Goal: Task Accomplishment & Management: Manage account settings

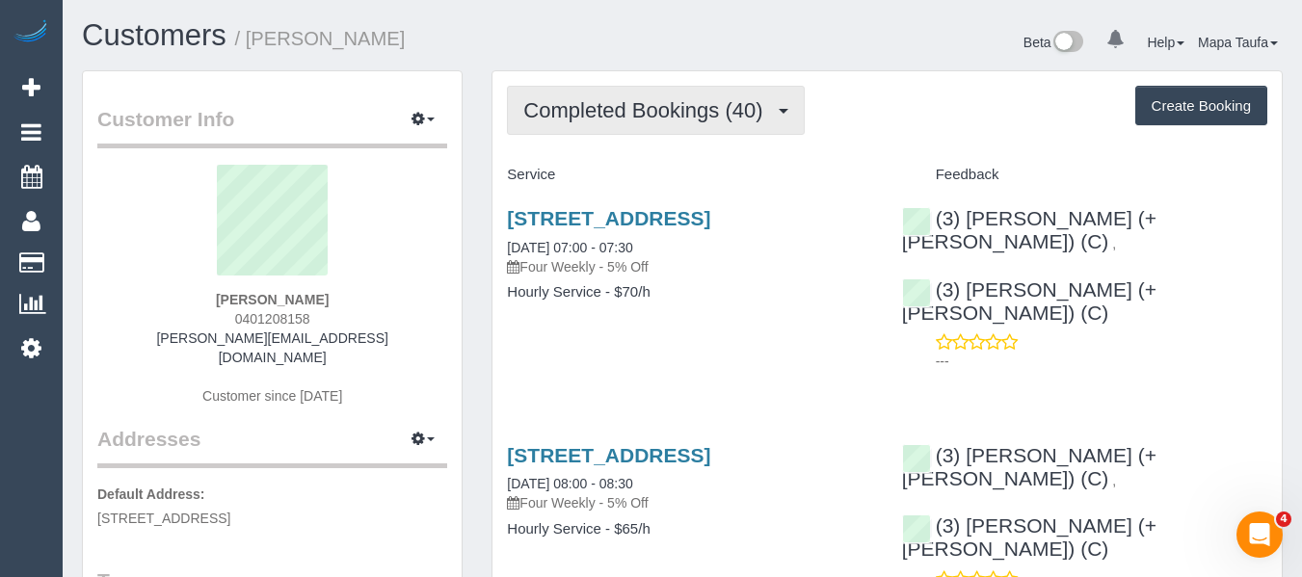
click at [589, 109] on span "Completed Bookings (40)" at bounding box center [647, 110] width 249 height 24
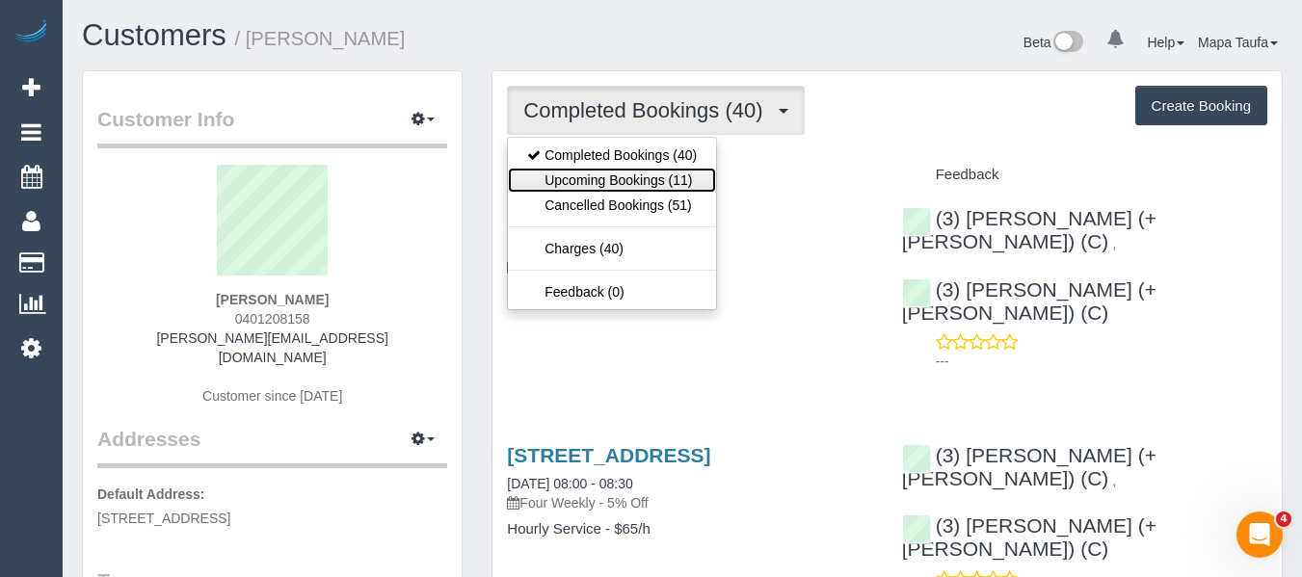
click at [583, 185] on link "Upcoming Bookings (11)" at bounding box center [612, 180] width 208 height 25
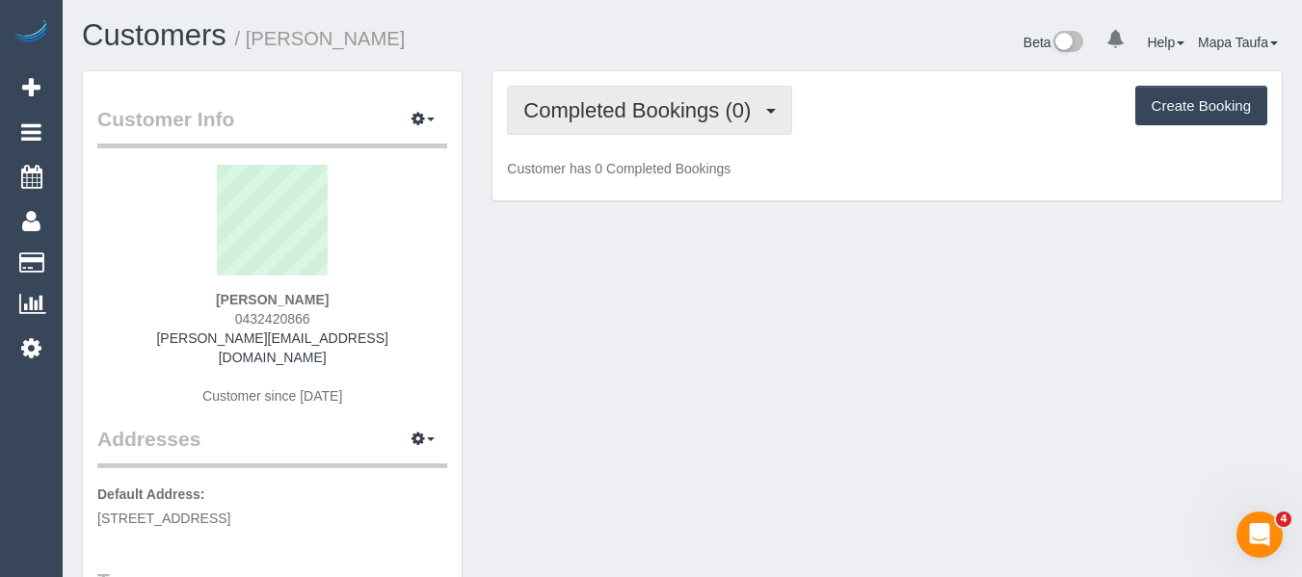
drag, startPoint x: 689, startPoint y: 116, endPoint x: 648, endPoint y: 157, distance: 58.6
click at [688, 116] on span "Completed Bookings (0)" at bounding box center [641, 110] width 237 height 24
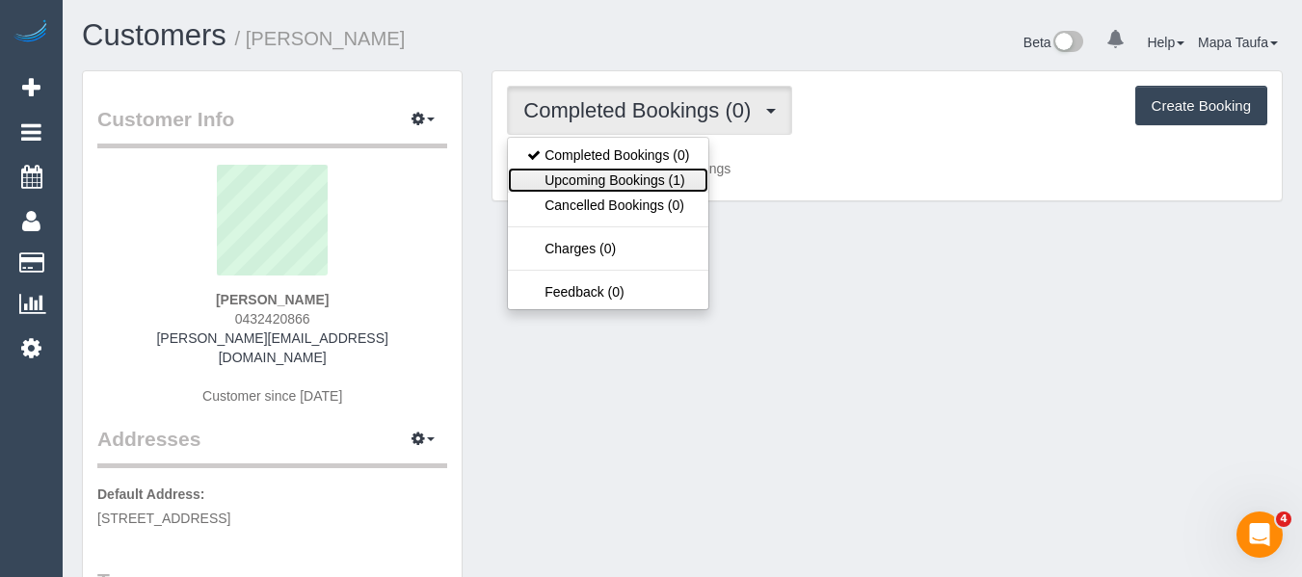
click at [627, 185] on link "Upcoming Bookings (1)" at bounding box center [608, 180] width 200 height 25
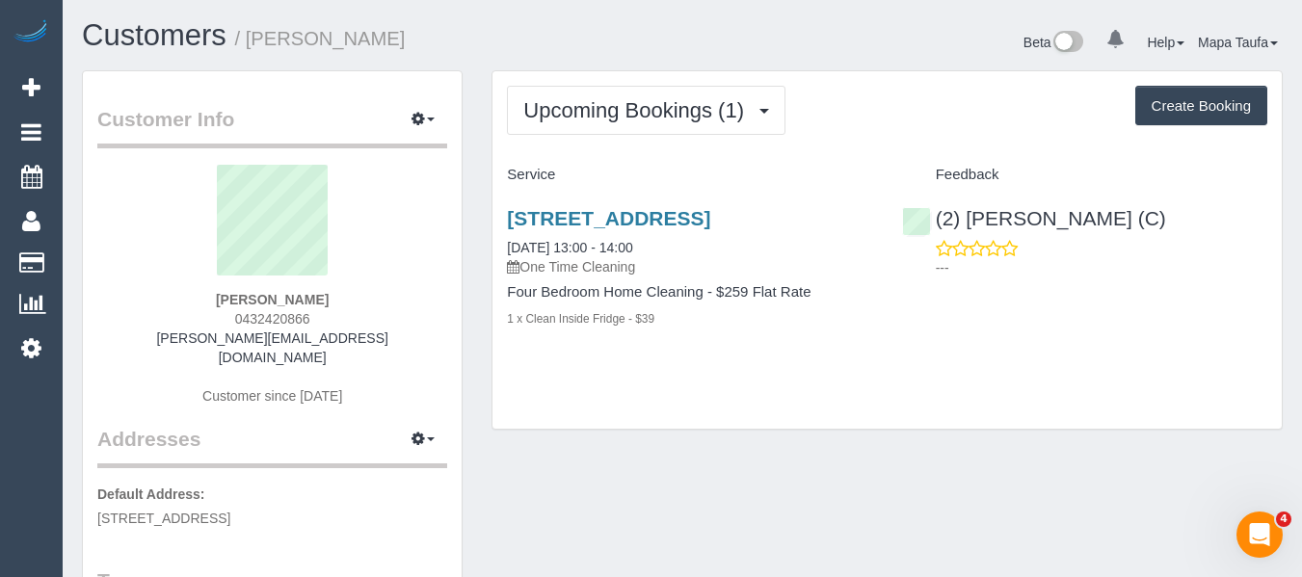
click at [613, 235] on div "7 Coorigil Road, Carnegie, VIC 3163 03/09/2025 13:00 - 14:00 One Time Cleaning" at bounding box center [689, 241] width 365 height 69
click at [615, 225] on link "7 Coorigil Road, Carnegie, VIC 3163" at bounding box center [608, 218] width 203 height 22
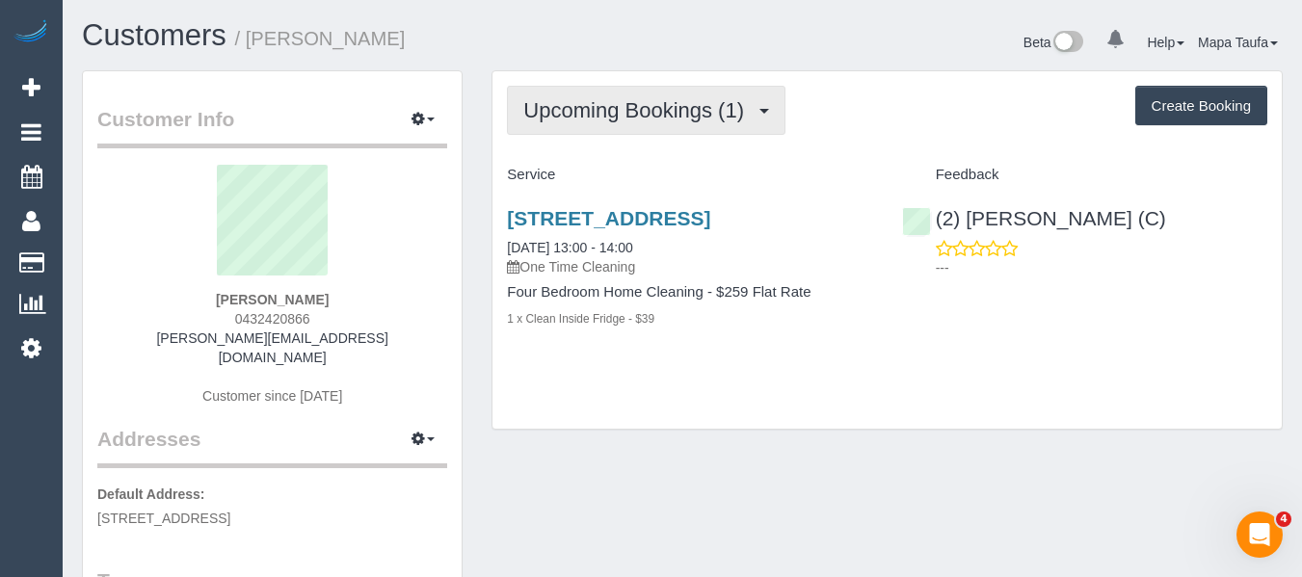
click at [708, 116] on span "Upcoming Bookings (1)" at bounding box center [638, 110] width 230 height 24
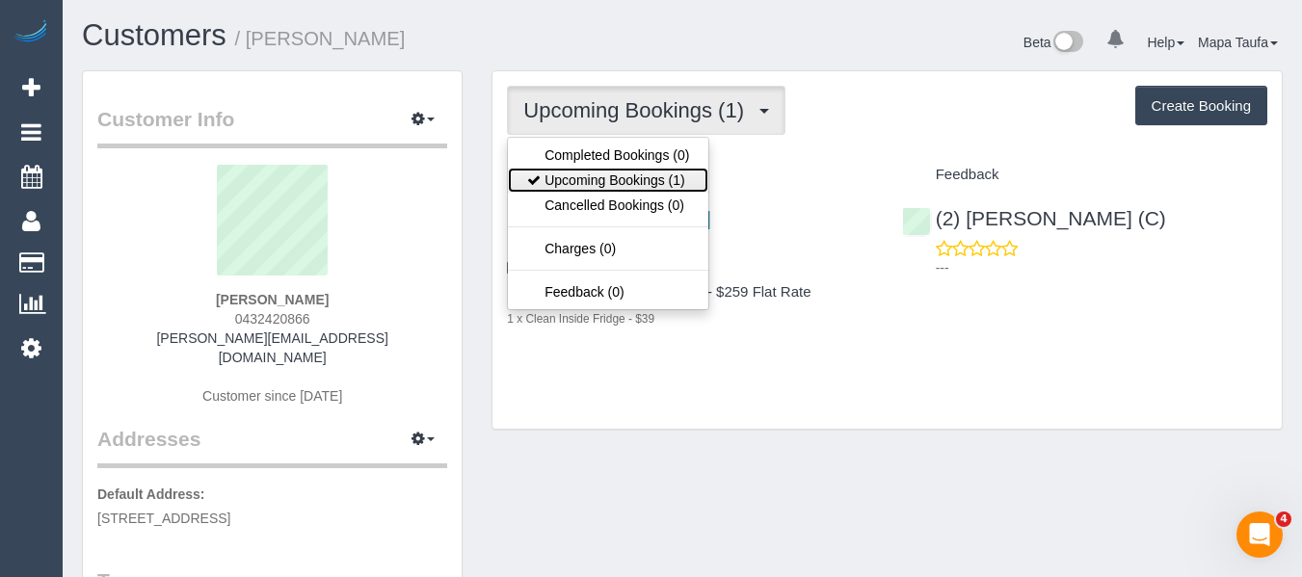
click at [647, 173] on link "Upcoming Bookings (1)" at bounding box center [608, 180] width 200 height 25
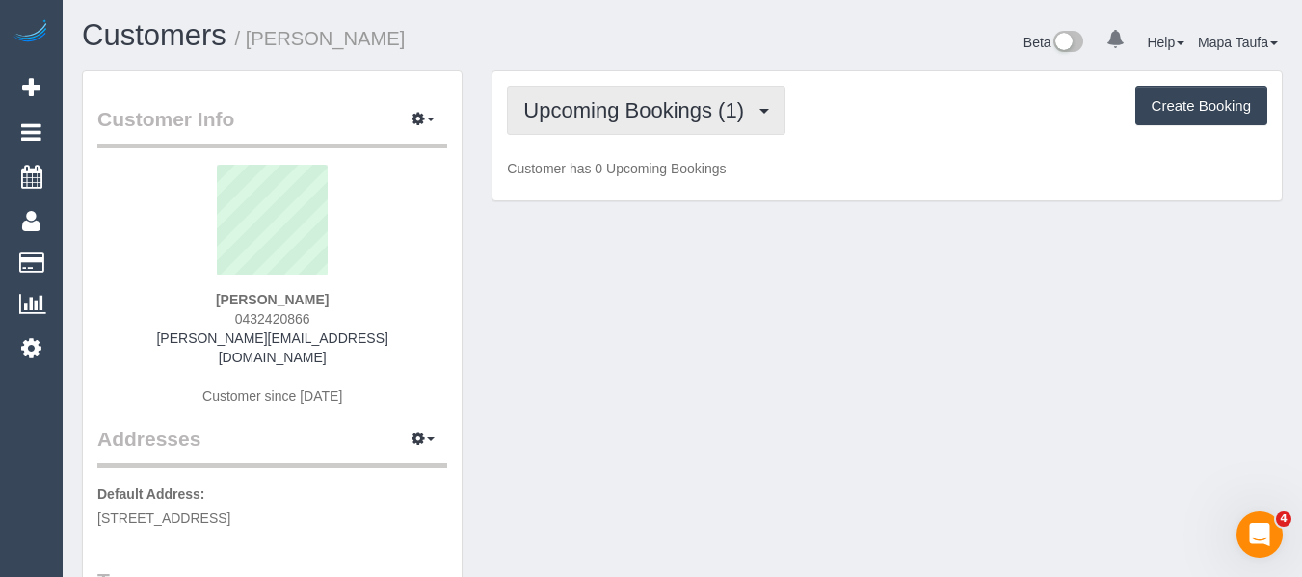
drag, startPoint x: 582, startPoint y: 77, endPoint x: 572, endPoint y: 125, distance: 49.3
click at [577, 79] on div "Upcoming Bookings (1) Completed Bookings (0) Upcoming Bookings (1) Cancelled Bo…" at bounding box center [886, 136] width 789 height 130
click at [598, 100] on span "Upcoming Bookings (1)" at bounding box center [638, 110] width 230 height 24
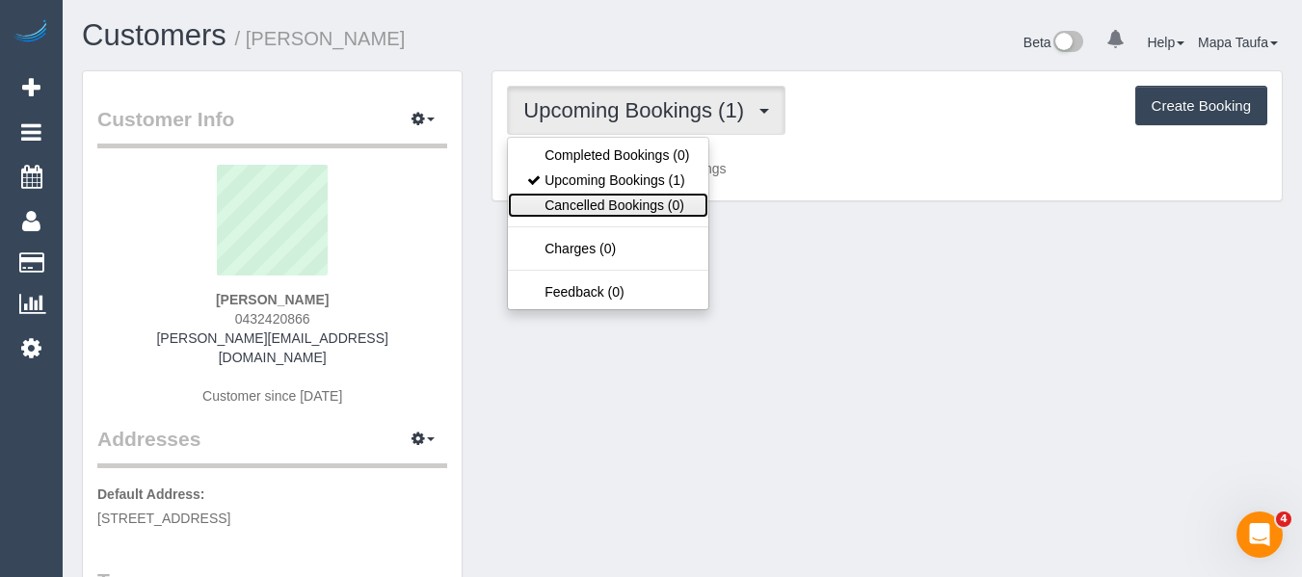
click at [588, 202] on link "Cancelled Bookings (0)" at bounding box center [608, 205] width 200 height 25
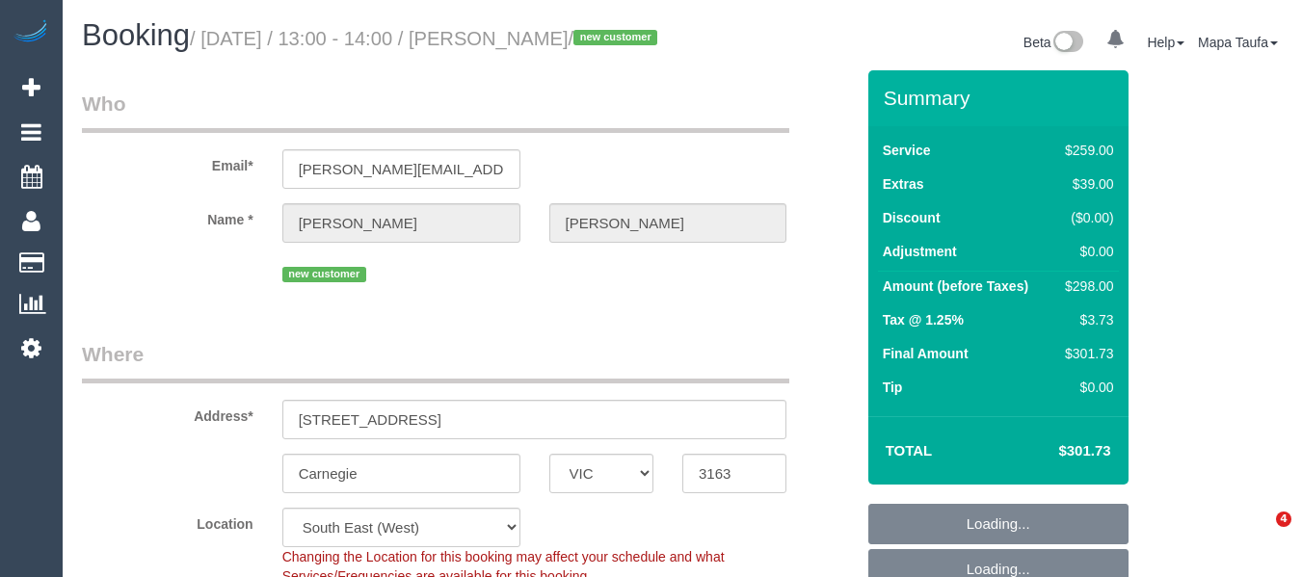
select select "VIC"
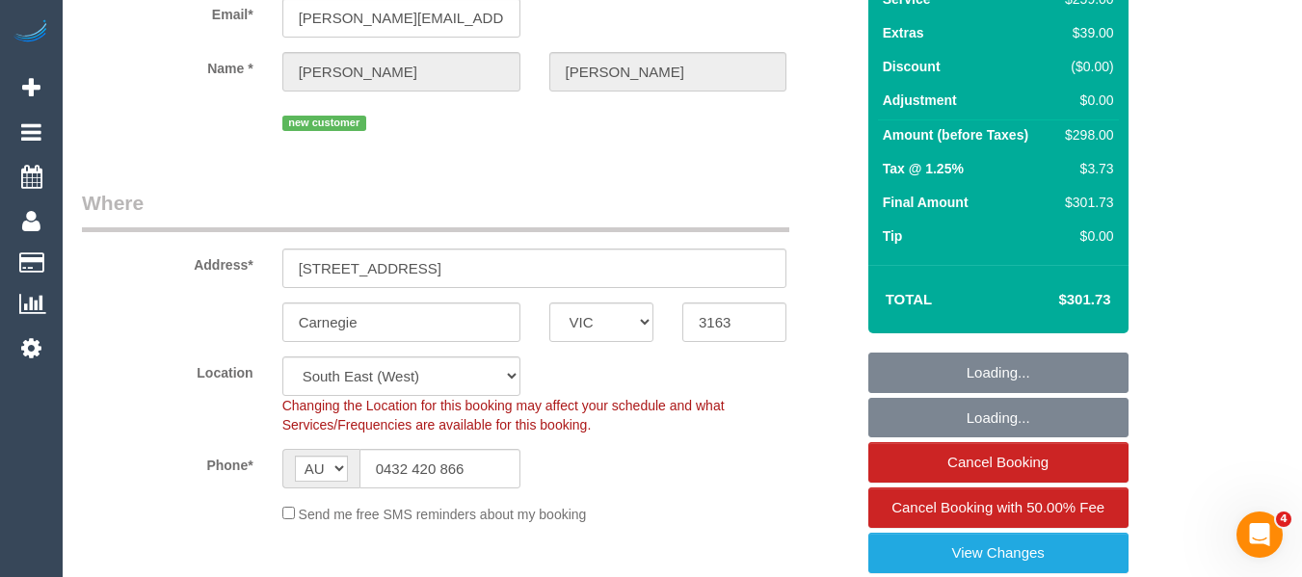
select select "object:829"
select select "string:stripe-pm_1S21Hn2GScqysDRVIfPf45dp"
select select "number:28"
select select "number:14"
select select "number:18"
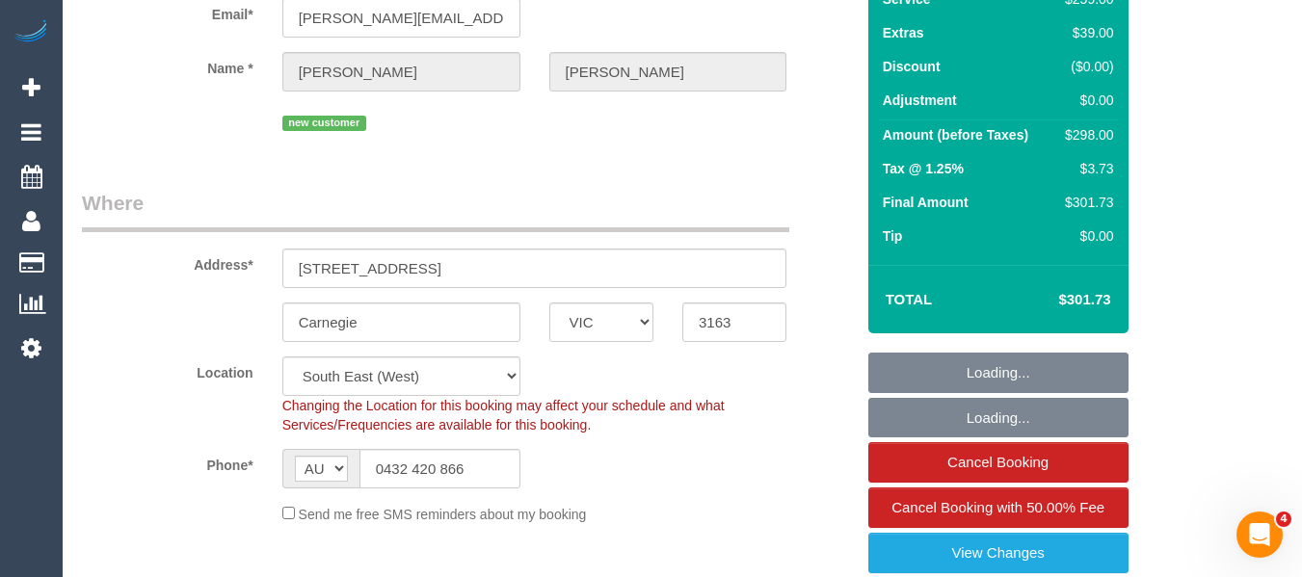
select select "number:25"
select select "number:13"
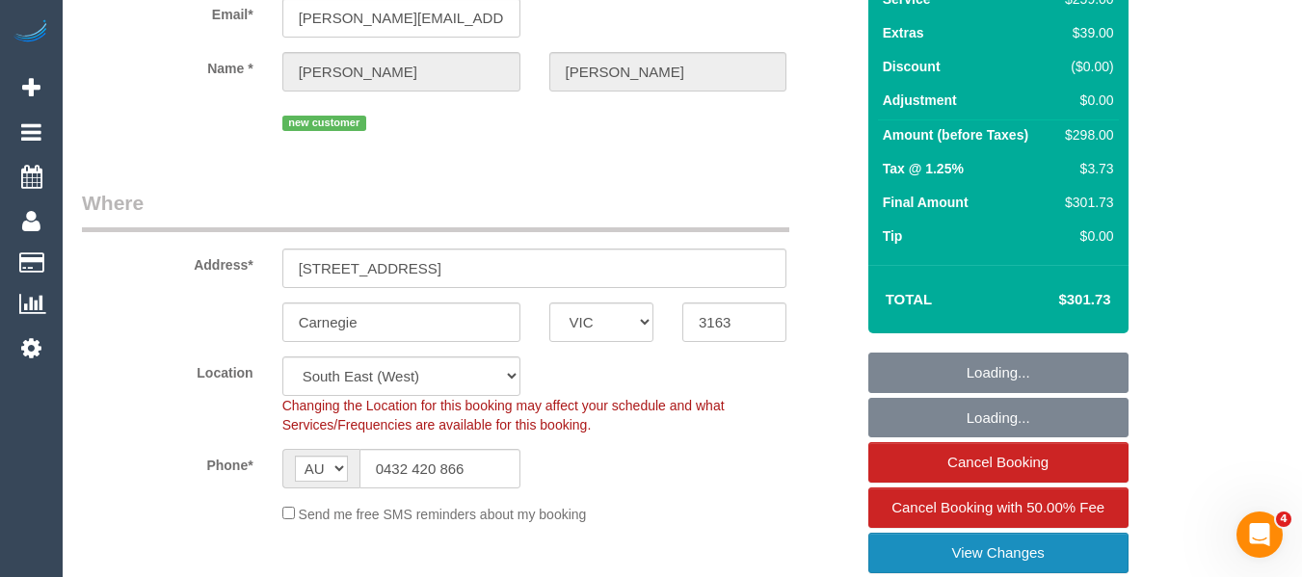
select select "object:848"
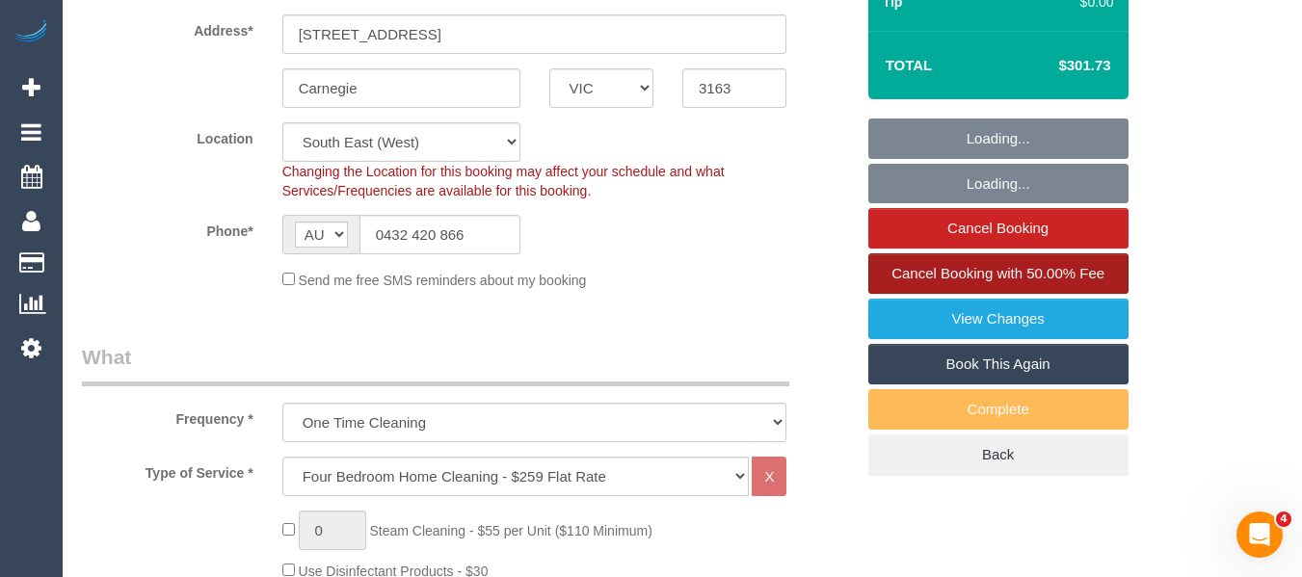
click at [1005, 281] on span "Cancel Booking with 50.00% Fee" at bounding box center [998, 273] width 213 height 16
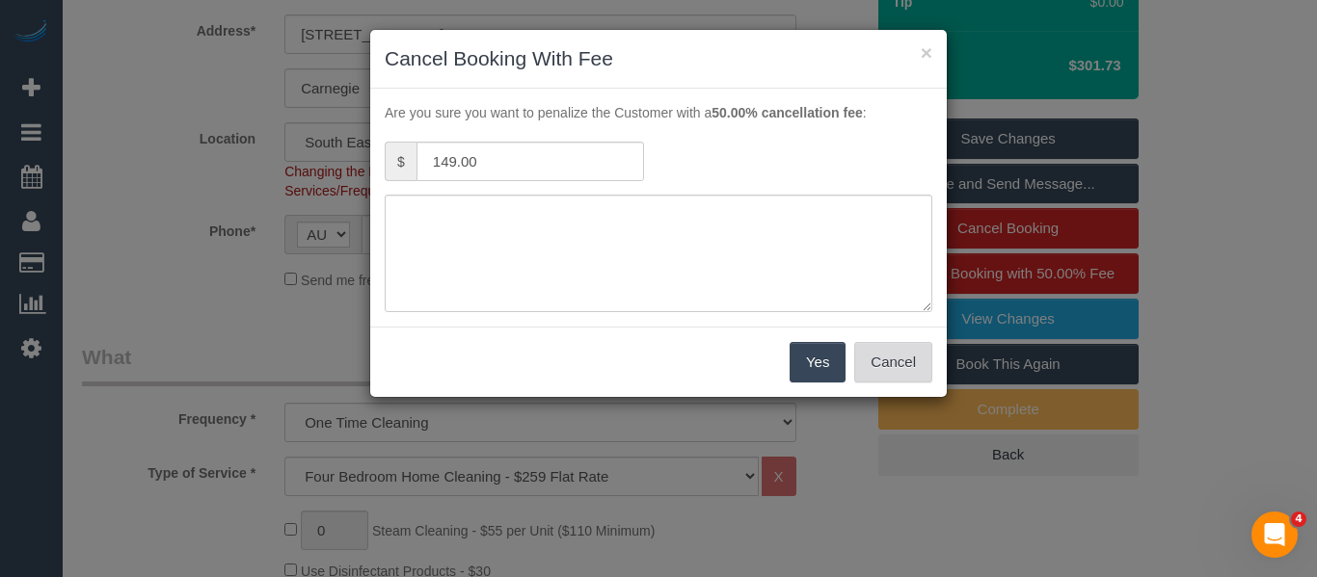
drag, startPoint x: 882, startPoint y: 354, endPoint x: 837, endPoint y: 292, distance: 76.5
click at [880, 355] on button "Cancel" at bounding box center [893, 362] width 78 height 40
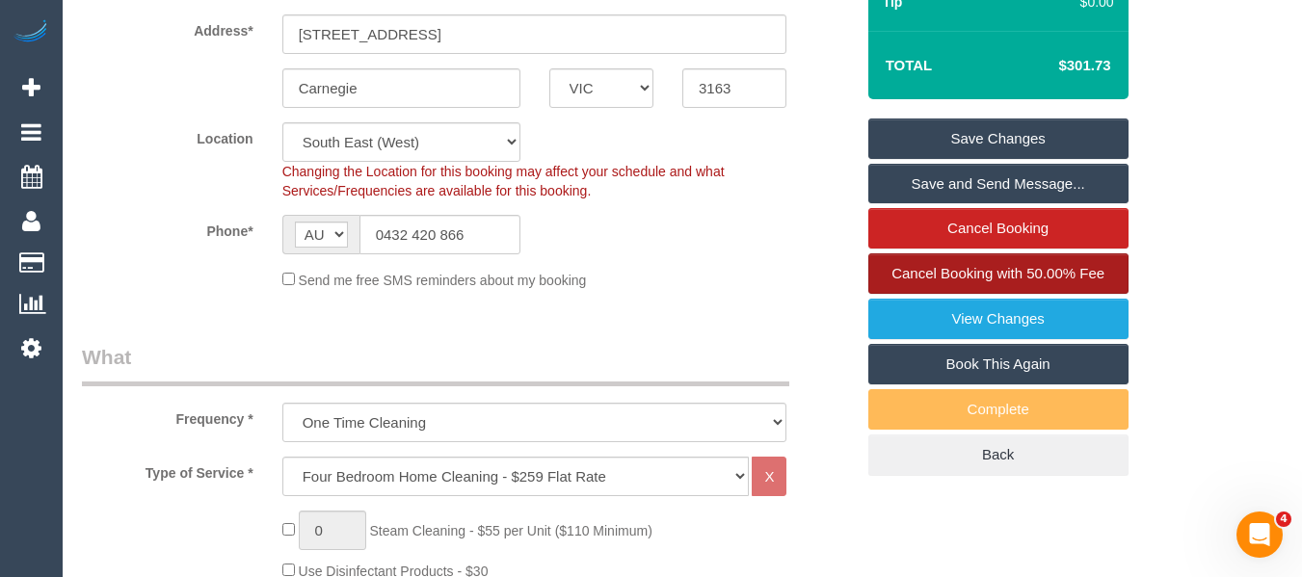
click at [908, 294] on link "Cancel Booking with 50.00% Fee" at bounding box center [998, 273] width 260 height 40
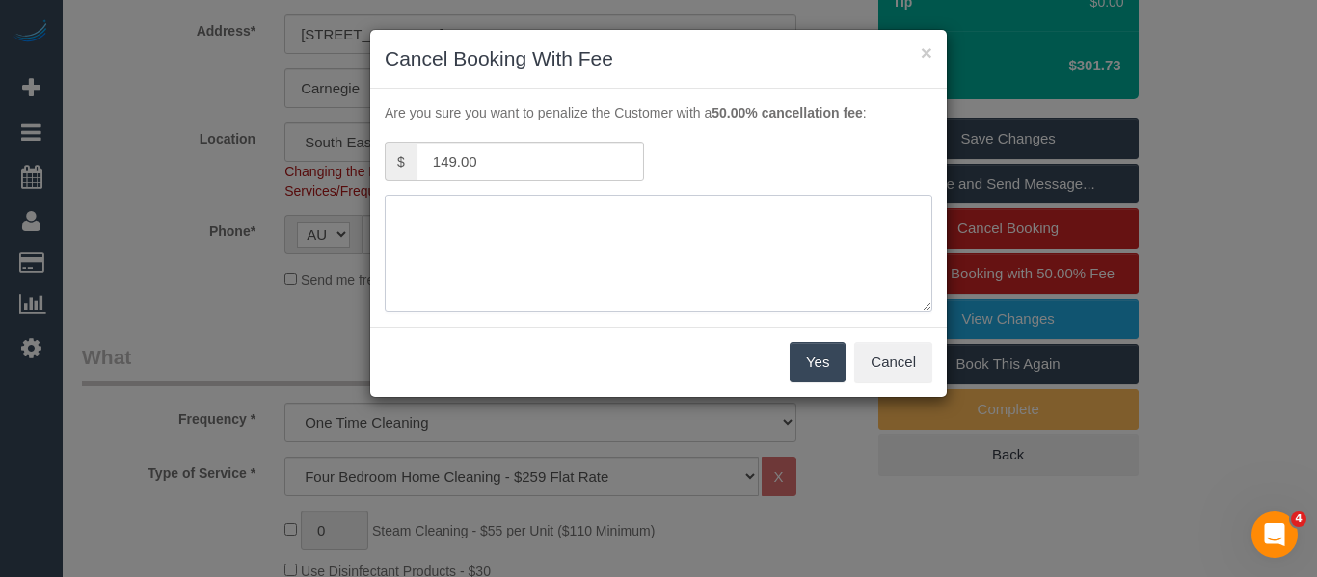
click at [601, 264] on textarea at bounding box center [658, 254] width 547 height 118
type textarea "s"
type textarea "customer has to go interstate via text -MT"
click at [816, 365] on button "Yes" at bounding box center [817, 362] width 56 height 40
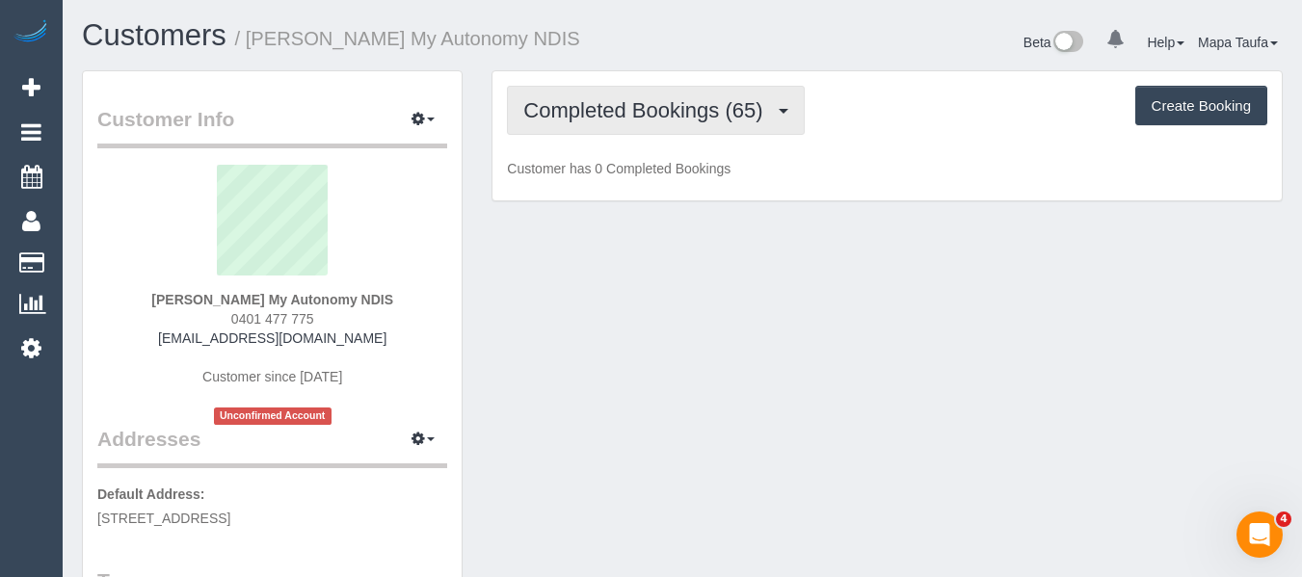
drag, startPoint x: 661, startPoint y: 127, endPoint x: 658, endPoint y: 181, distance: 54.0
click at [661, 126] on button "Completed Bookings (65)" at bounding box center [655, 110] width 297 height 49
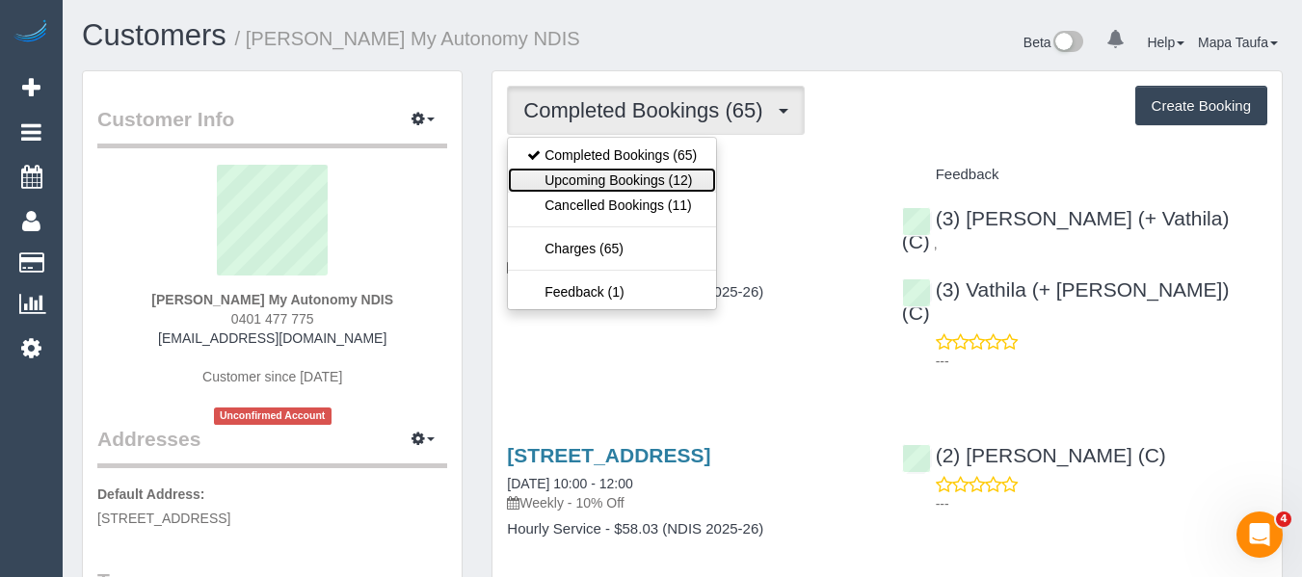
click at [654, 185] on link "Upcoming Bookings (12)" at bounding box center [612, 180] width 208 height 25
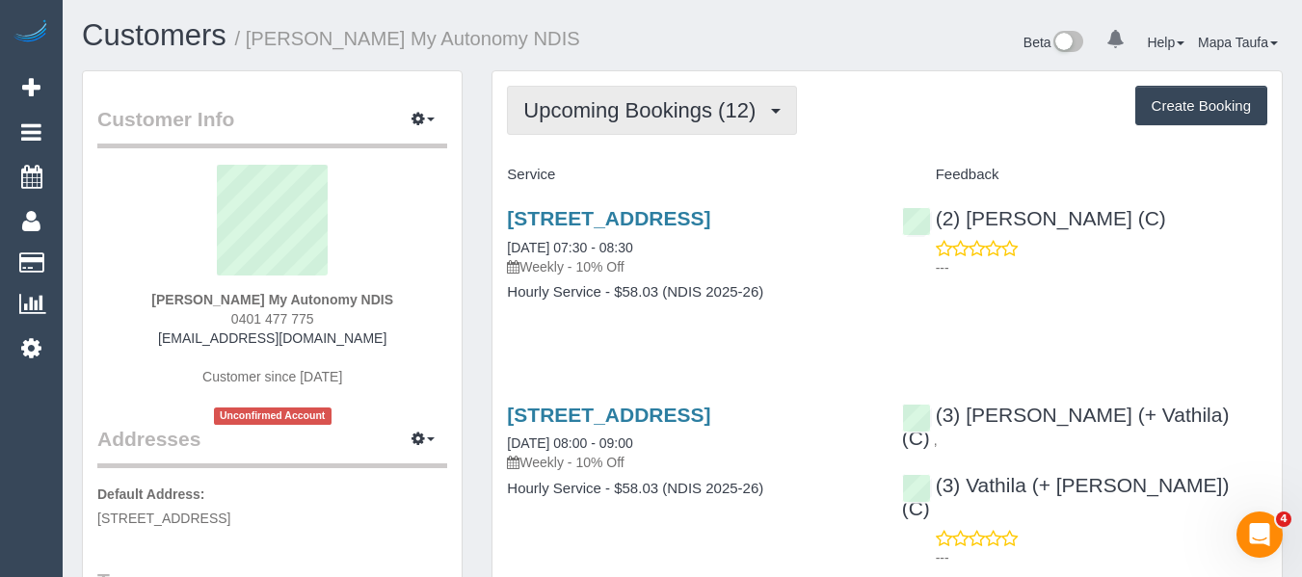
click at [679, 91] on button "Upcoming Bookings (12)" at bounding box center [652, 110] width 290 height 49
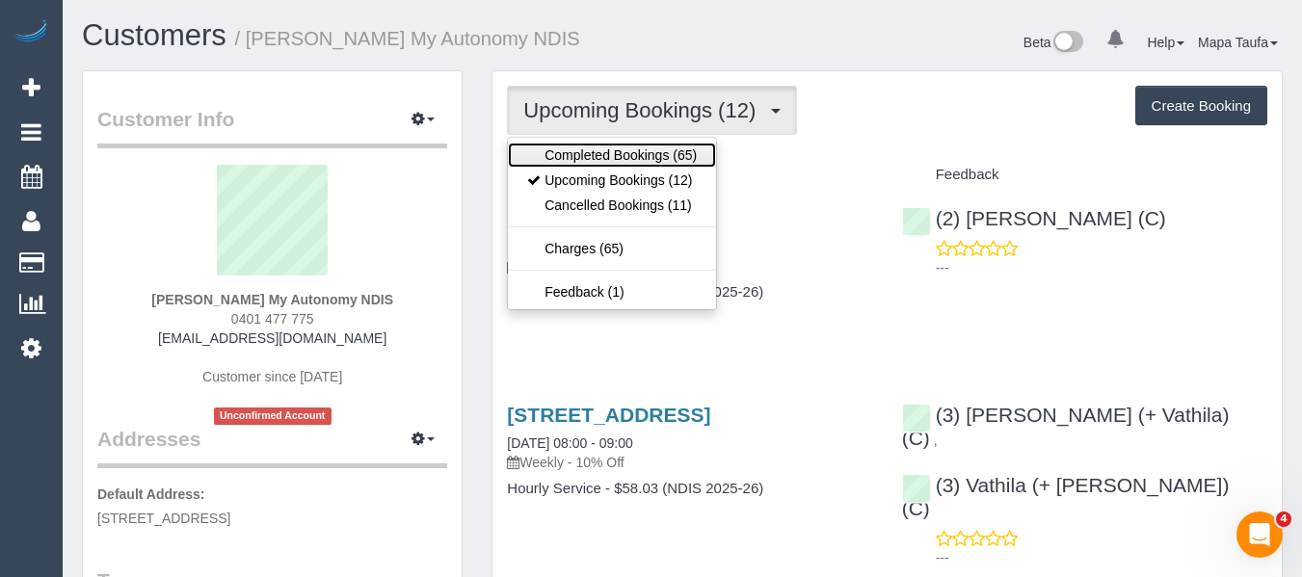
click at [652, 144] on link "Completed Bookings (65)" at bounding box center [612, 155] width 208 height 25
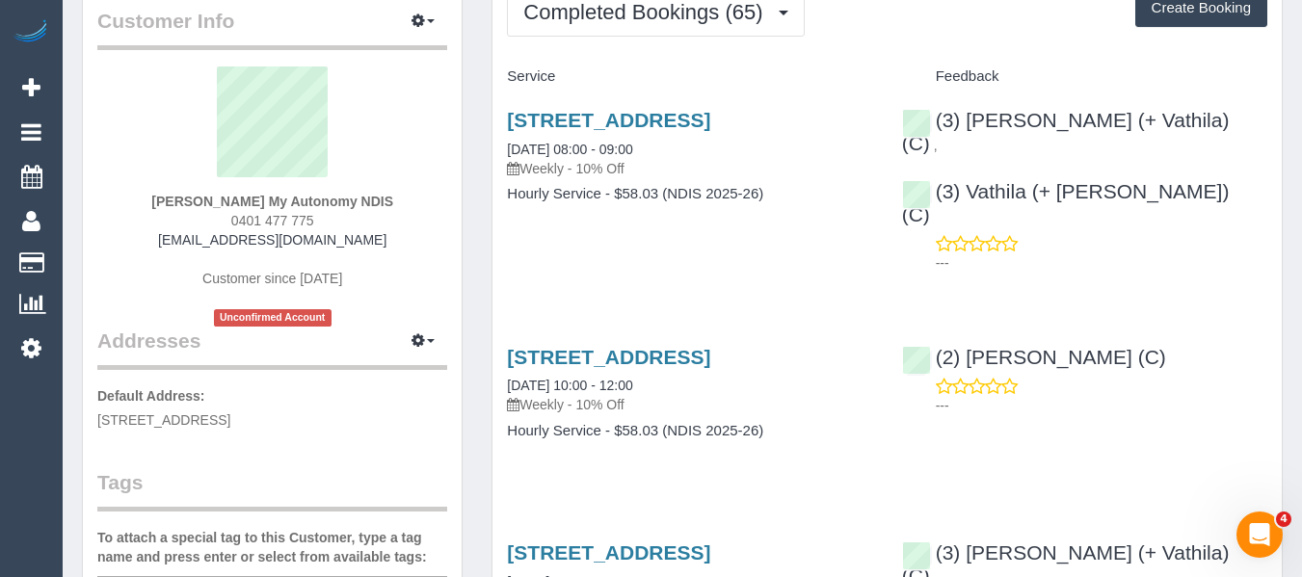
scroll to position [96, 0]
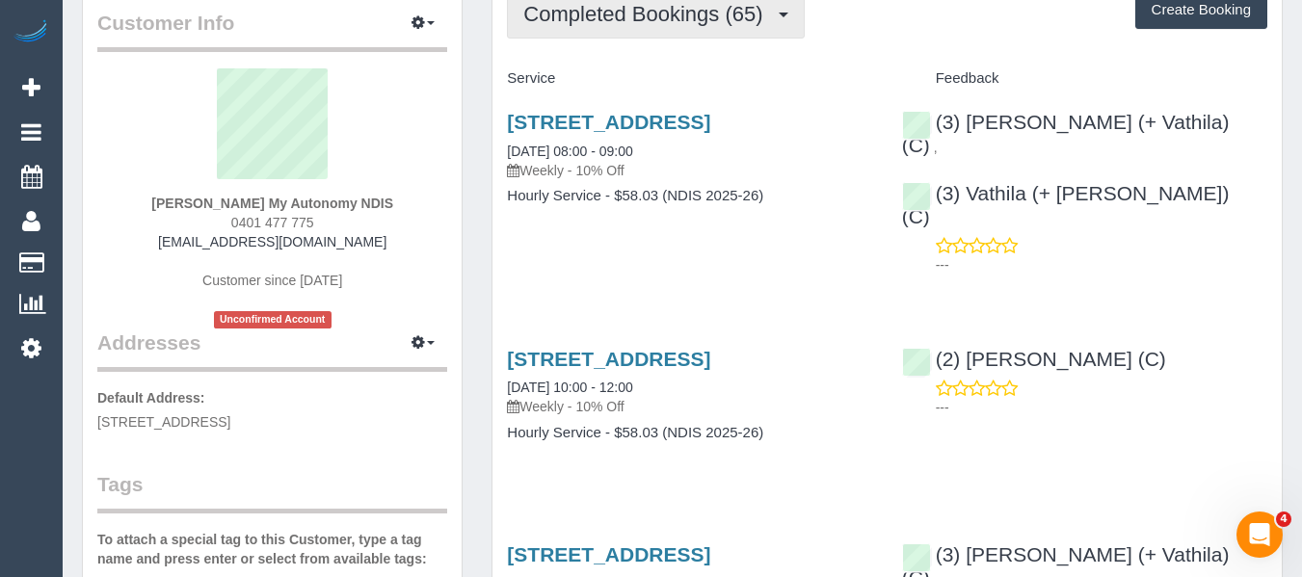
click at [631, 25] on span "Completed Bookings (65)" at bounding box center [647, 14] width 249 height 24
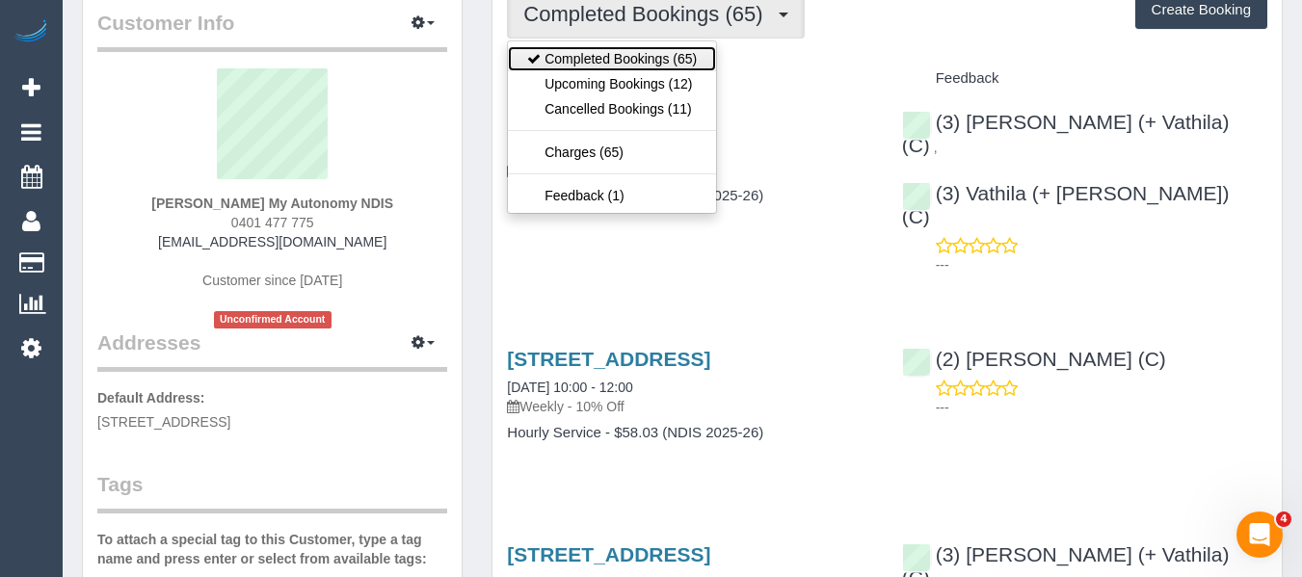
click at [621, 68] on link "Completed Bookings (65)" at bounding box center [612, 58] width 208 height 25
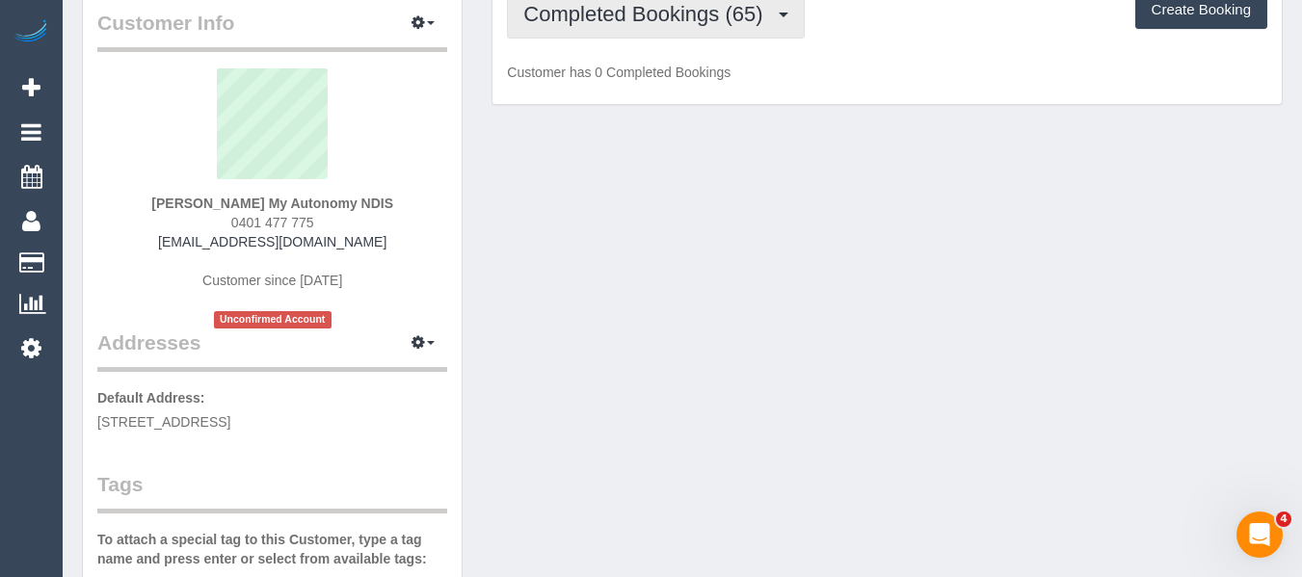
click at [627, 21] on span "Completed Bookings (65)" at bounding box center [647, 14] width 249 height 24
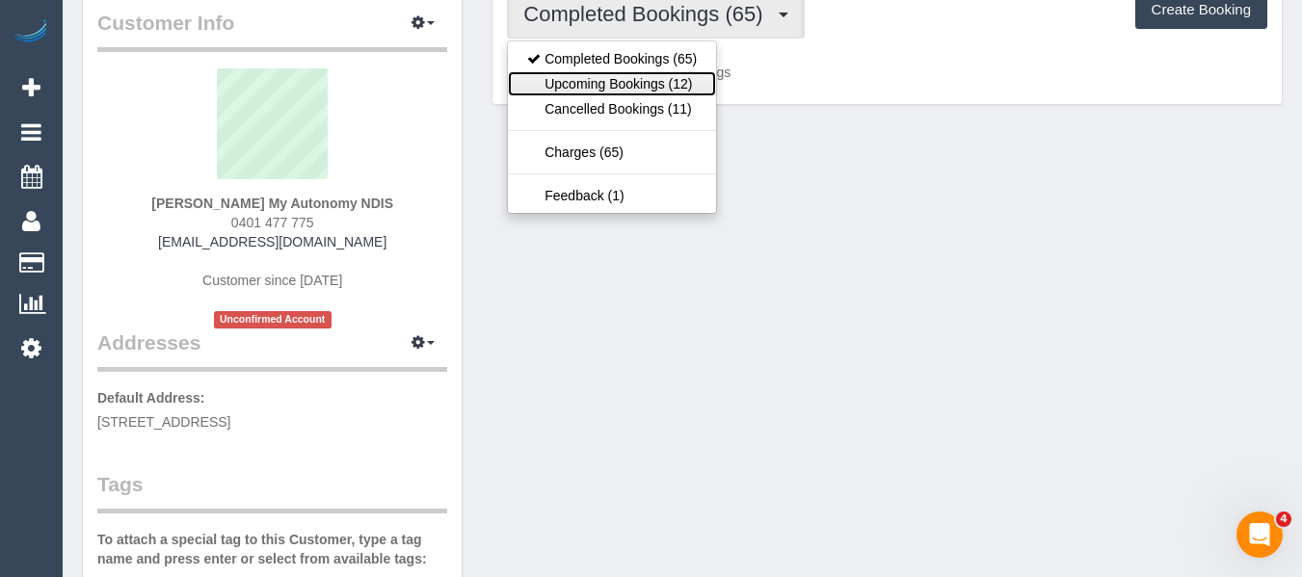
click at [628, 85] on link "Upcoming Bookings (12)" at bounding box center [612, 83] width 208 height 25
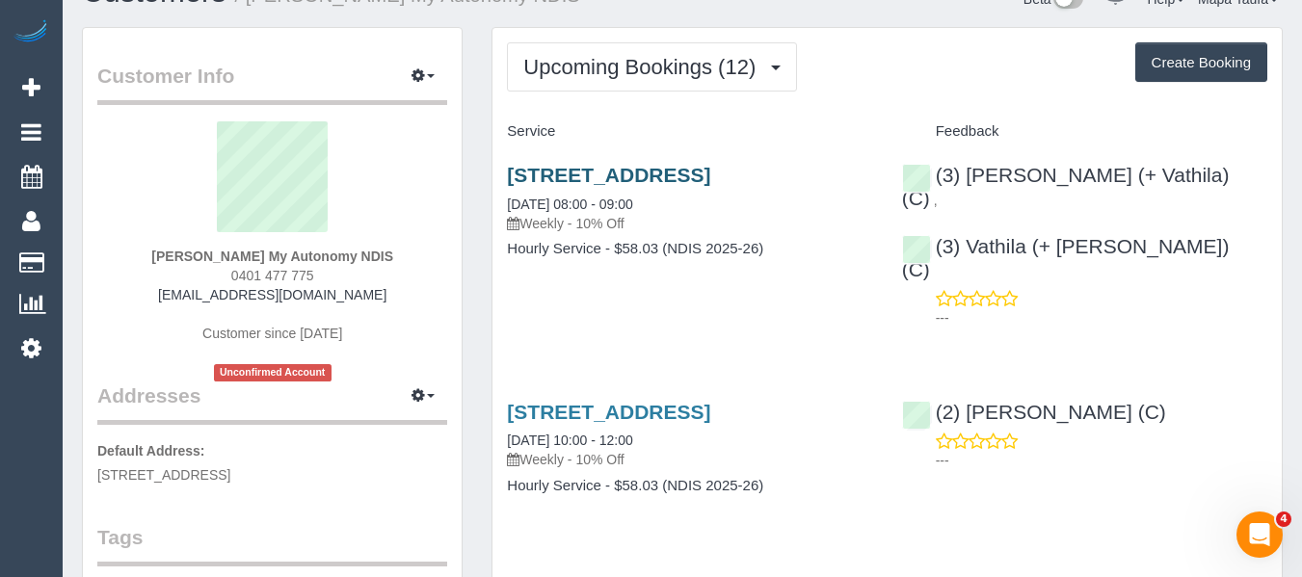
scroll to position [0, 0]
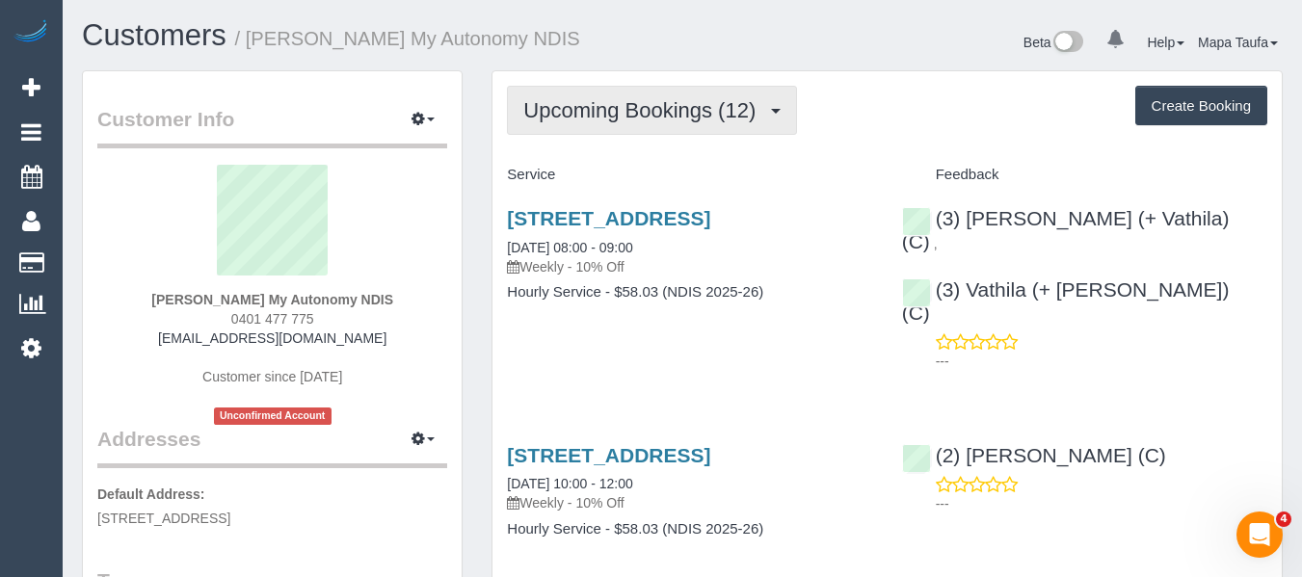
click at [630, 117] on span "Upcoming Bookings (12)" at bounding box center [644, 110] width 242 height 24
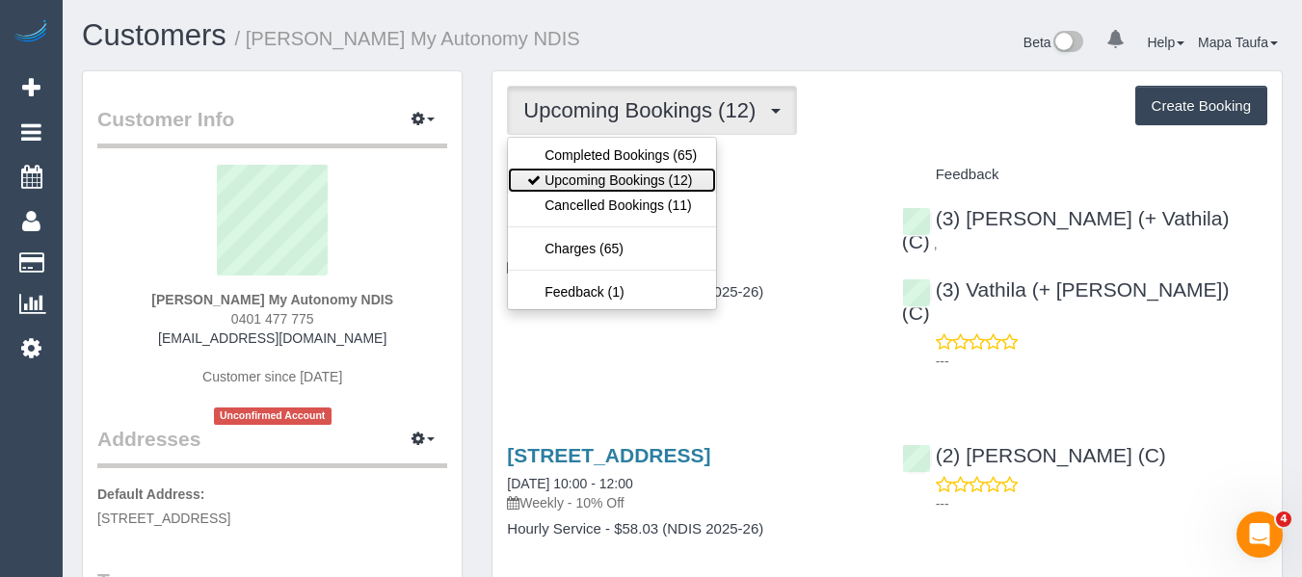
click at [616, 173] on link "Upcoming Bookings (12)" at bounding box center [612, 180] width 208 height 25
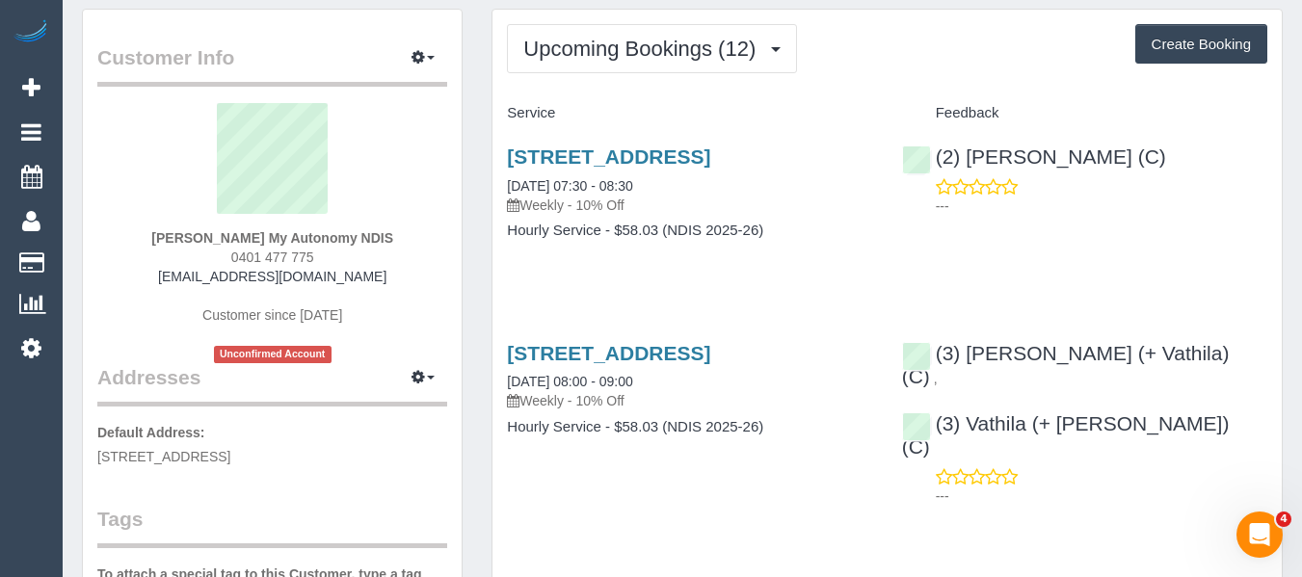
scroll to position [96, 0]
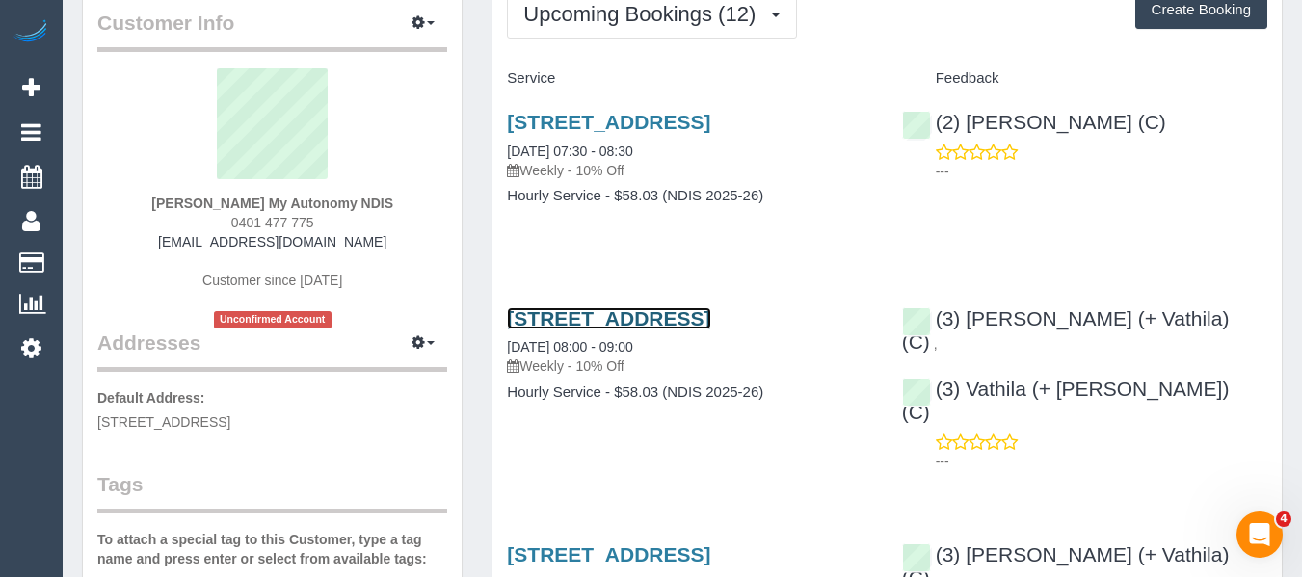
click at [613, 330] on link "Unit 4, 32-34 Stawell Street, Cranbourne, VIC 3977" at bounding box center [608, 318] width 203 height 22
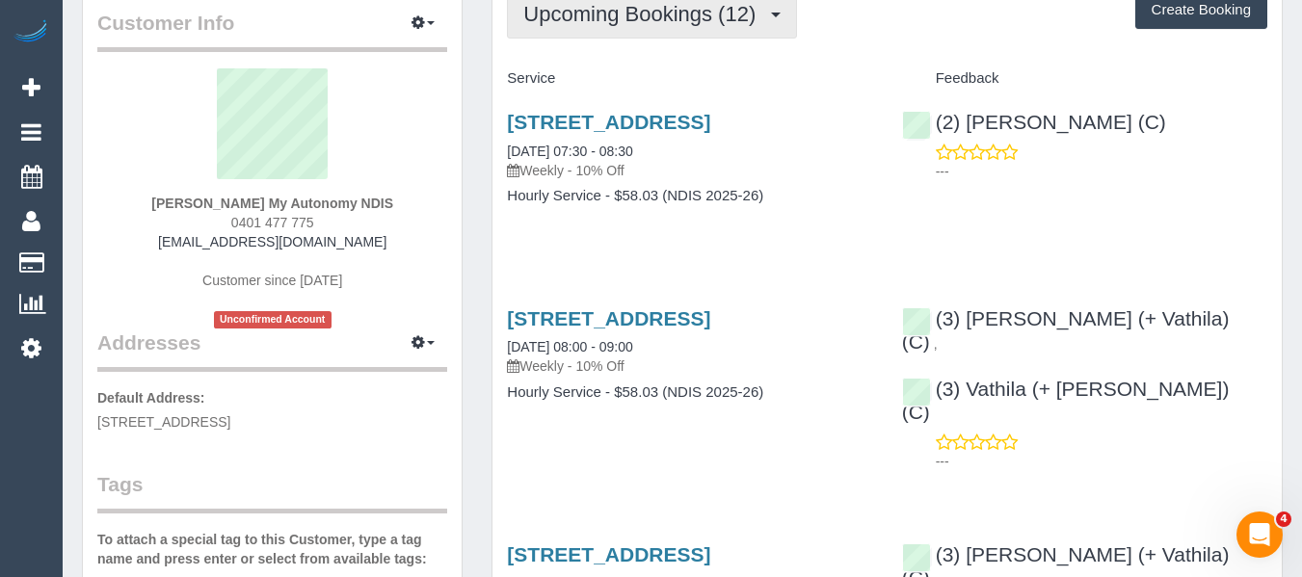
click at [595, 30] on button "Upcoming Bookings (12)" at bounding box center [652, 13] width 290 height 49
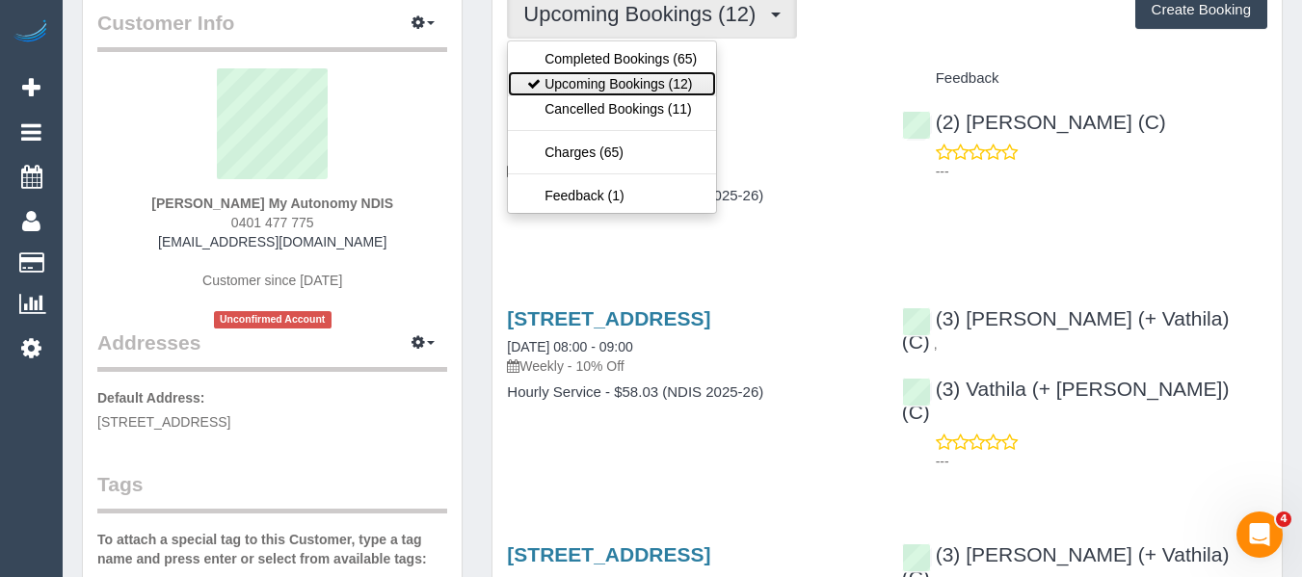
click at [599, 78] on link "Upcoming Bookings (12)" at bounding box center [612, 83] width 208 height 25
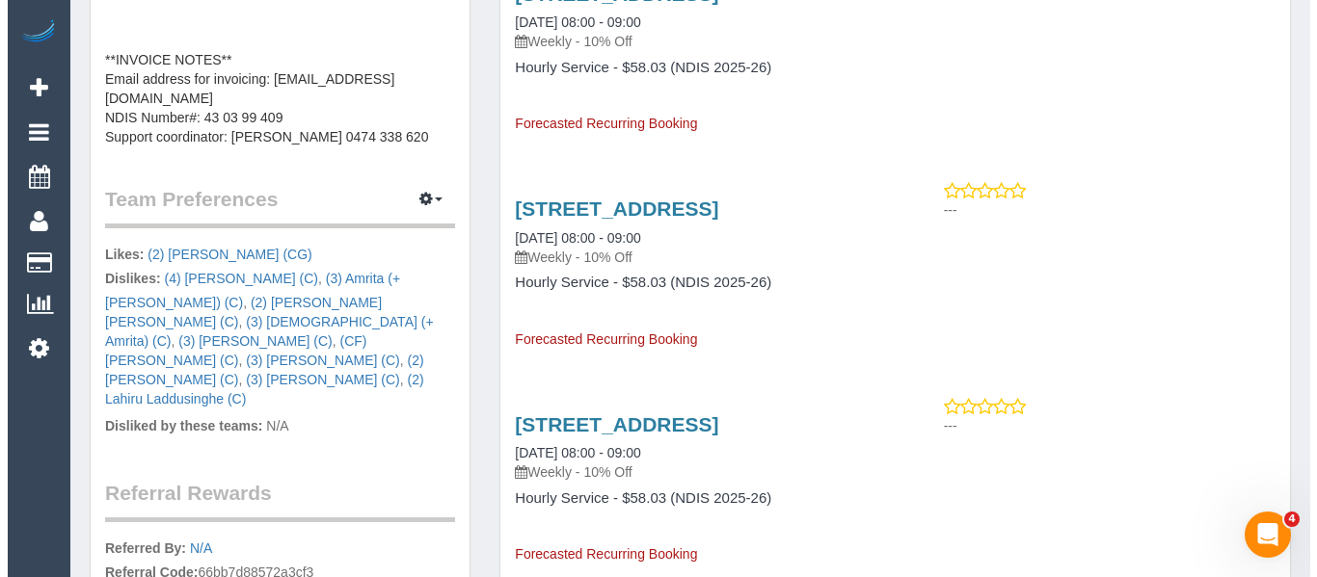
scroll to position [1060, 0]
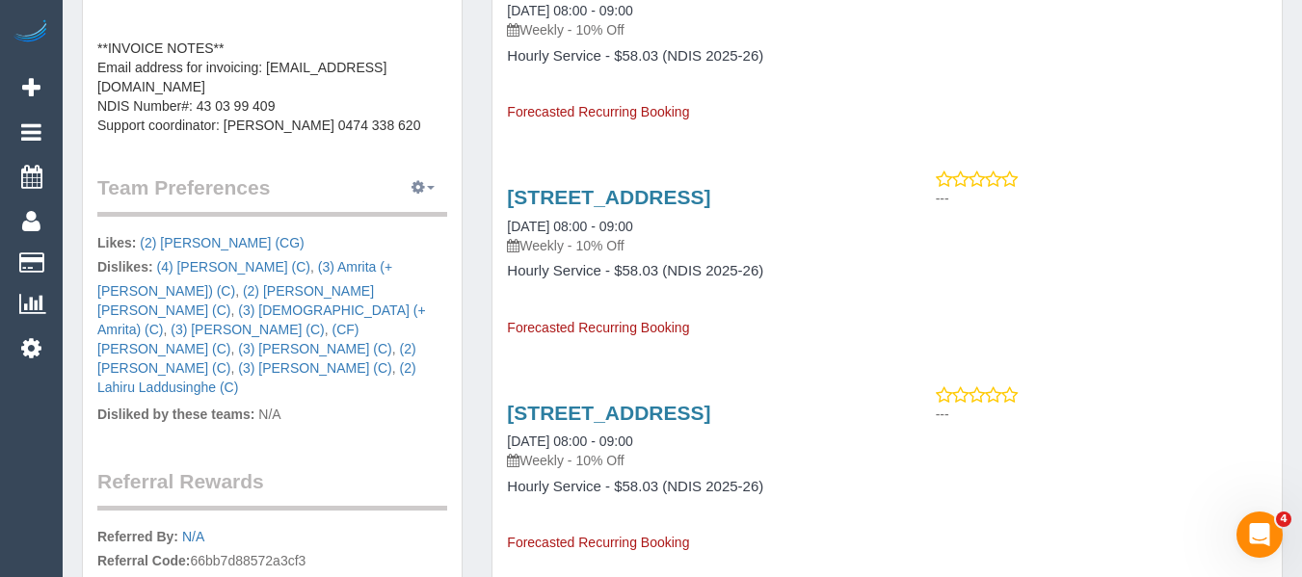
click at [408, 190] on button "button" at bounding box center [423, 188] width 48 height 30
click at [408, 226] on link "Manage Preferences" at bounding box center [364, 223] width 164 height 25
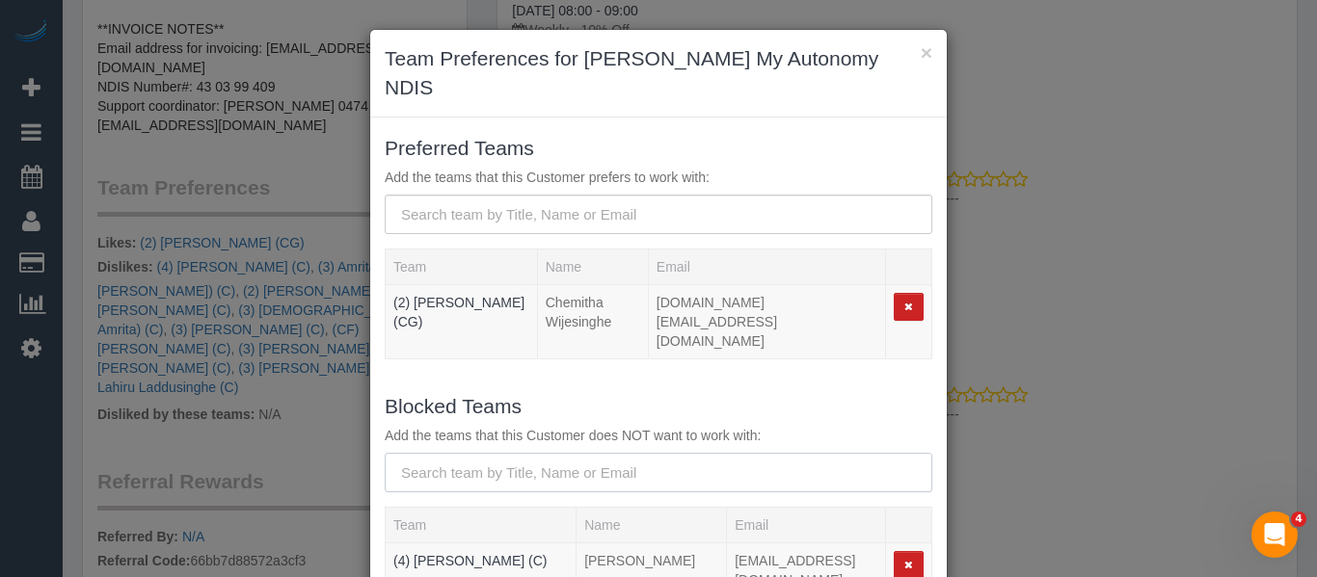
click at [456, 453] on input "text" at bounding box center [658, 473] width 547 height 40
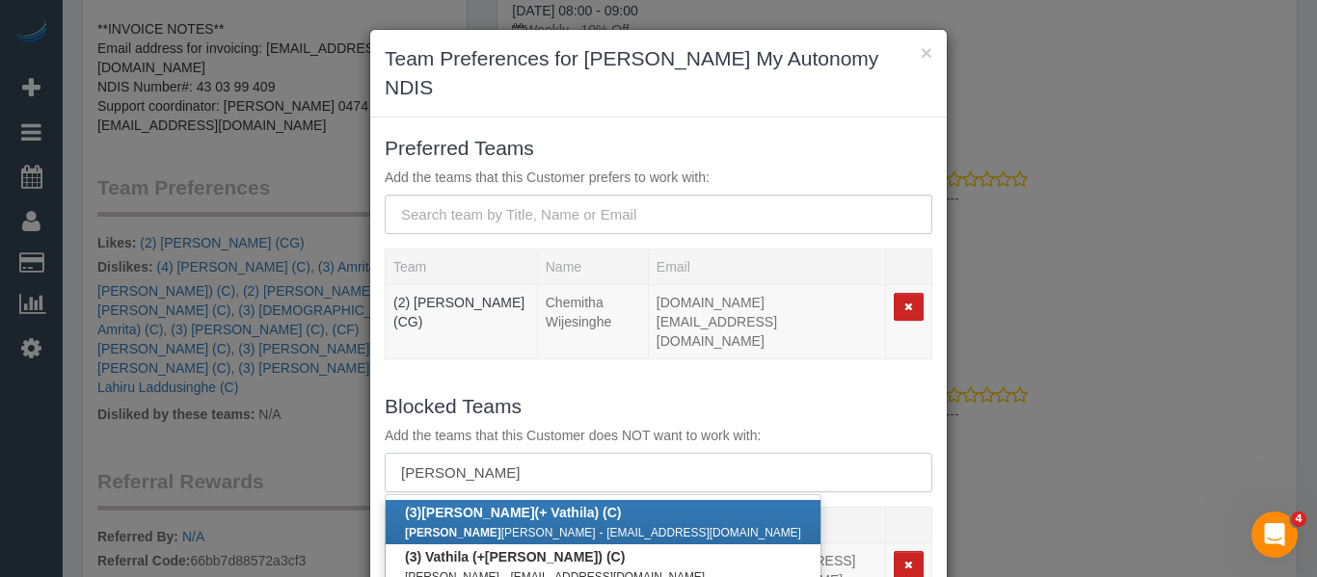
type input "suchetha"
click at [503, 505] on b "(3) Suchetha (+ Vathila) (C)" at bounding box center [513, 512] width 216 height 15
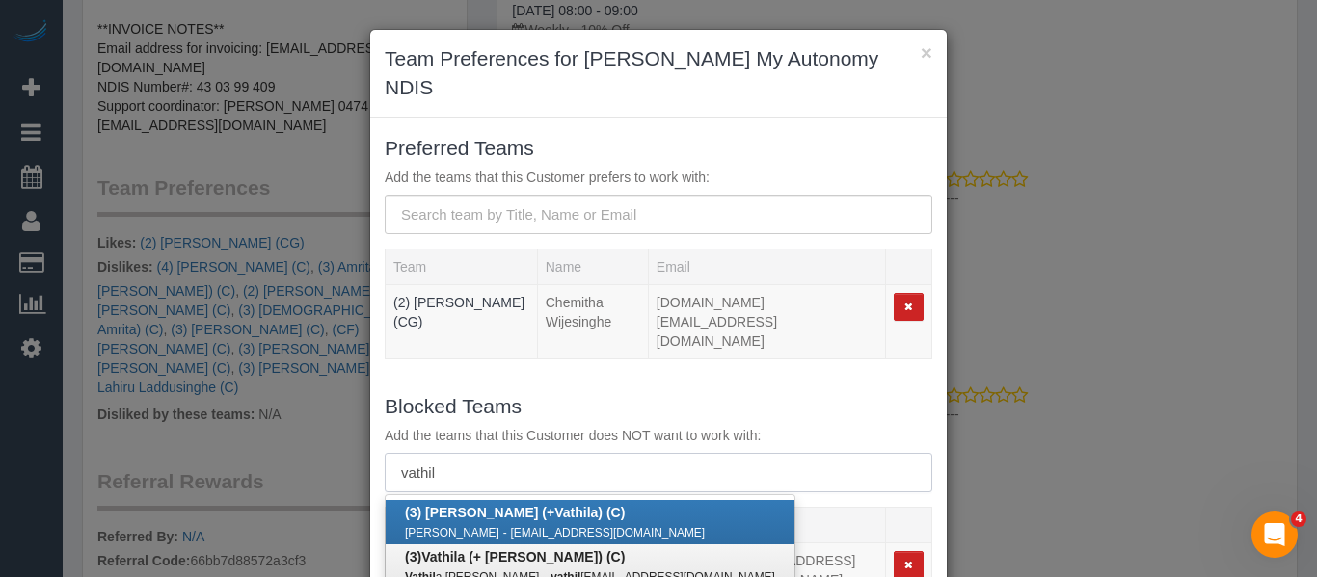
type input "vathil"
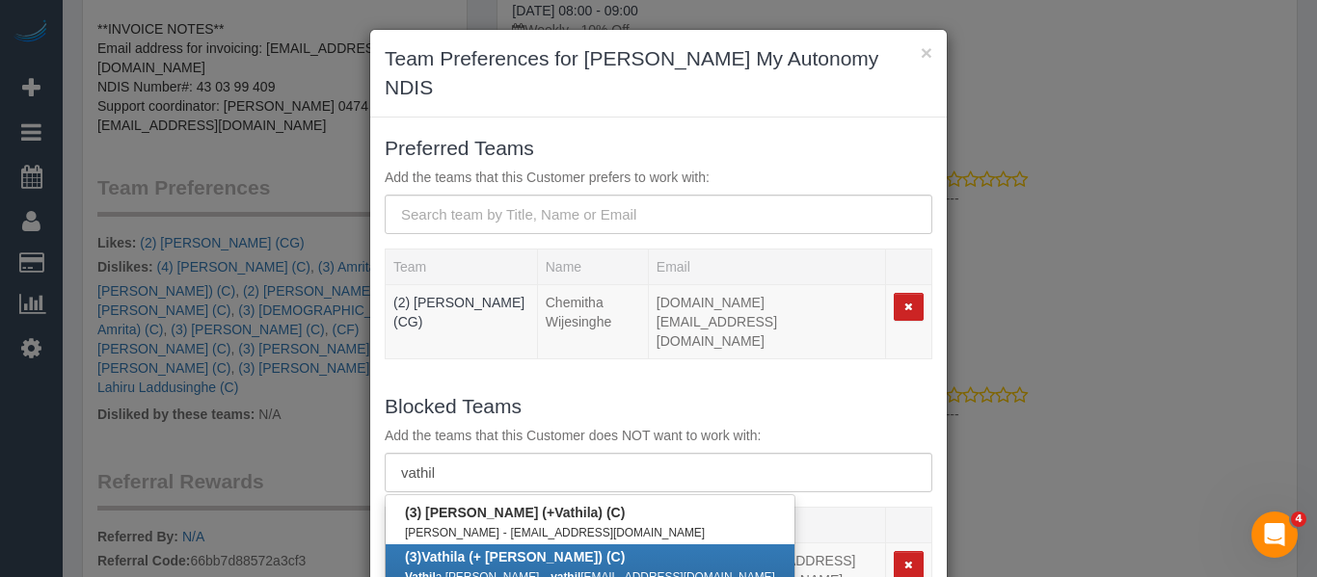
click at [492, 549] on b "(3) Vathil a (+ Suchetha) (C)" at bounding box center [515, 556] width 220 height 15
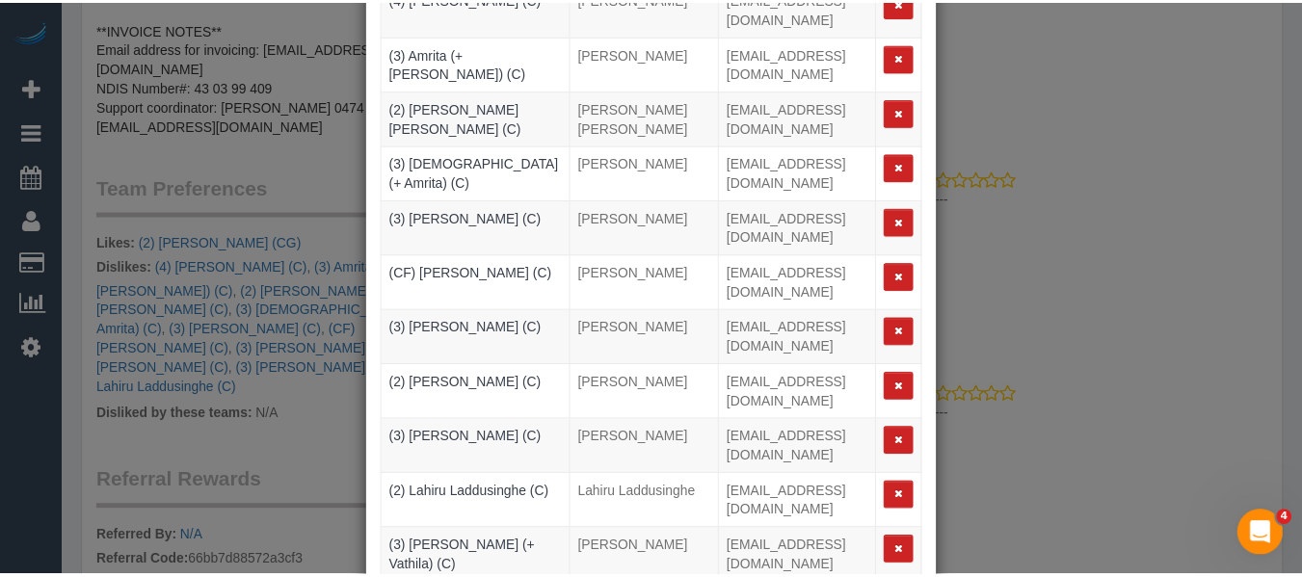
scroll to position [286, 0]
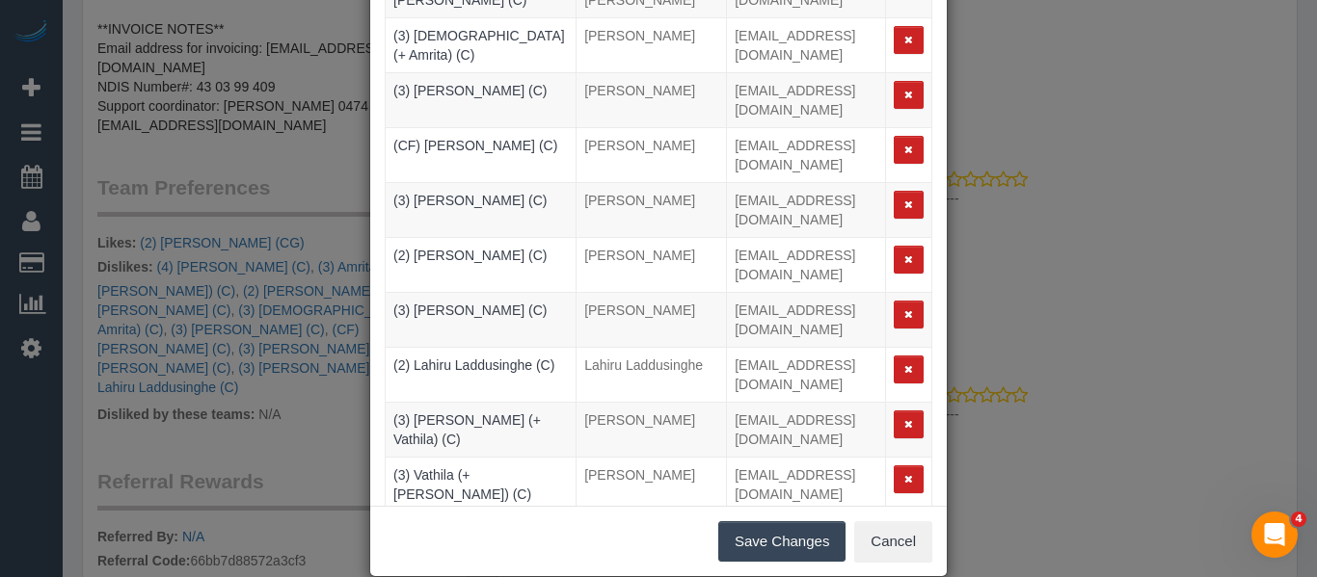
click at [772, 521] on button "Save Changes" at bounding box center [781, 541] width 127 height 40
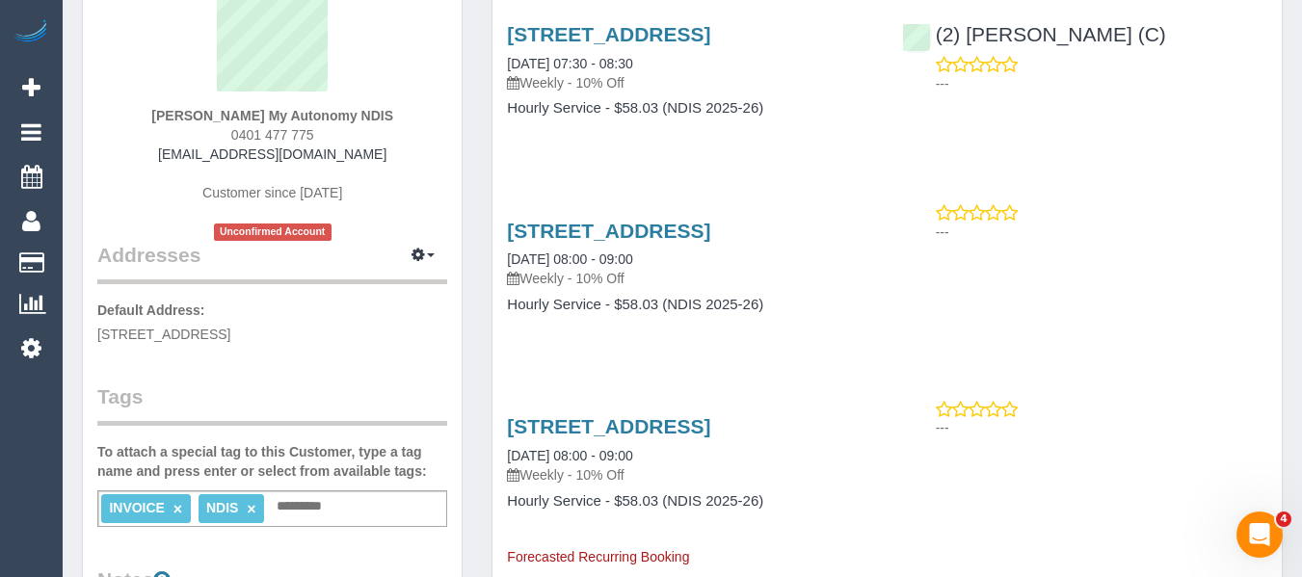
scroll to position [0, 0]
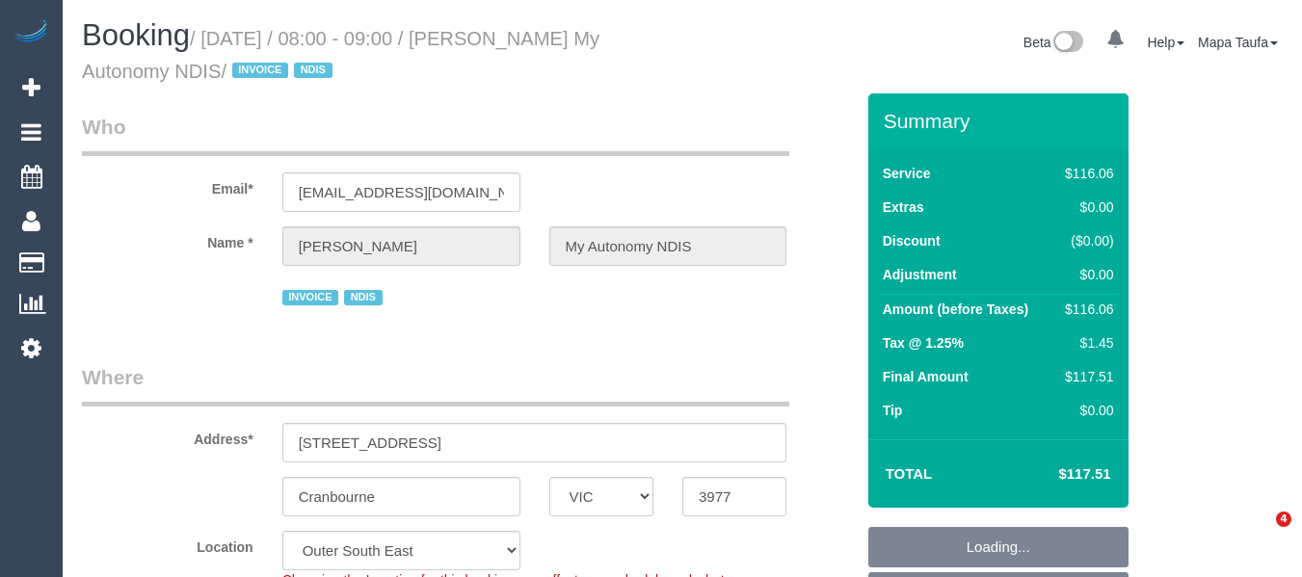
select select "VIC"
select select "number:27"
select select "number:14"
select select "number:19"
select select "number:25"
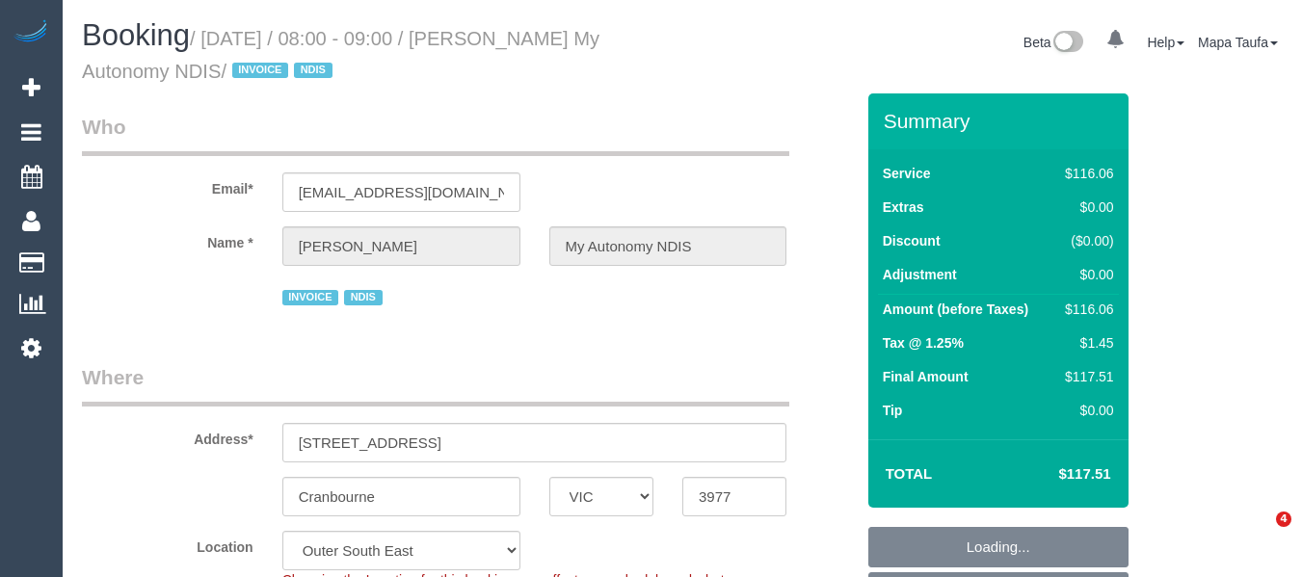
select select "number:35"
select select "number:13"
select select "object:982"
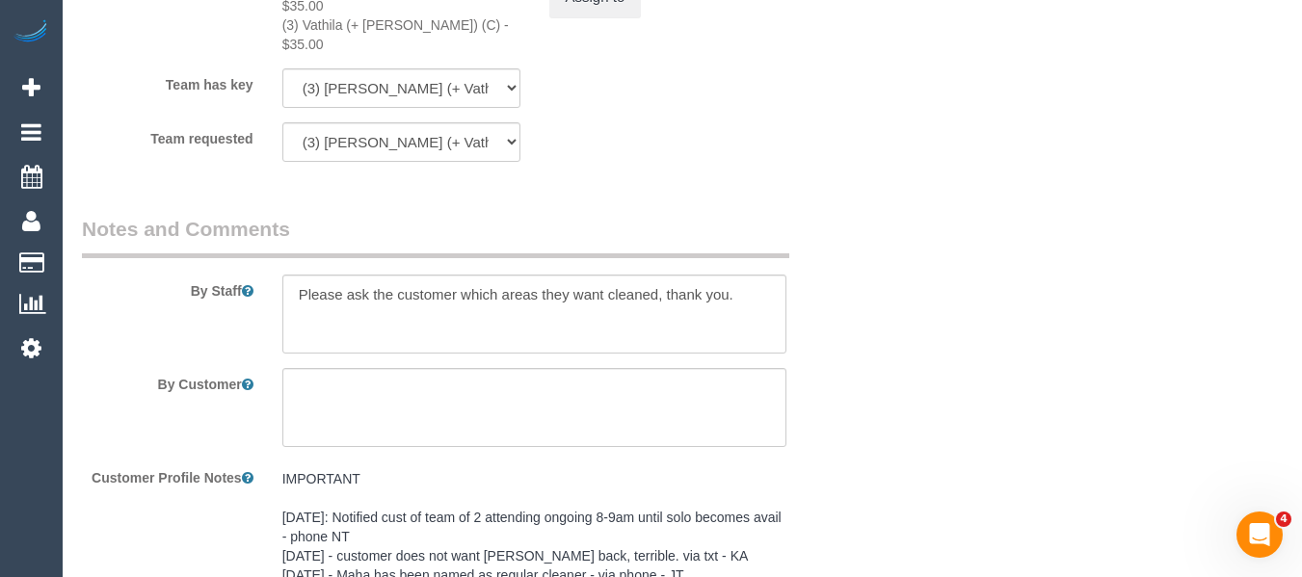
scroll to position [2502, 0]
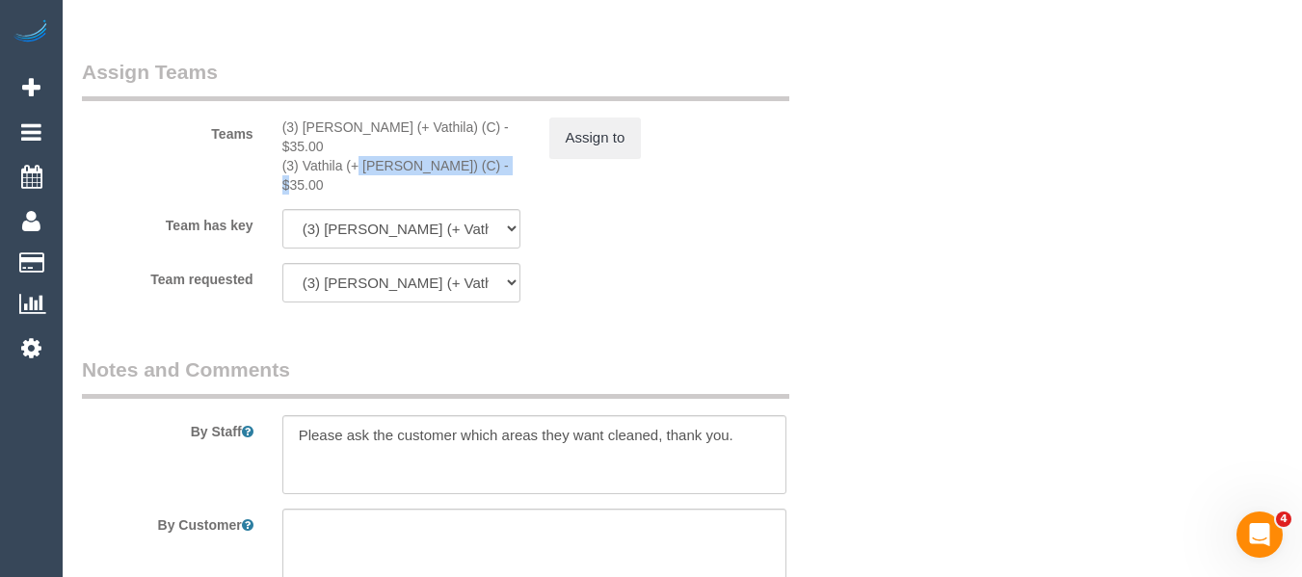
drag, startPoint x: 446, startPoint y: 138, endPoint x: 306, endPoint y: 149, distance: 140.2
click at [306, 156] on div "(3) Vathila (+ Suchetha) (C) - $35.00" at bounding box center [401, 175] width 238 height 39
click at [329, 156] on div "(3) Vathila (+ Suchetha) (C) - $35.00" at bounding box center [401, 175] width 238 height 39
drag, startPoint x: 306, startPoint y: 150, endPoint x: 465, endPoint y: 159, distance: 158.3
click at [476, 159] on sui-booking-teams "Teams (3) Suchetha (+ Vathila) (C) - $35.00 (3) Vathila (+ Suchetha) (C) - $35.…" at bounding box center [468, 180] width 772 height 245
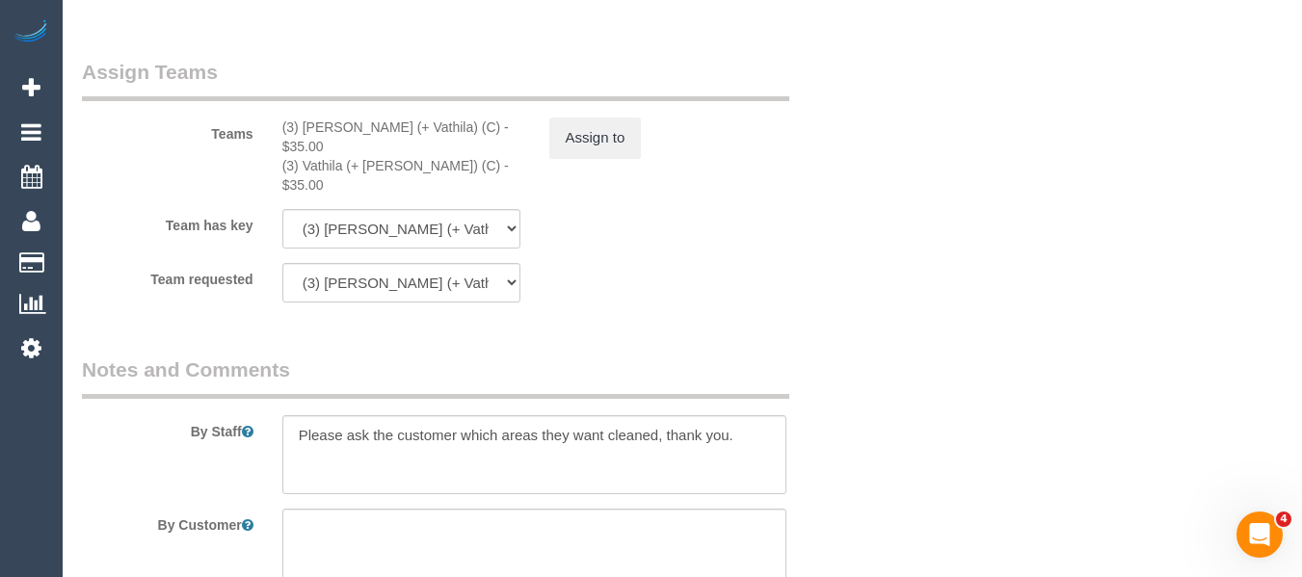
click at [462, 159] on sui-booking-teams "Teams (3) Suchetha (+ Vathila) (C) - $35.00 (3) Vathila (+ Suchetha) (C) - $35.…" at bounding box center [468, 180] width 772 height 245
drag, startPoint x: 448, startPoint y: 146, endPoint x: 304, endPoint y: 146, distance: 144.6
click at [304, 156] on div "(3) Vathila (+ Suchetha) (C) - $35.00" at bounding box center [401, 175] width 238 height 39
copy div "Vathila (+ Suchetha) (C)"
click at [582, 128] on button "Assign to" at bounding box center [595, 138] width 93 height 40
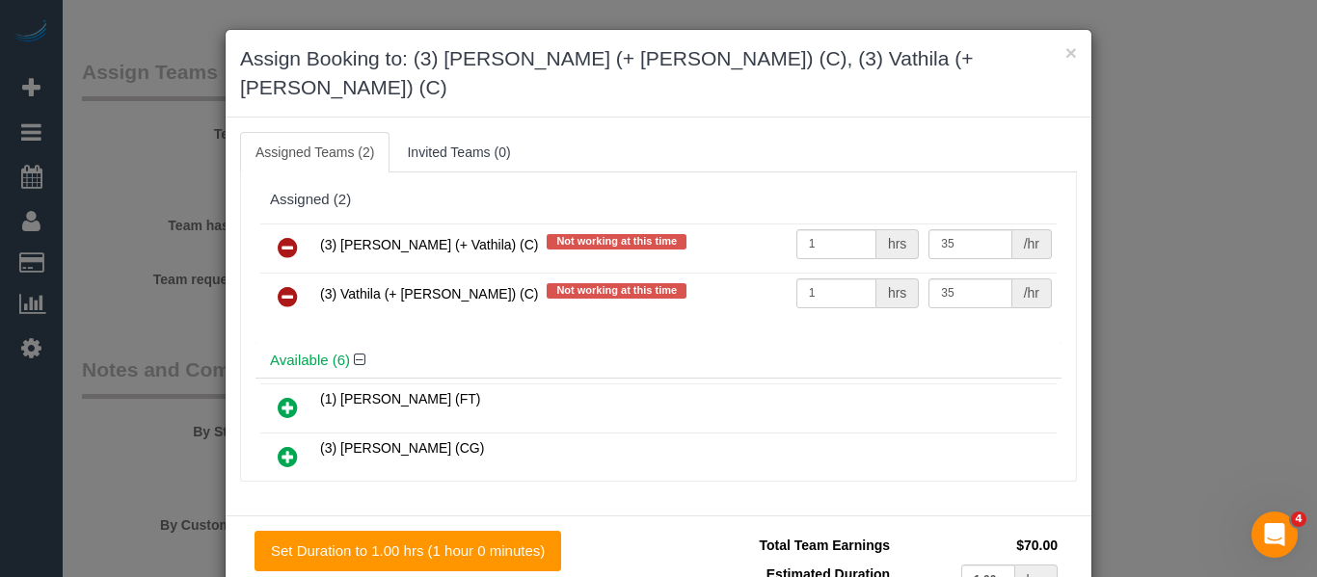
click at [296, 224] on td at bounding box center [287, 248] width 55 height 49
drag, startPoint x: 294, startPoint y: 197, endPoint x: 289, endPoint y: 206, distance: 10.8
click at [290, 224] on td at bounding box center [287, 248] width 55 height 49
click at [289, 236] on icon at bounding box center [288, 247] width 20 height 23
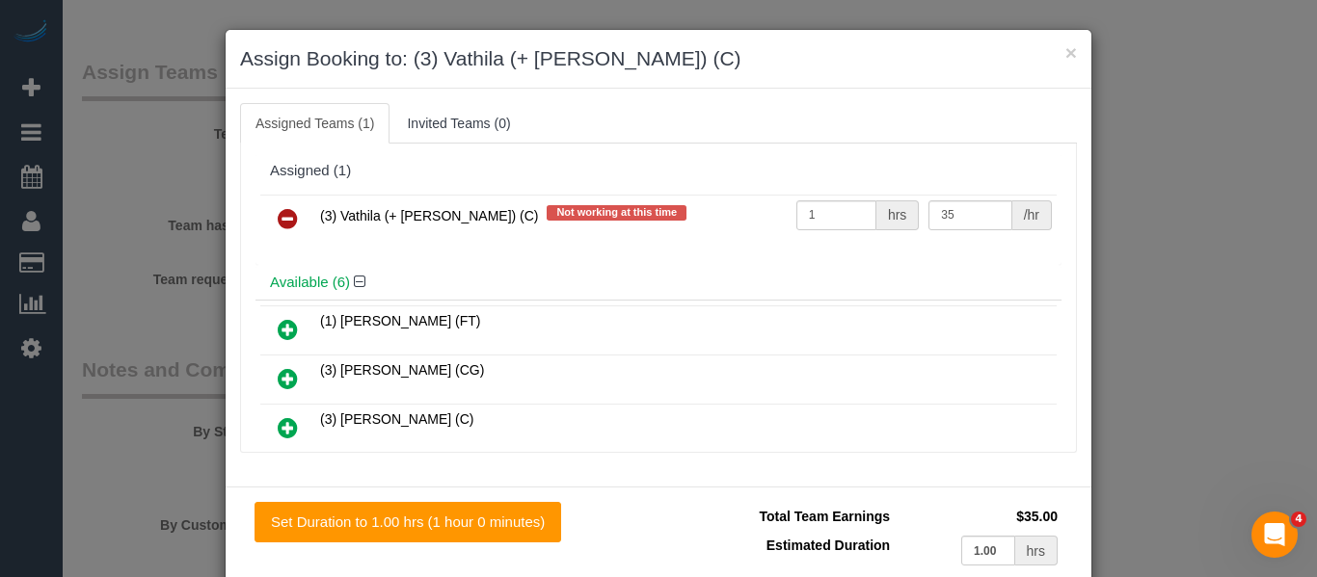
click at [289, 207] on icon at bounding box center [288, 218] width 20 height 23
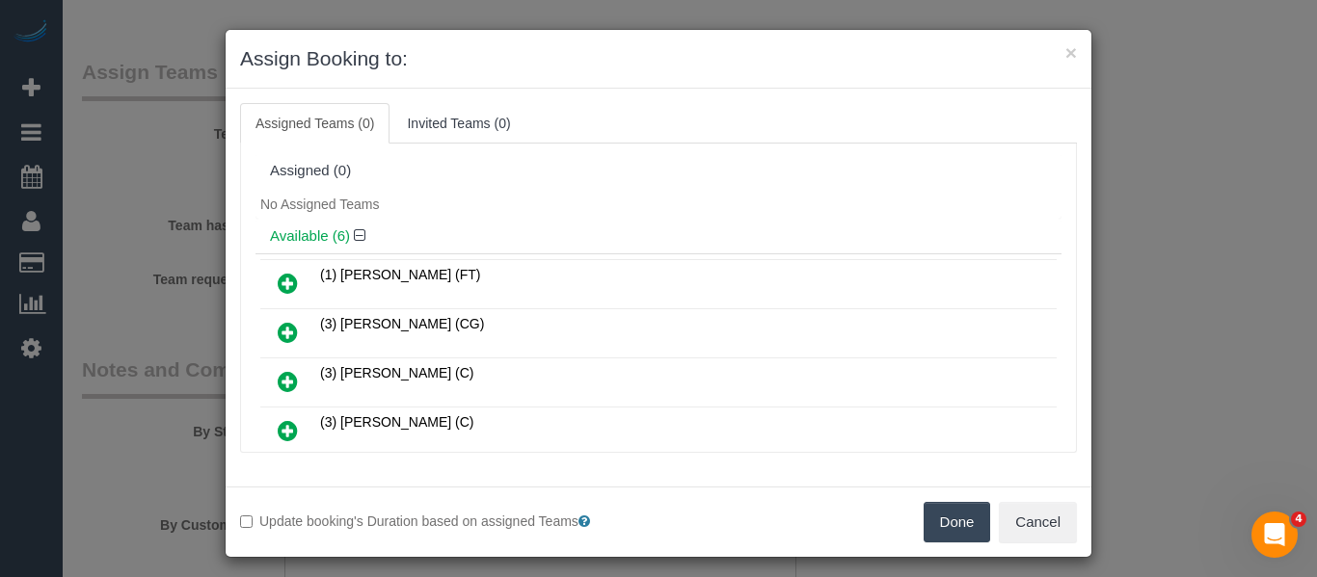
click at [942, 530] on button "Done" at bounding box center [956, 522] width 67 height 40
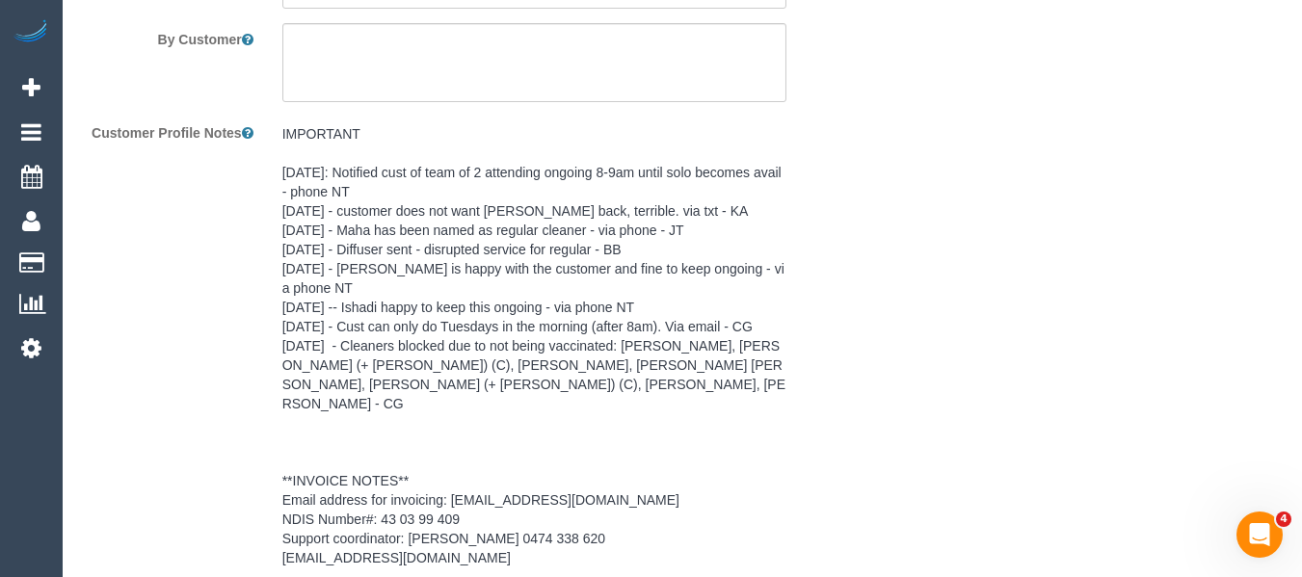
scroll to position [3177, 0]
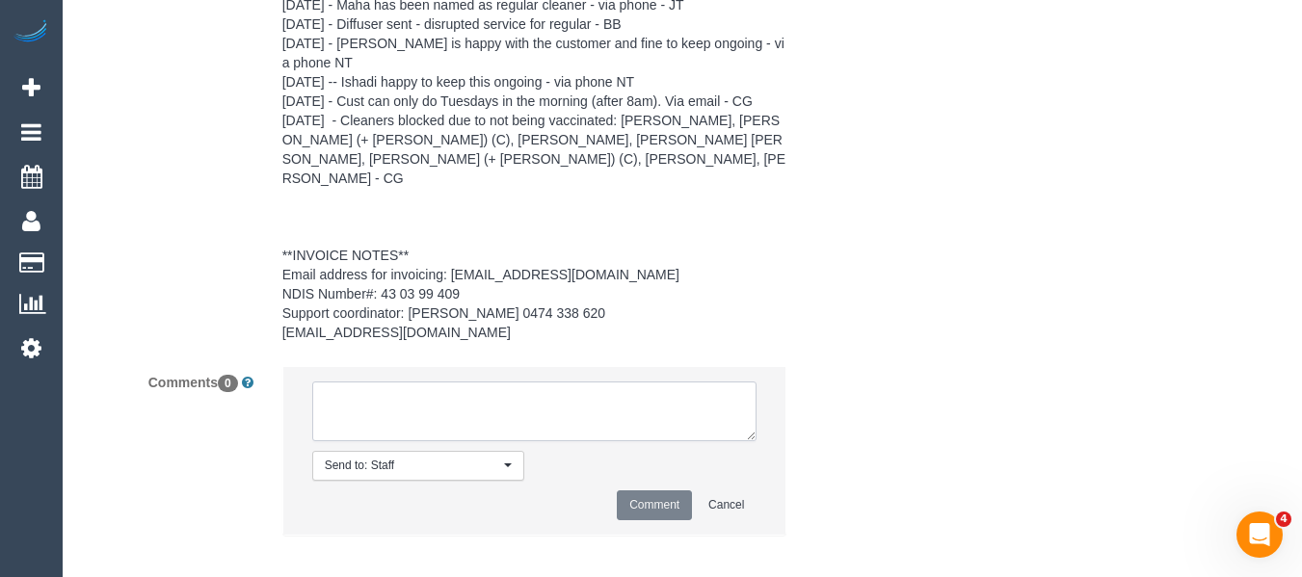
click at [403, 404] on textarea at bounding box center [534, 412] width 445 height 60
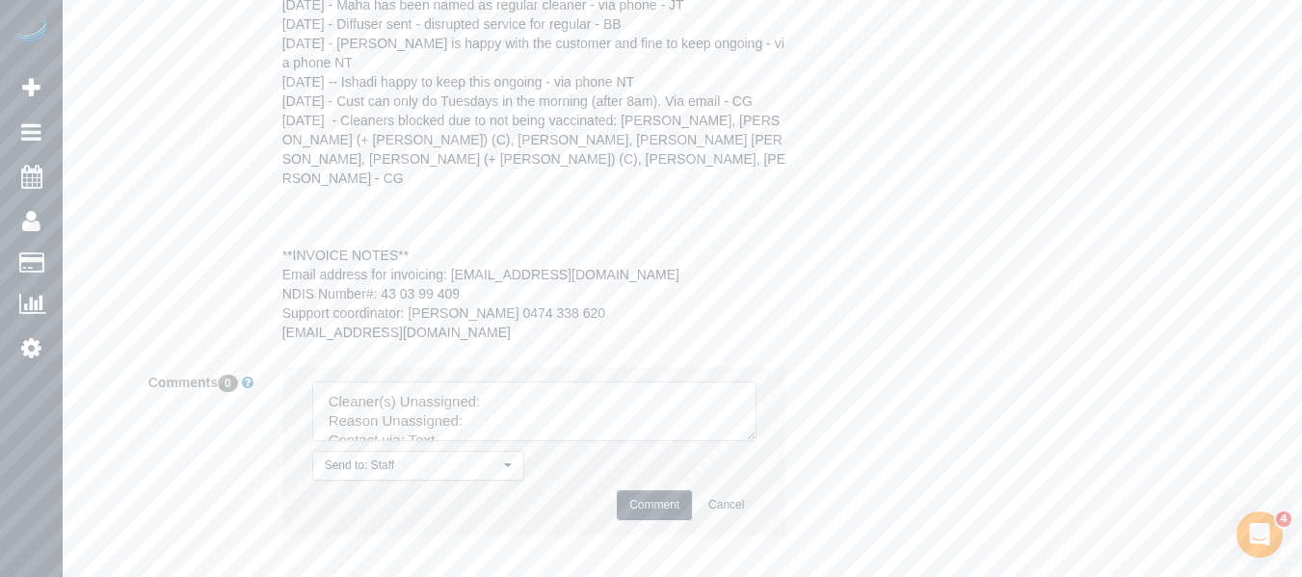
drag, startPoint x: 750, startPoint y: 417, endPoint x: 663, endPoint y: 529, distance: 141.5
click at [748, 441] on textarea at bounding box center [534, 412] width 445 height 60
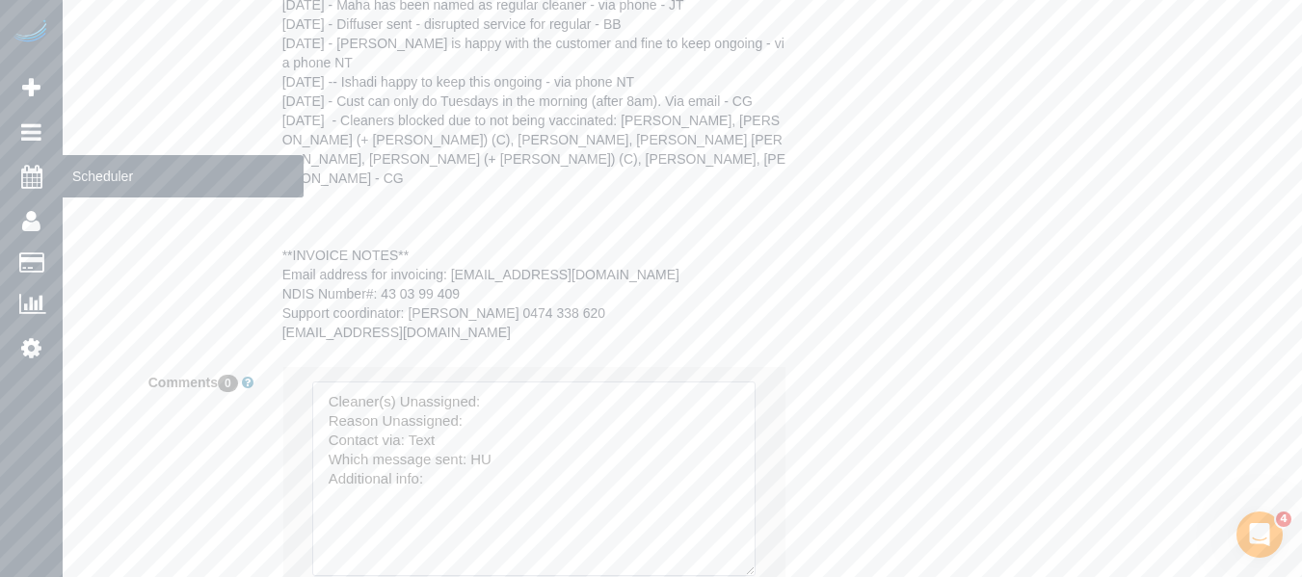
drag, startPoint x: 438, startPoint y: 465, endPoint x: 16, endPoint y: 178, distance: 509.2
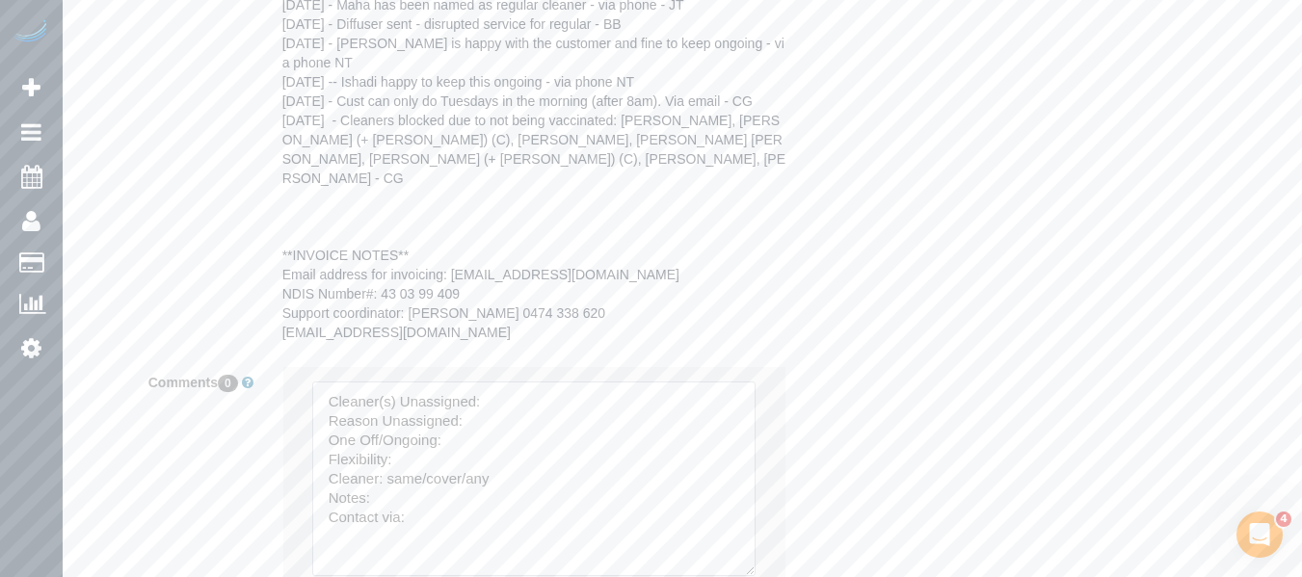
click at [496, 397] on textarea at bounding box center [533, 479] width 443 height 195
paste textarea "Vathila (+ Suchetha) (C)"
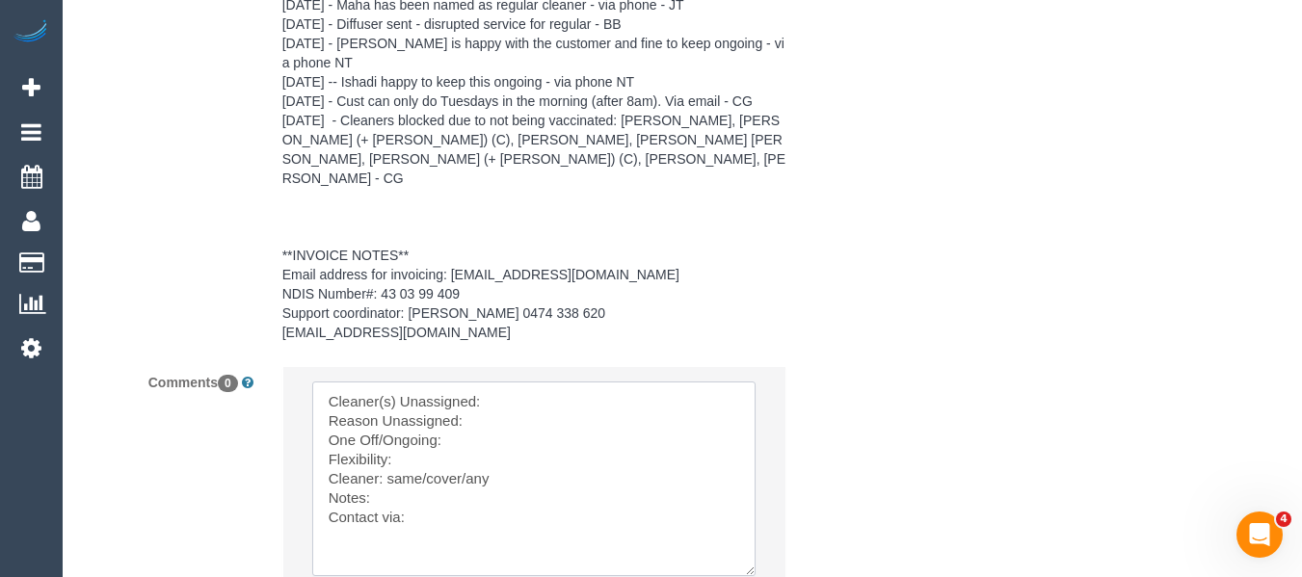
click at [507, 382] on textarea at bounding box center [533, 479] width 443 height 195
paste textarea "Vathila (+ Suchetha) (C)"
click at [502, 400] on textarea at bounding box center [533, 479] width 443 height 195
click at [467, 426] on textarea at bounding box center [533, 479] width 443 height 195
click at [694, 401] on textarea at bounding box center [533, 479] width 443 height 195
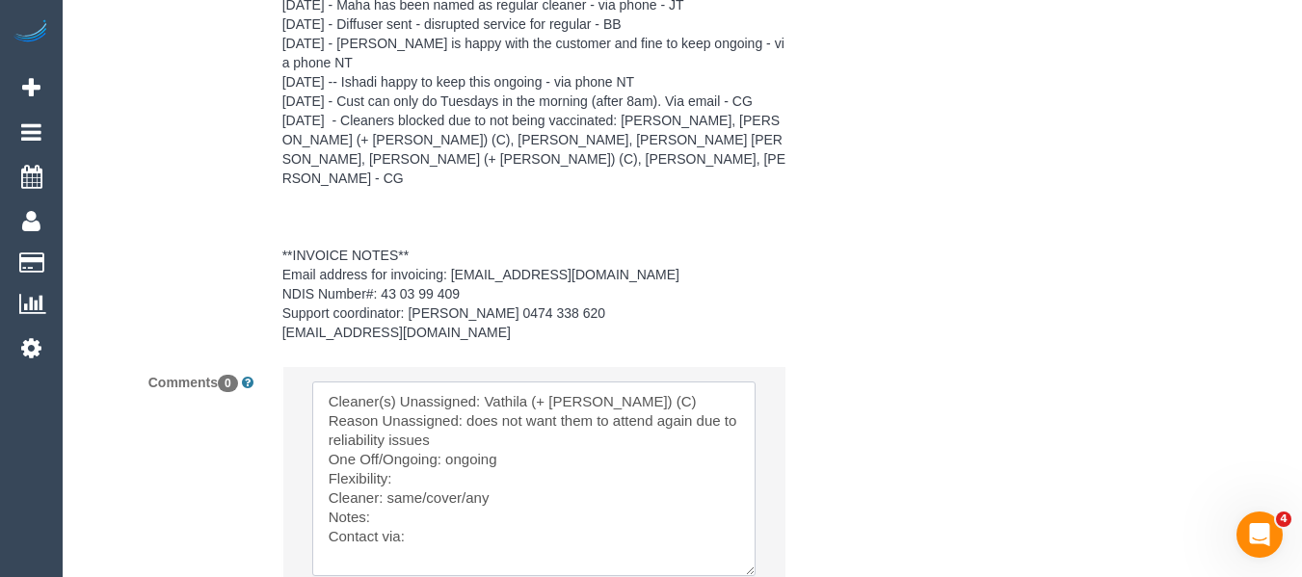
click at [439, 456] on textarea at bounding box center [533, 479] width 443 height 195
drag, startPoint x: 466, startPoint y: 477, endPoint x: 390, endPoint y: 476, distance: 75.2
click at [390, 476] on textarea at bounding box center [533, 479] width 443 height 195
click at [439, 517] on textarea at bounding box center [533, 479] width 443 height 195
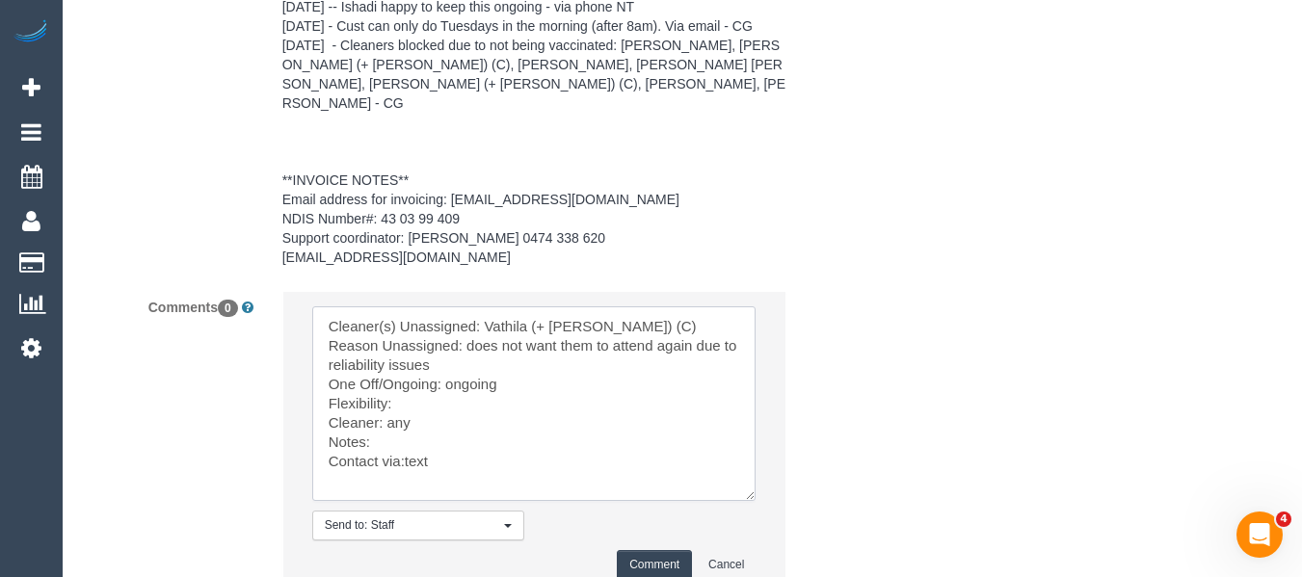
scroll to position [3391, 0]
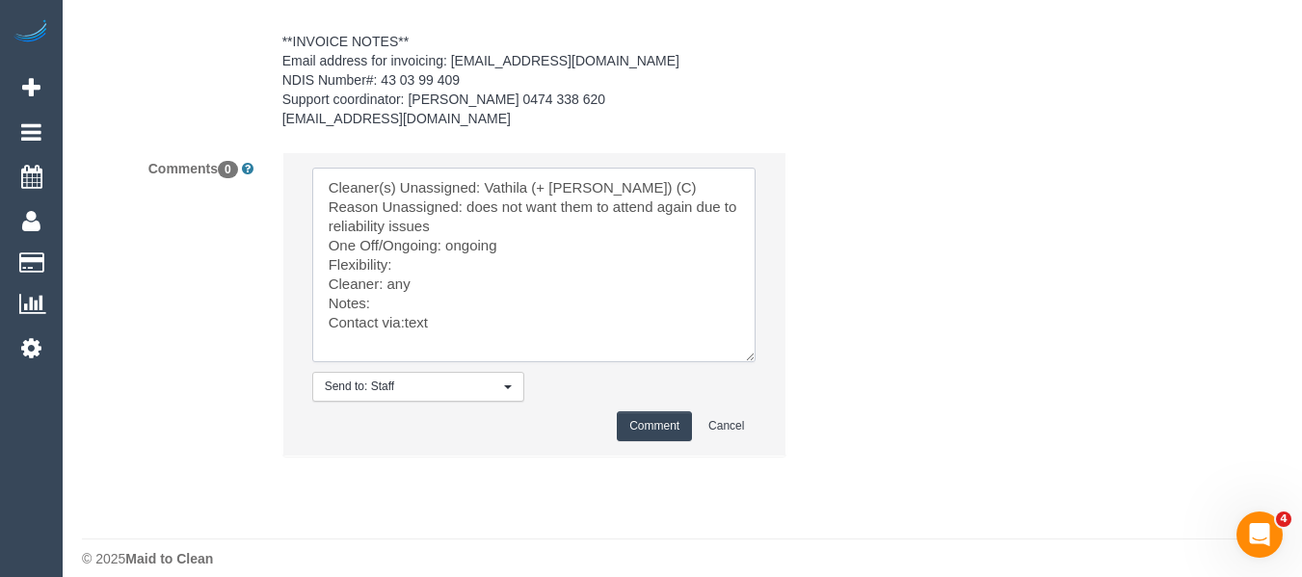
type textarea "Cleaner(s) Unassigned: Vathila (+ Suchetha) (C) Reason Unassigned: does not wan…"
click at [629, 413] on button "Comment" at bounding box center [654, 427] width 75 height 30
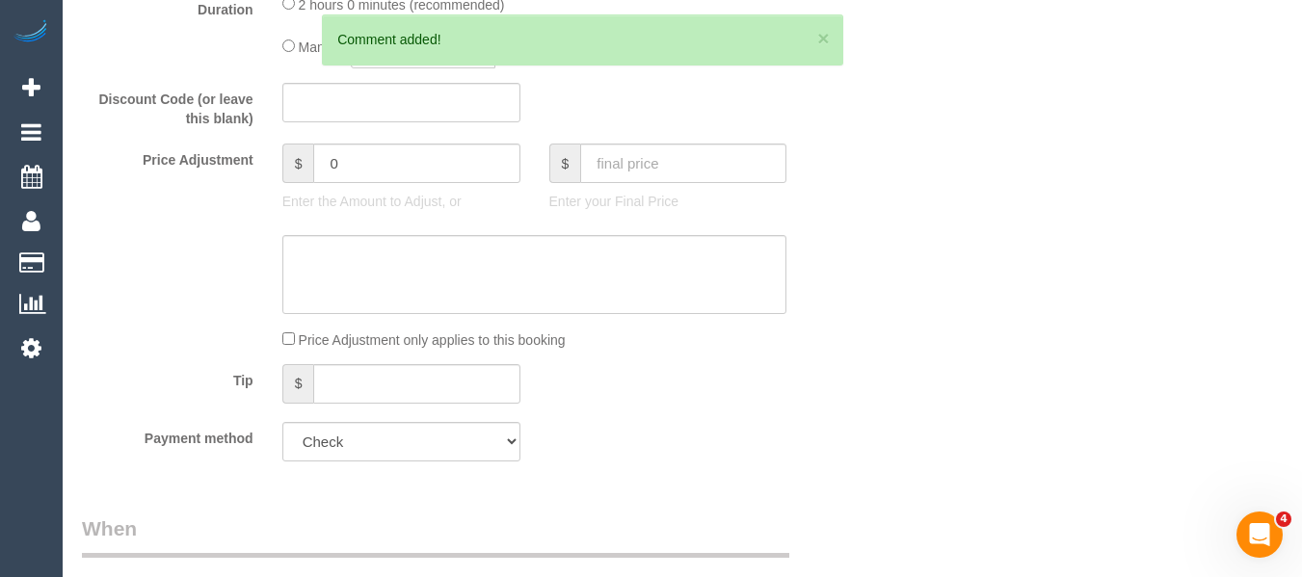
scroll to position [450, 0]
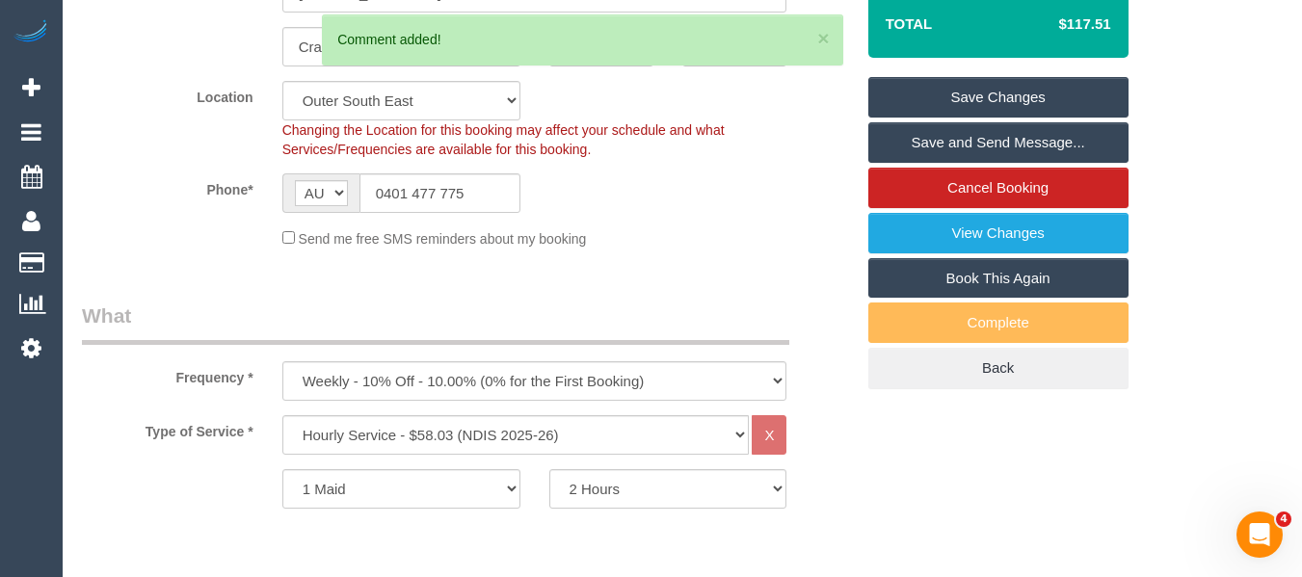
click at [1002, 98] on link "Save Changes" at bounding box center [998, 97] width 260 height 40
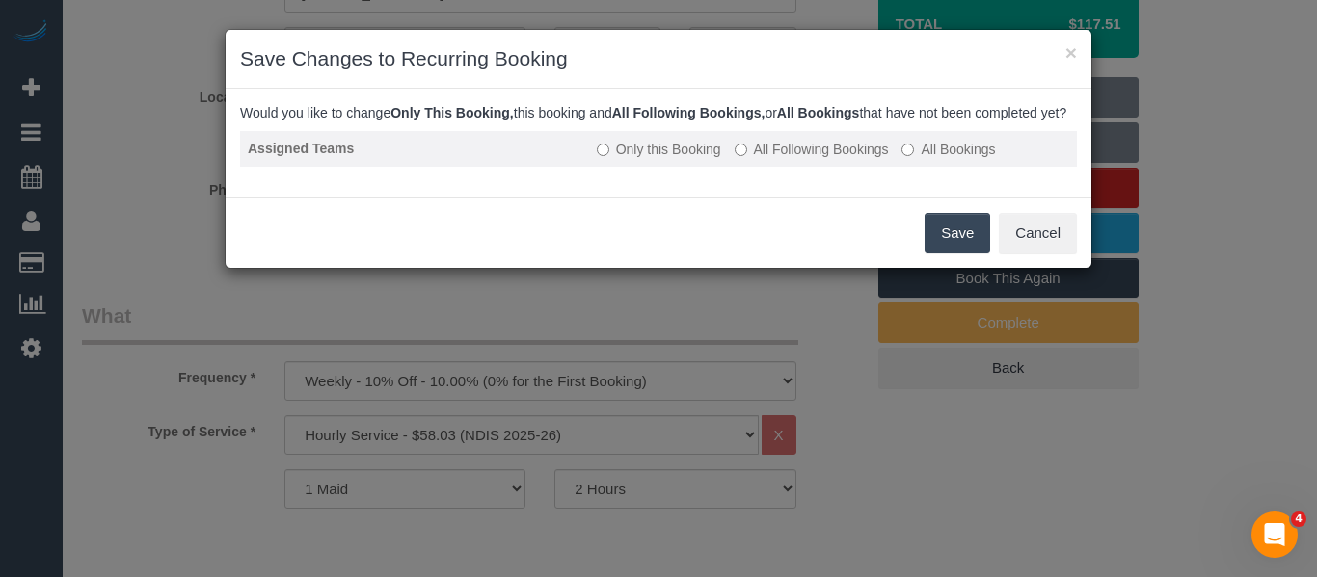
click at [803, 153] on td "Only this Booking All Following Bookings All Bookings" at bounding box center [833, 149] width 488 height 36
click at [799, 159] on label "All Following Bookings" at bounding box center [811, 149] width 154 height 19
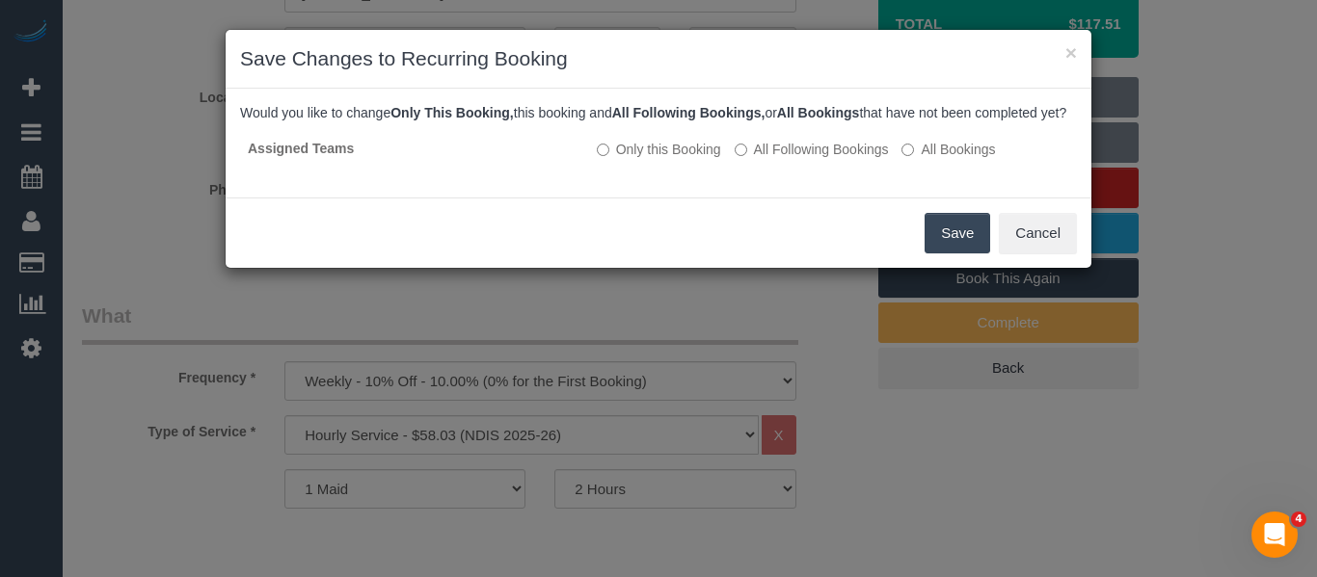
click at [931, 240] on button "Save" at bounding box center [957, 233] width 66 height 40
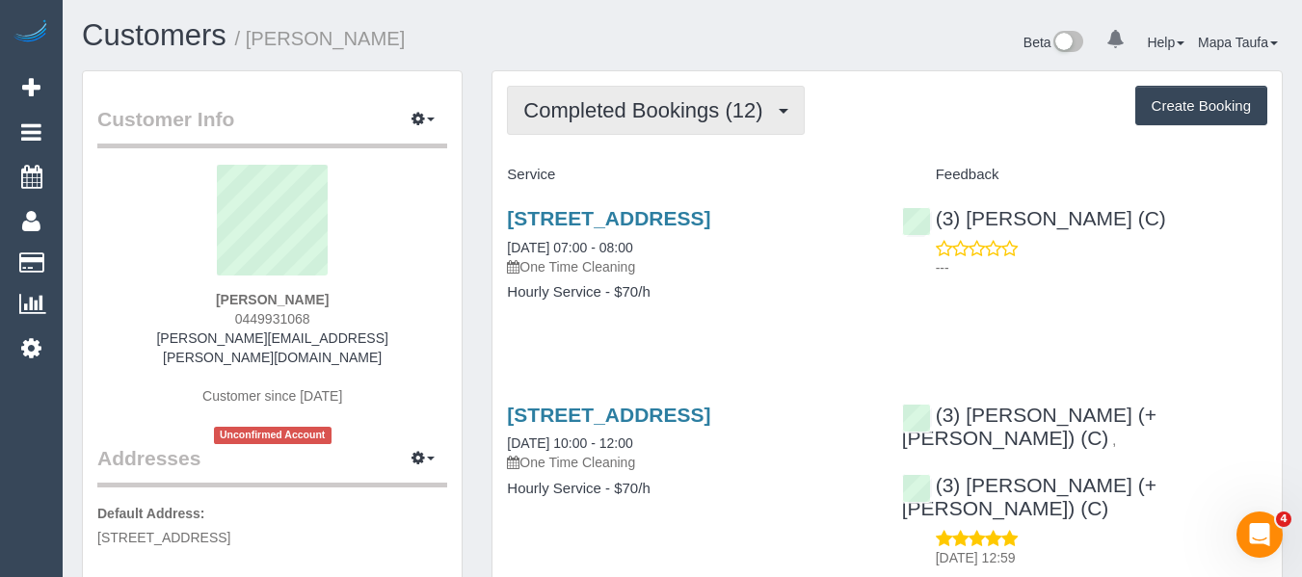
click at [646, 118] on span "Completed Bookings (12)" at bounding box center [647, 110] width 249 height 24
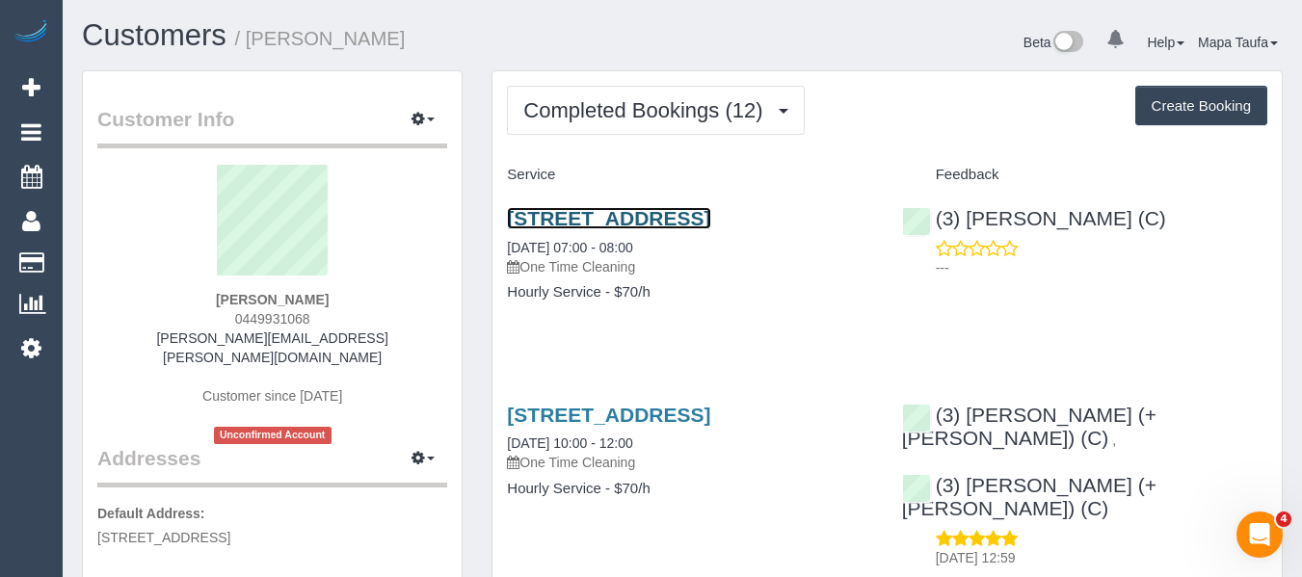
click at [597, 222] on link "[STREET_ADDRESS]" at bounding box center [608, 218] width 203 height 22
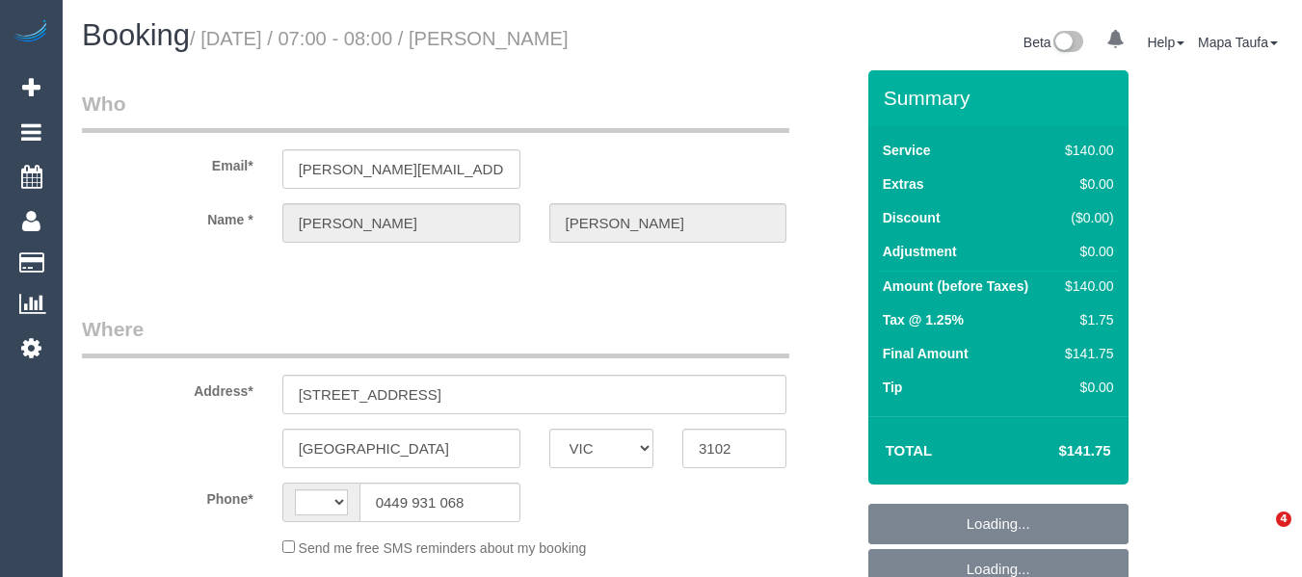
select select "VIC"
select select "number:28"
select select "number:14"
select select "number:18"
select select "number:25"
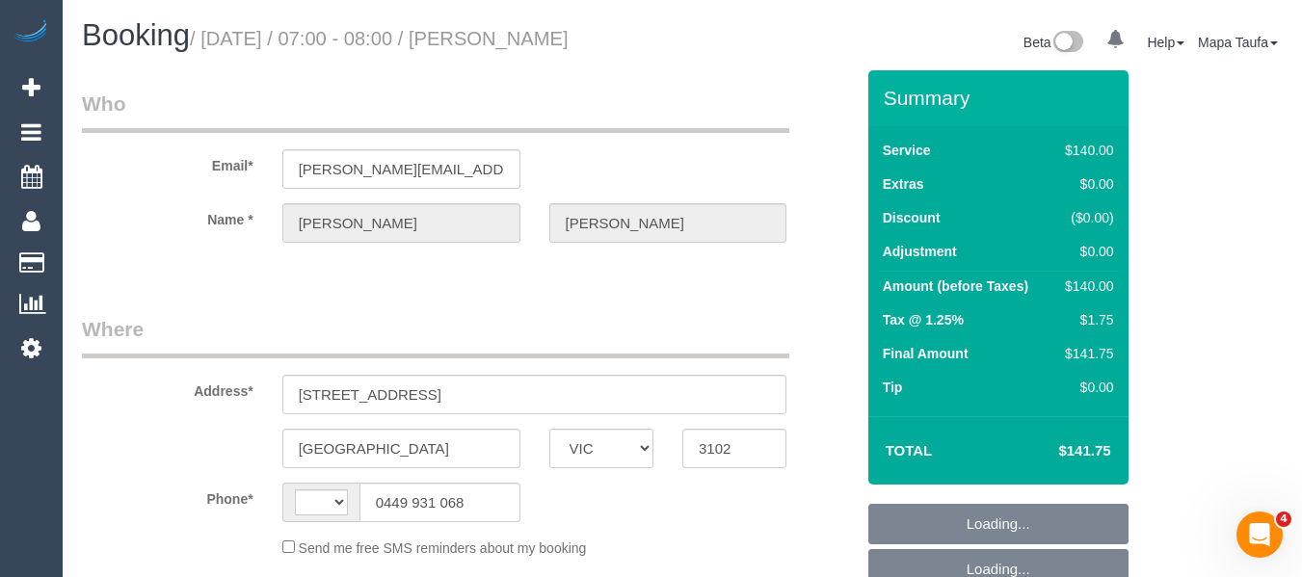
select select "number:35"
select select "number:13"
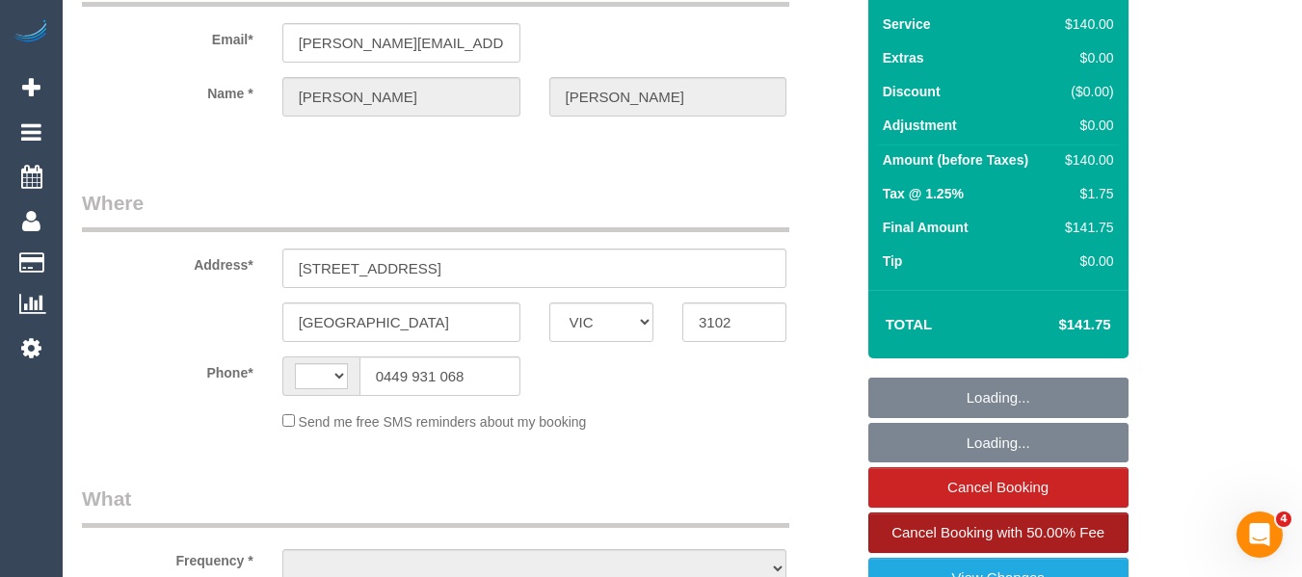
scroll to position [289, 0]
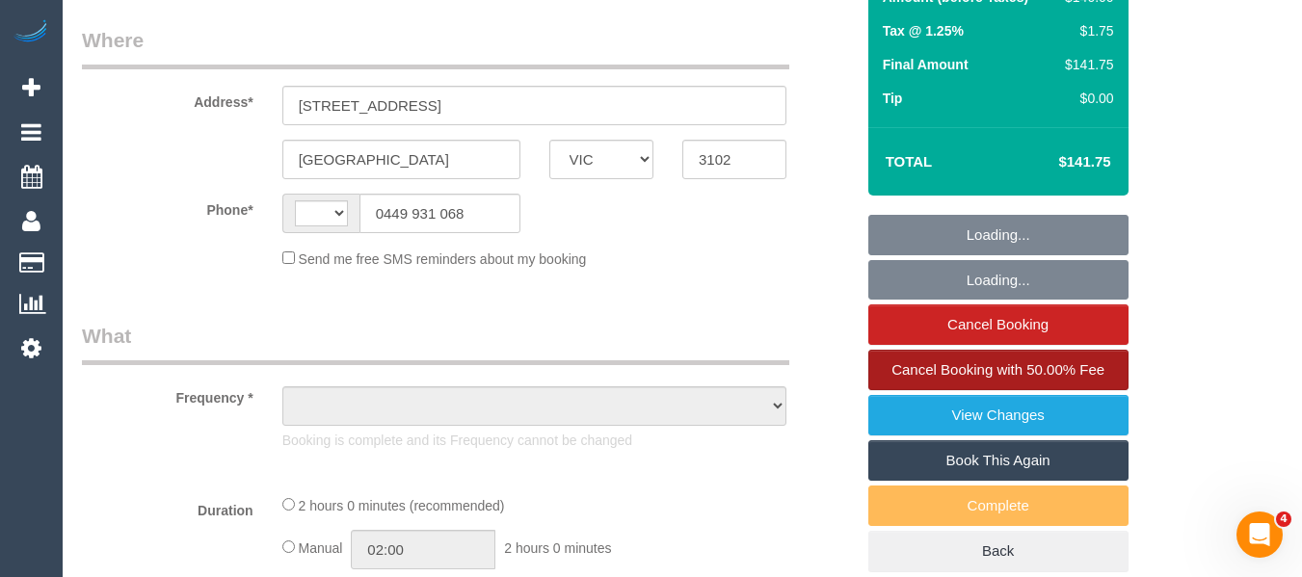
select select "string:AU"
select select "object:706"
select select "string:stripe-pm_1RJQoM2GScqysDRVYVHDPjV1"
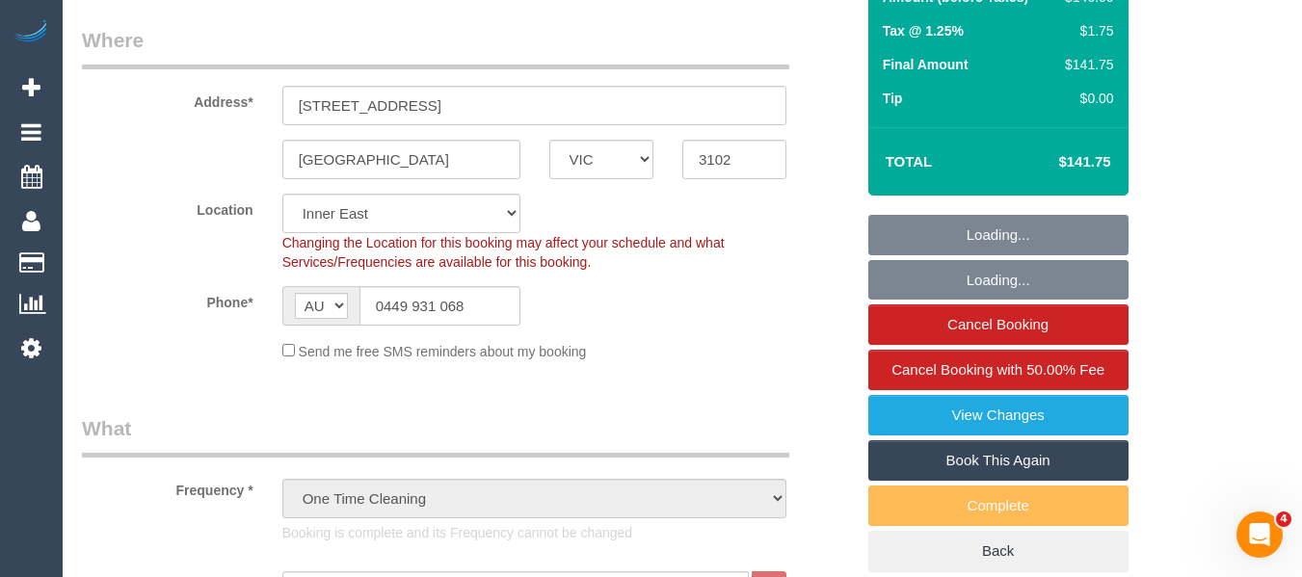
select select "object:1499"
click at [998, 451] on link "Book This Again" at bounding box center [998, 460] width 260 height 40
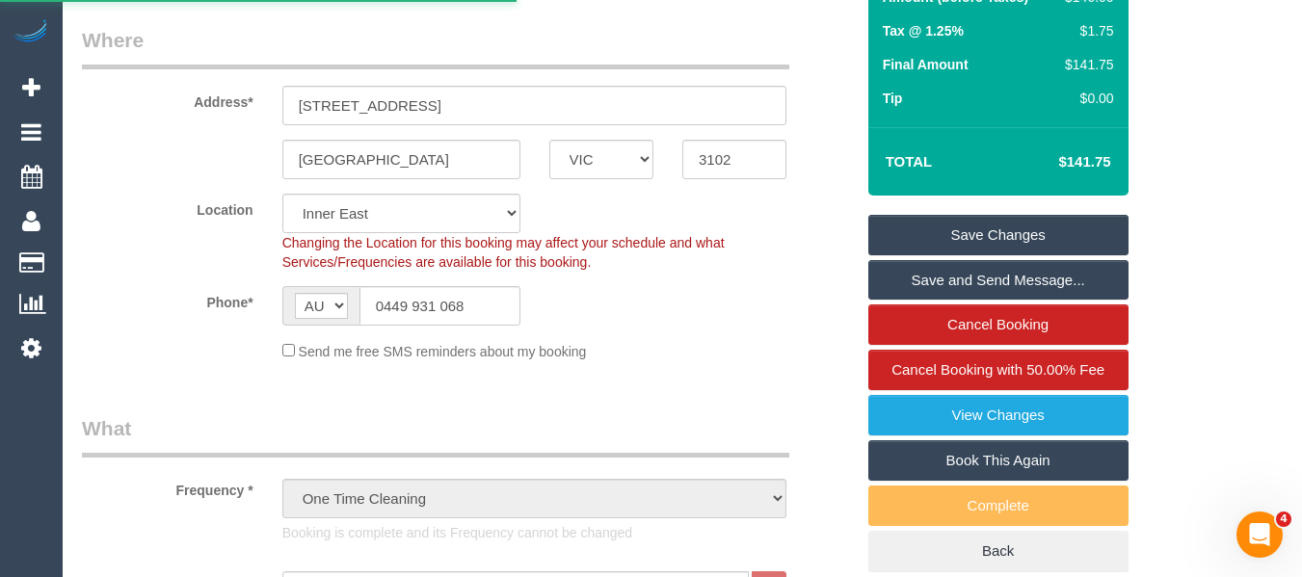
select select "VIC"
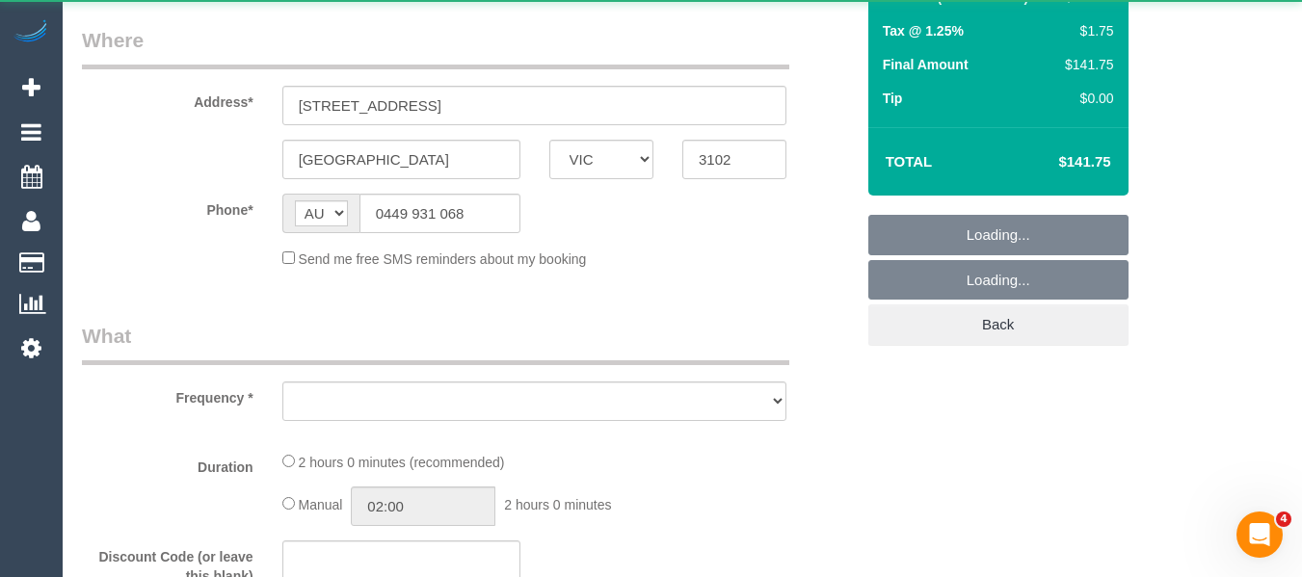
select select "number:28"
select select "number:14"
select select "number:18"
select select "number:25"
select select "number:35"
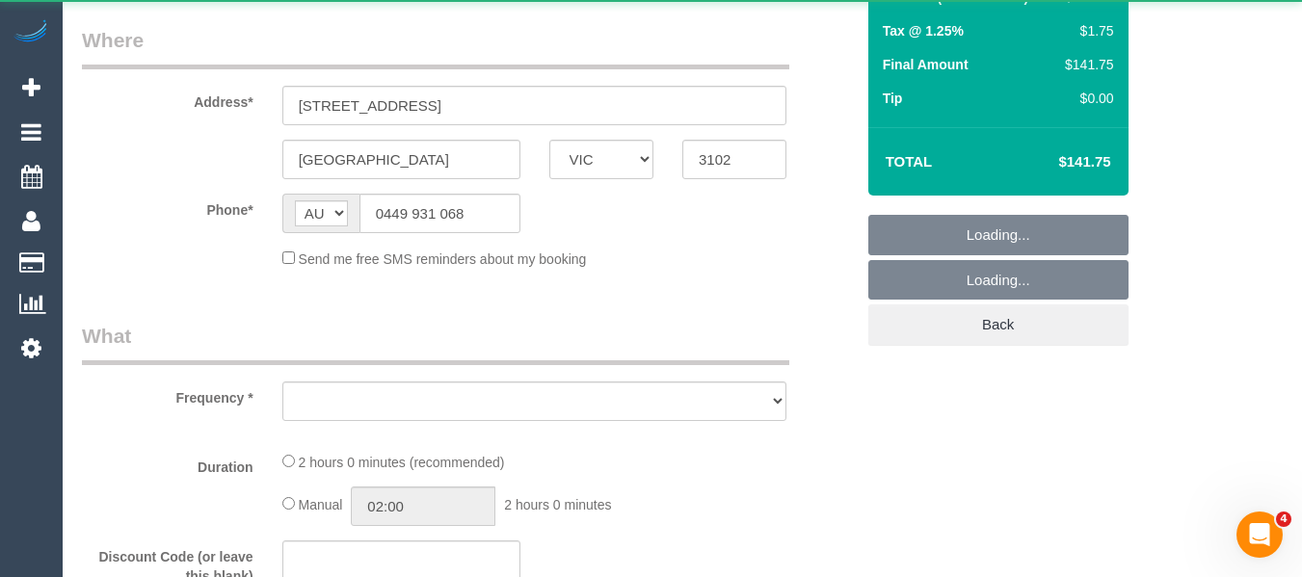
select select "number:13"
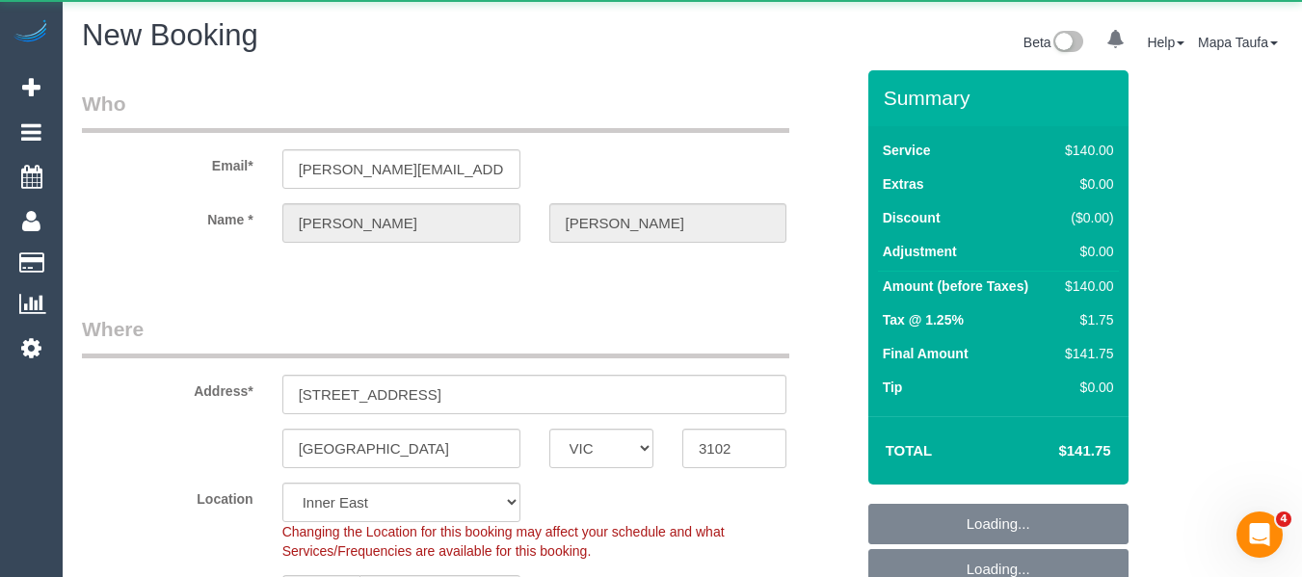
select select "object:2447"
select select "string:stripe-pm_1RJQoM2GScqysDRVYVHDPjV1"
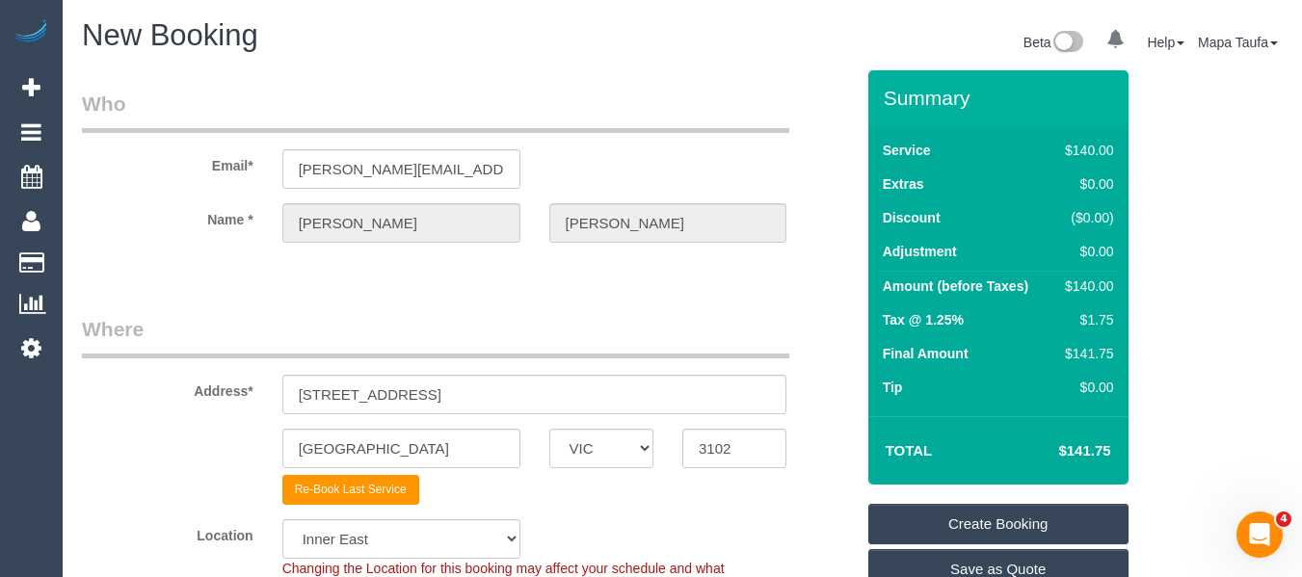
select select "object:2628"
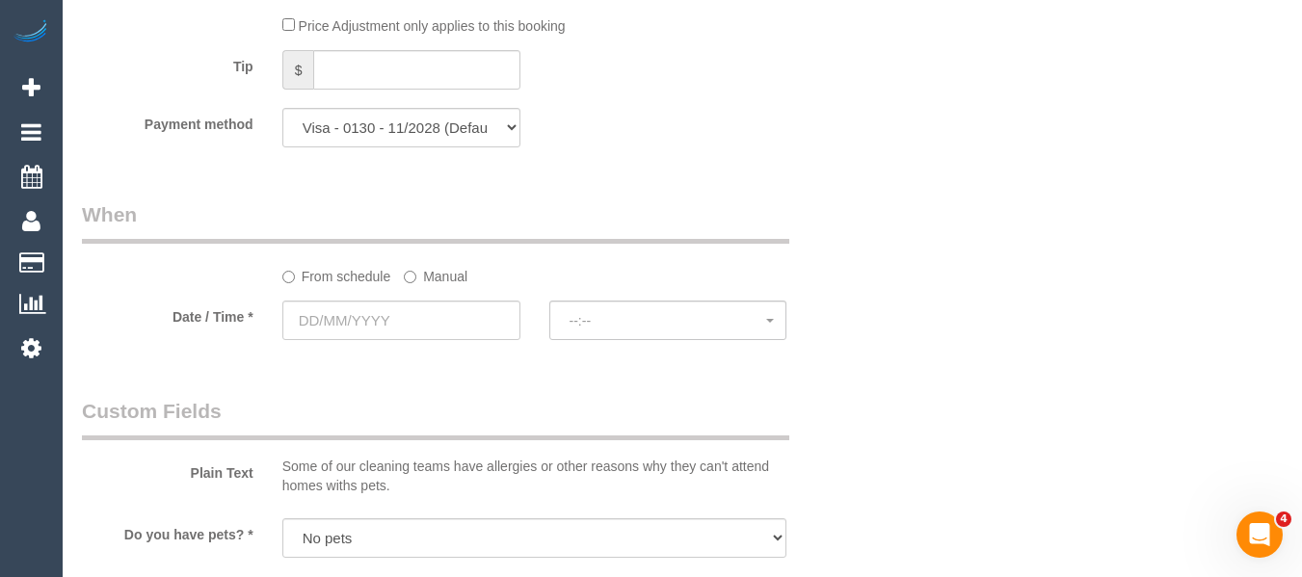
scroll to position [2120, 0]
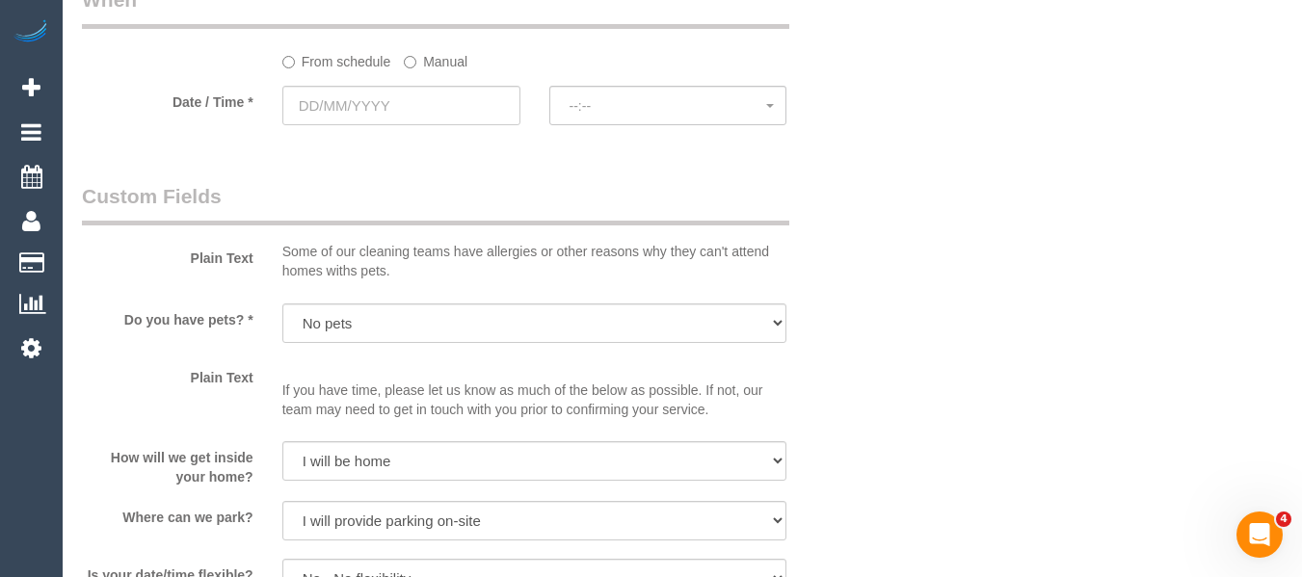
click at [455, 126] on div at bounding box center [401, 127] width 238 height 4
click at [453, 113] on input "text" at bounding box center [401, 106] width 238 height 40
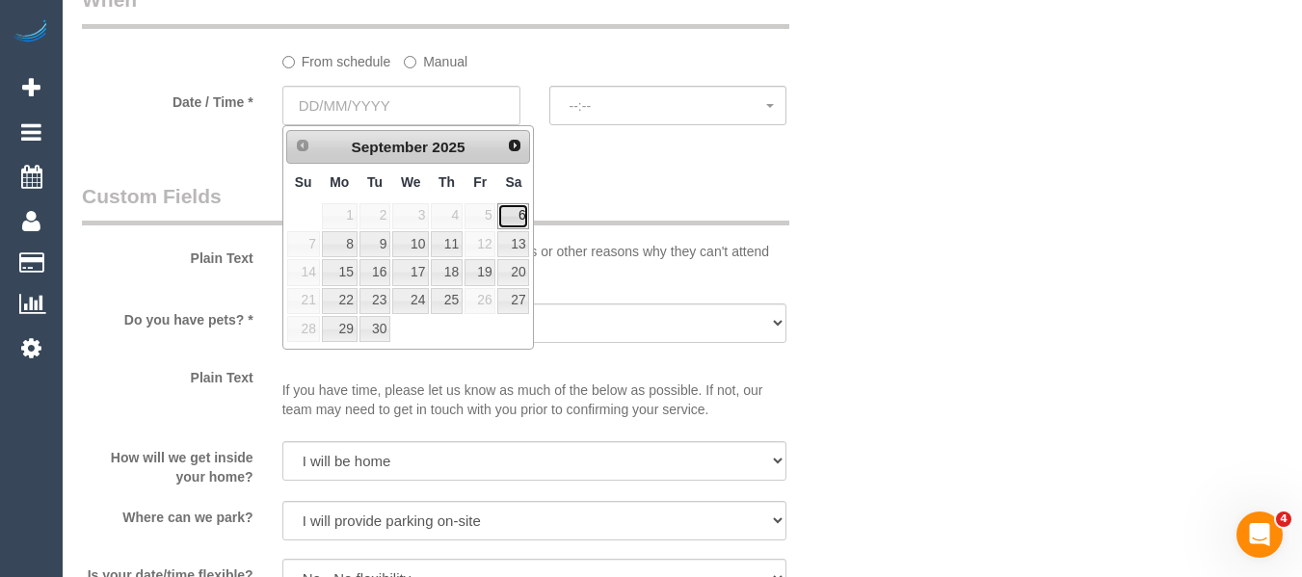
click at [508, 213] on link "6" at bounding box center [513, 216] width 32 height 26
type input "06/09/2025"
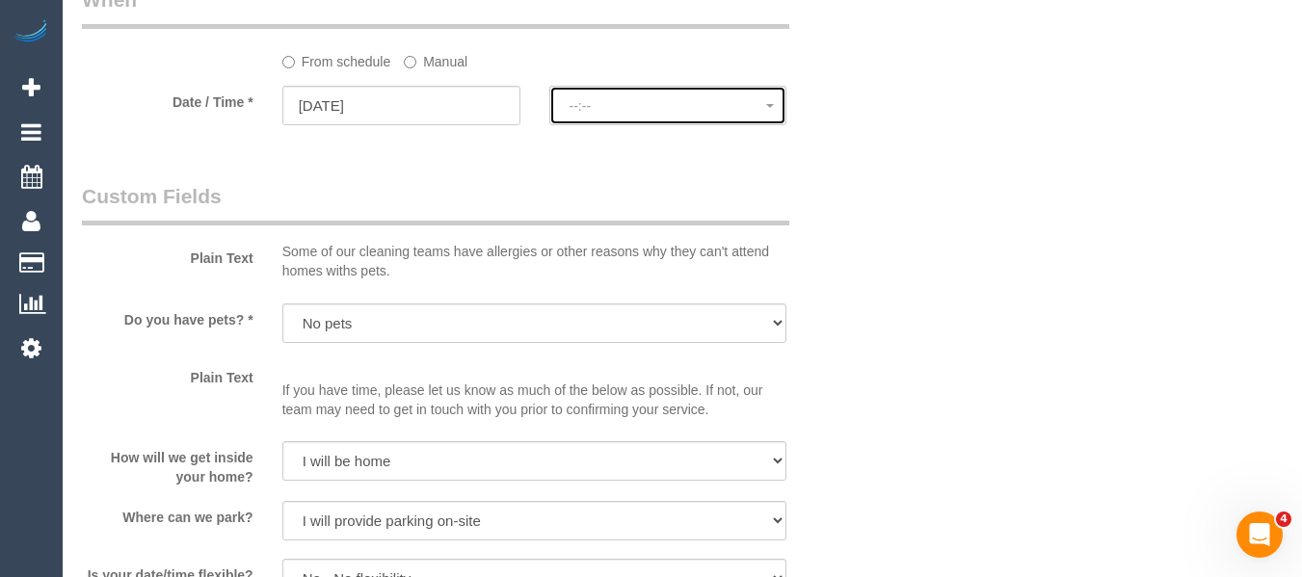
click at [617, 112] on span "--:--" at bounding box center [669, 105] width 198 height 15
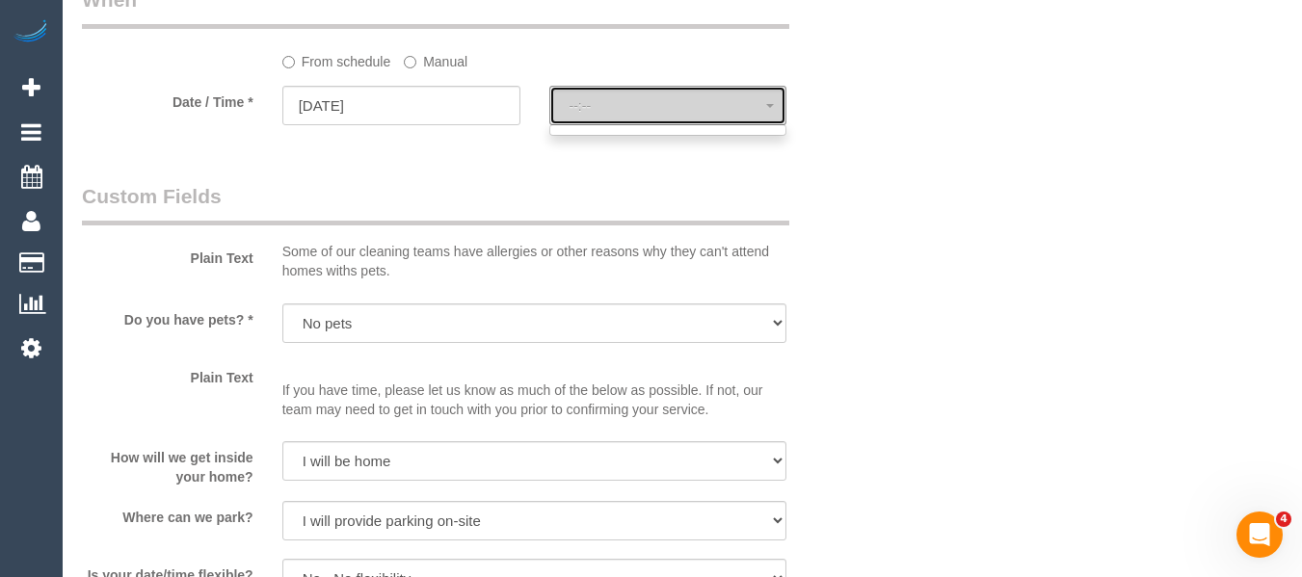
select select "spot6"
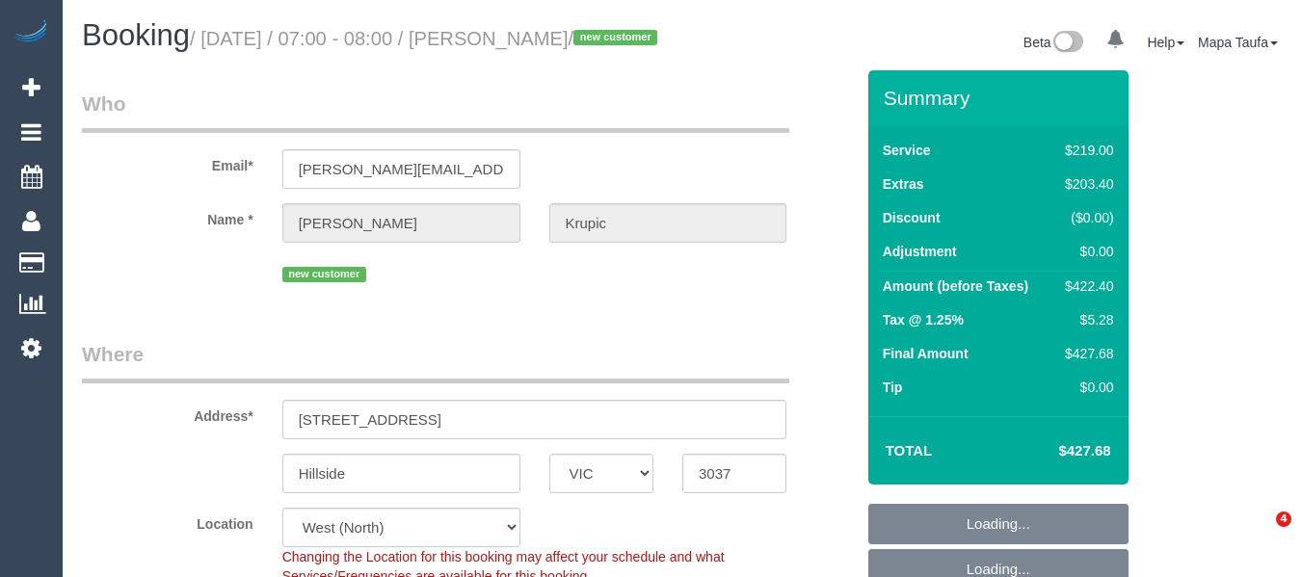
select select "VIC"
select select "number:29"
select select "number:14"
select select "number:19"
select select "number:24"
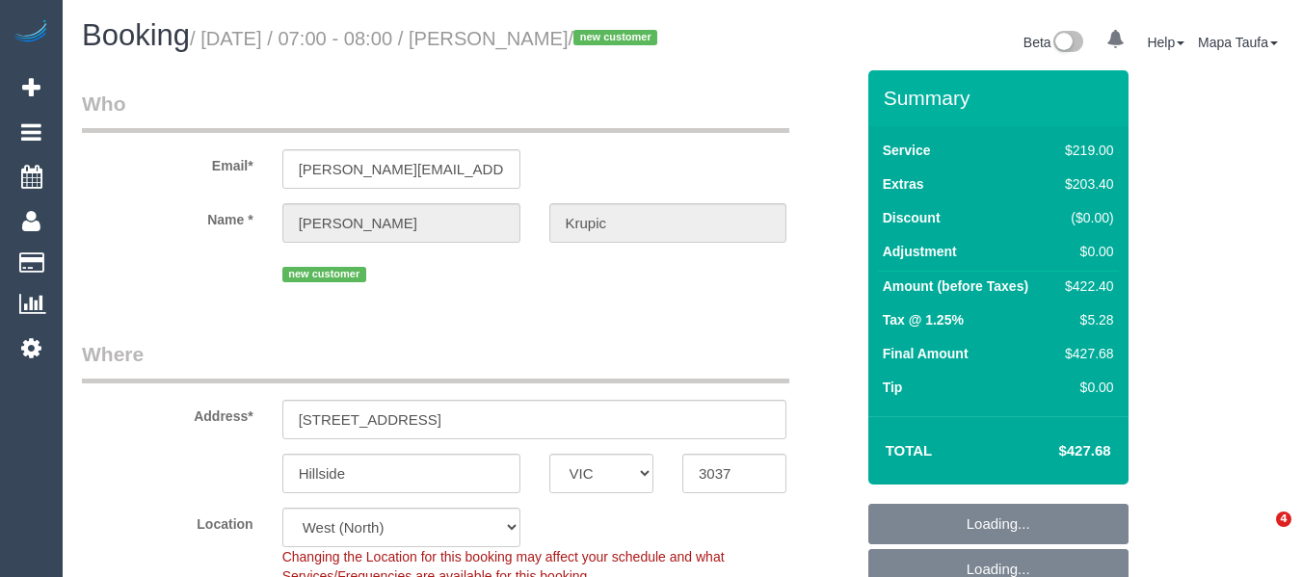
select select "number:26"
select select "spot1"
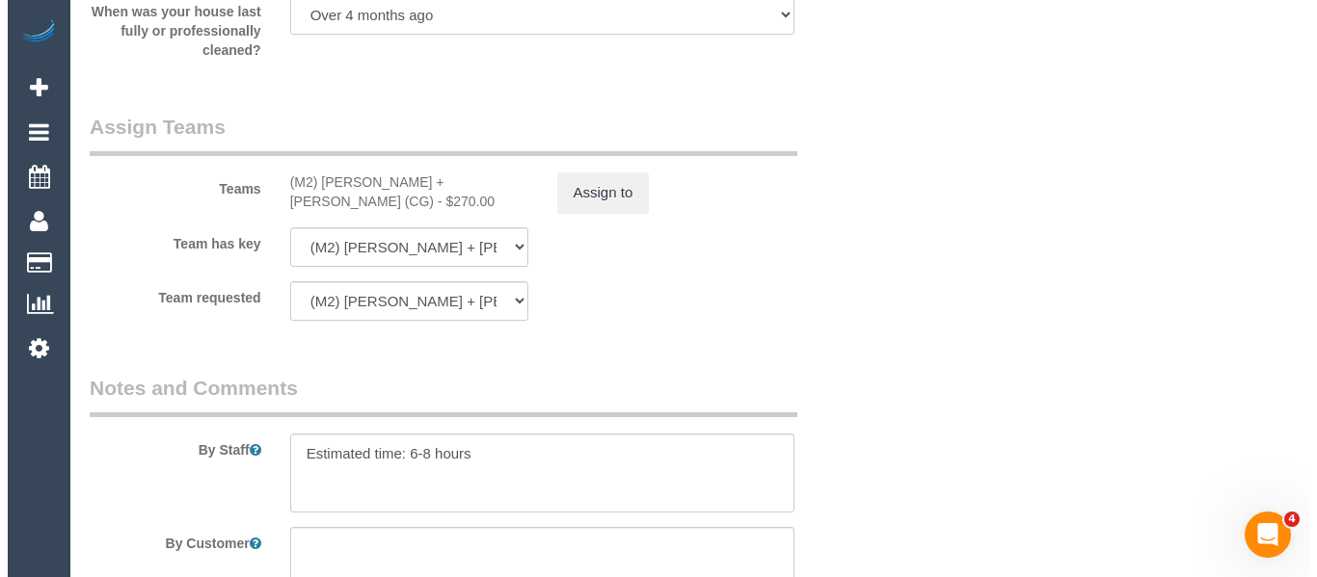
scroll to position [2925, 0]
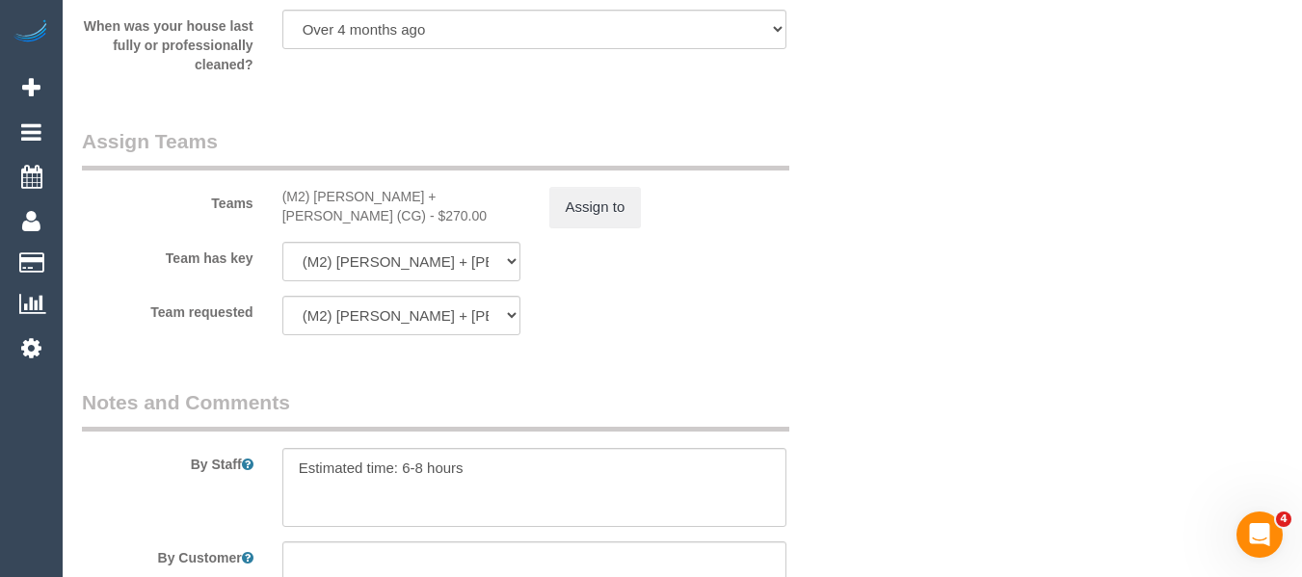
click at [571, 206] on div "Teams (M2) [PERSON_NAME] + [PERSON_NAME] (CG) - $270.00 Assign to" at bounding box center [467, 177] width 801 height 100
click at [573, 221] on button "Assign to" at bounding box center [595, 207] width 93 height 40
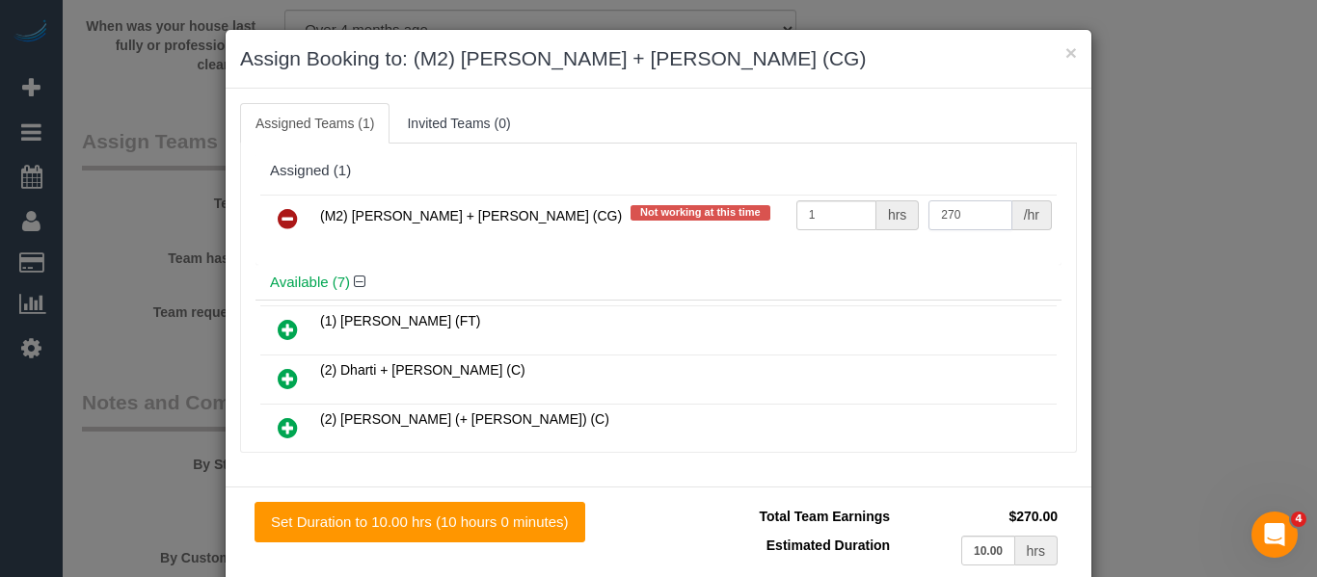
drag, startPoint x: 953, startPoint y: 215, endPoint x: 851, endPoint y: 201, distance: 103.0
click at [851, 201] on tr "(M2) [PERSON_NAME] + [PERSON_NAME] (CG) Not working at this time 1 hrs 270 /hr" at bounding box center [658, 219] width 796 height 49
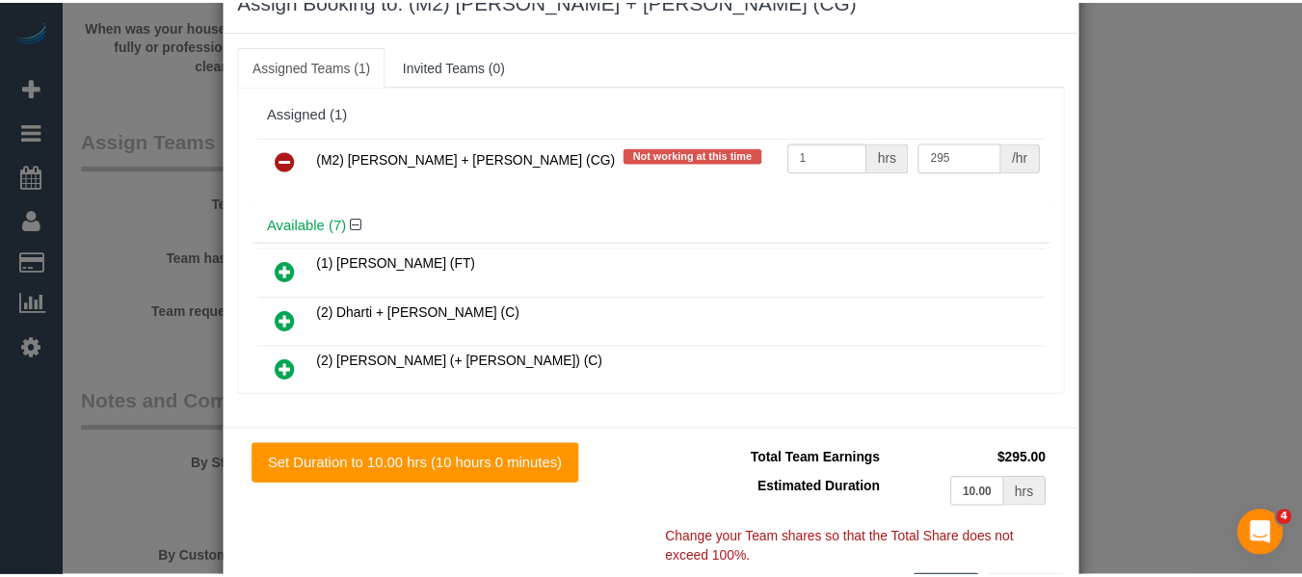
scroll to position [141, 0]
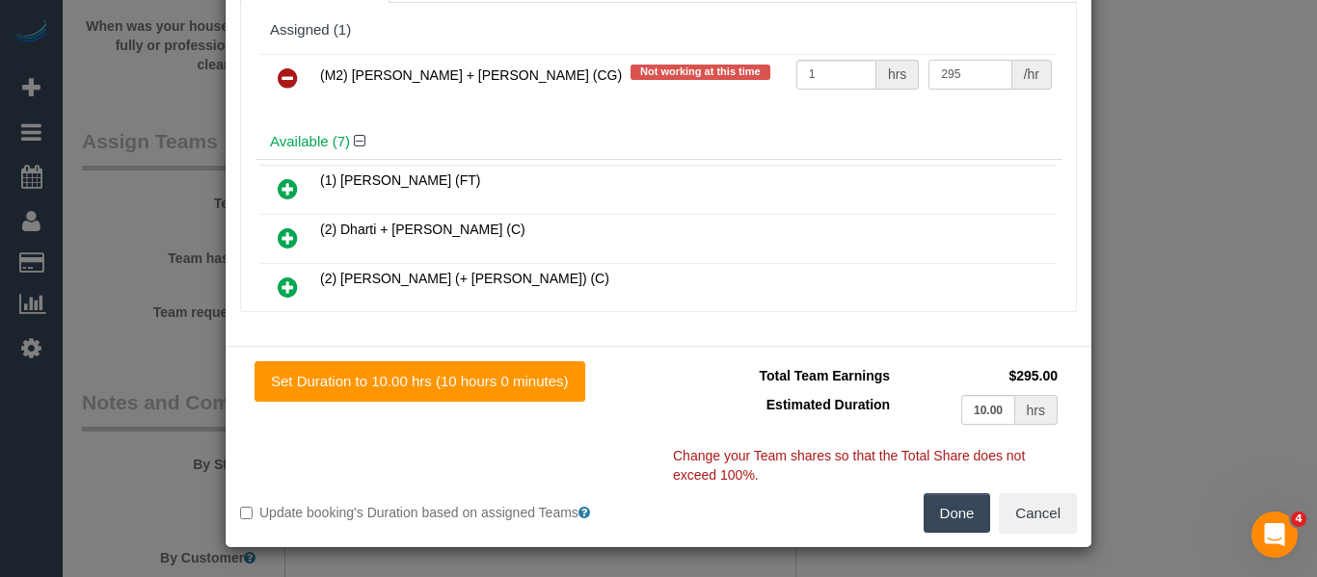
type input "295"
drag, startPoint x: 959, startPoint y: 504, endPoint x: 1316, endPoint y: 399, distance: 371.8
click at [966, 502] on button "Done" at bounding box center [956, 513] width 67 height 40
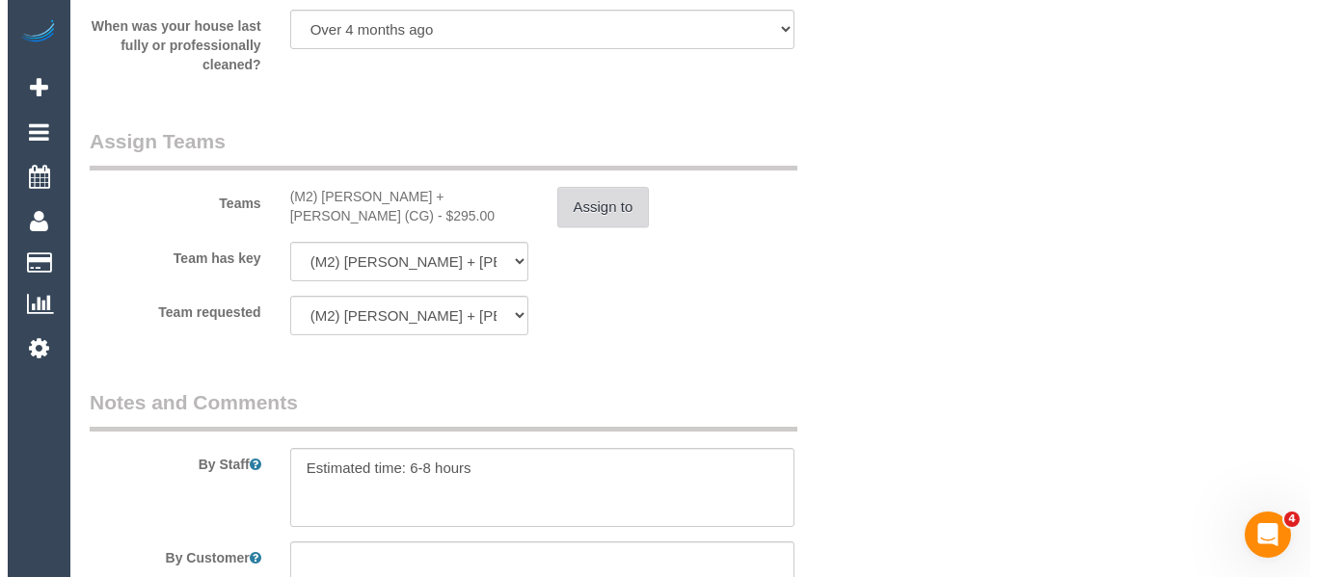
scroll to position [0, 0]
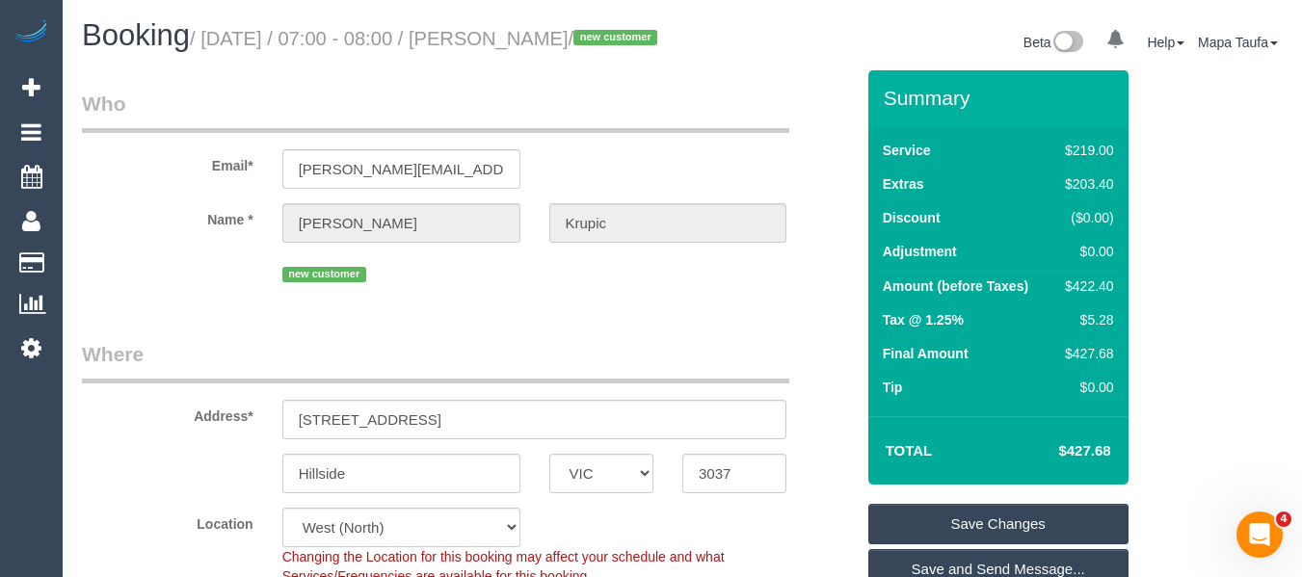
click at [960, 545] on link "Save Changes" at bounding box center [998, 524] width 260 height 40
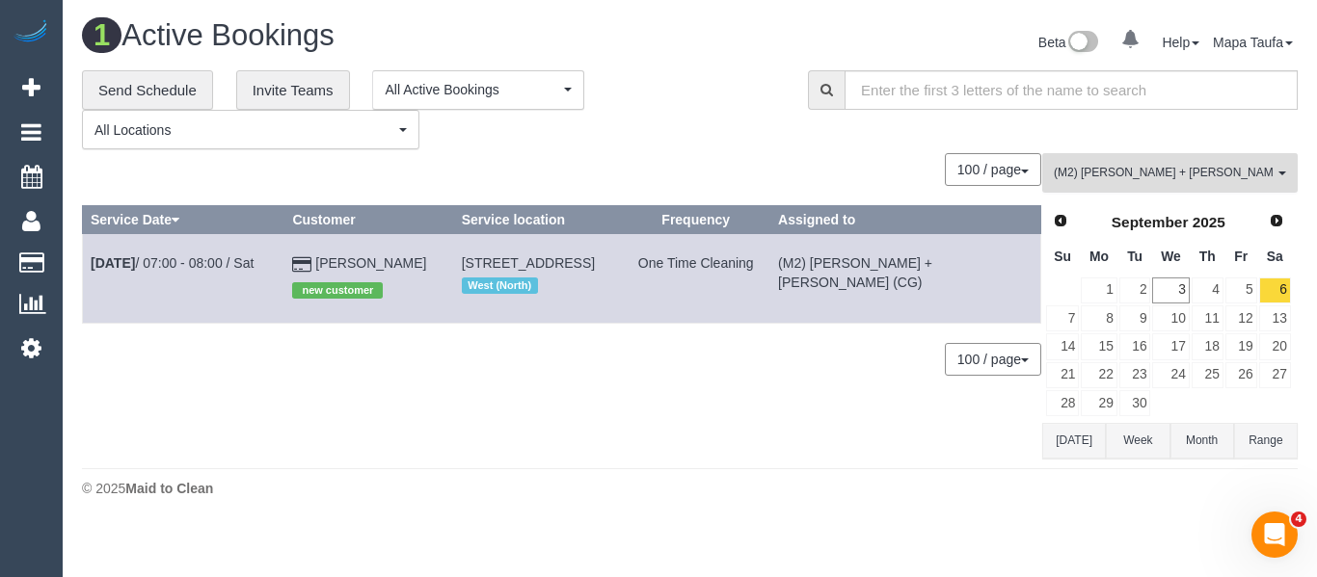
click at [1100, 175] on span "(M2) Akila + Tehan (CG)" at bounding box center [1163, 173] width 220 height 16
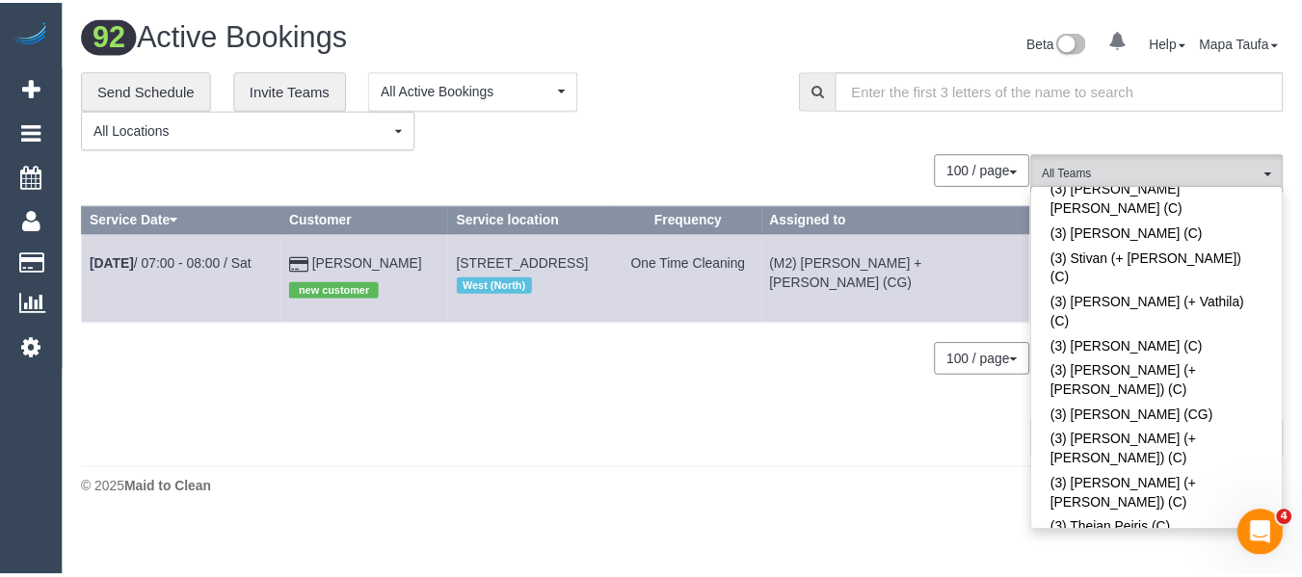
scroll to position [2544, 0]
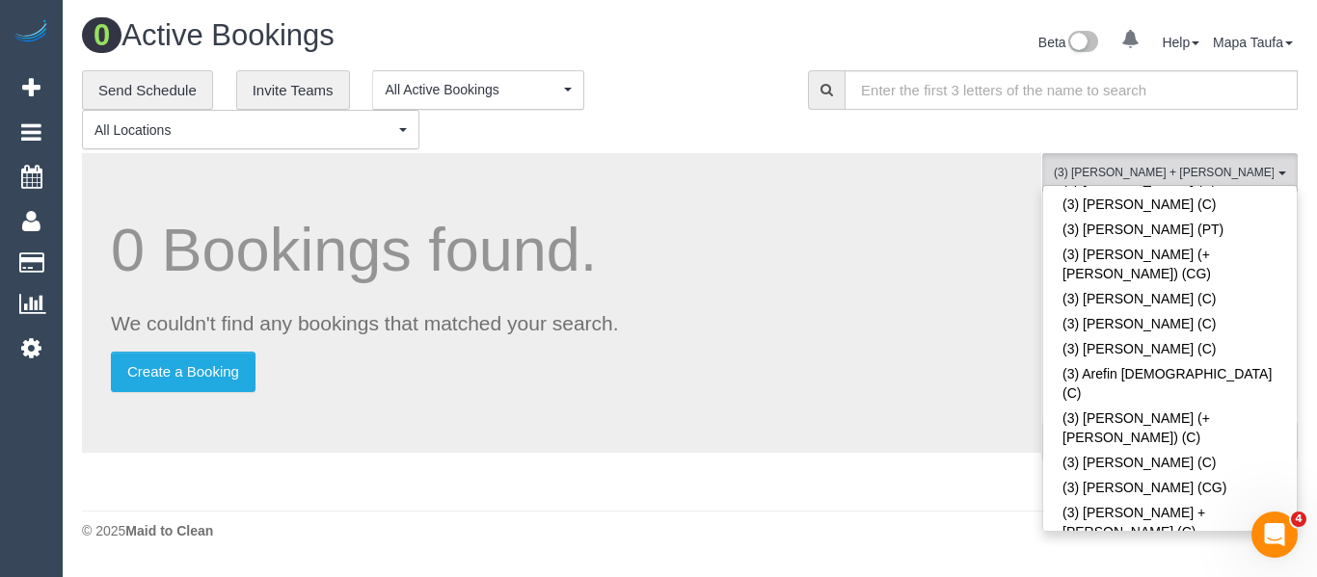
click at [907, 293] on div "0 Bookings found. We couldn't find any bookings that matched your search. Creat…" at bounding box center [561, 303] width 959 height 300
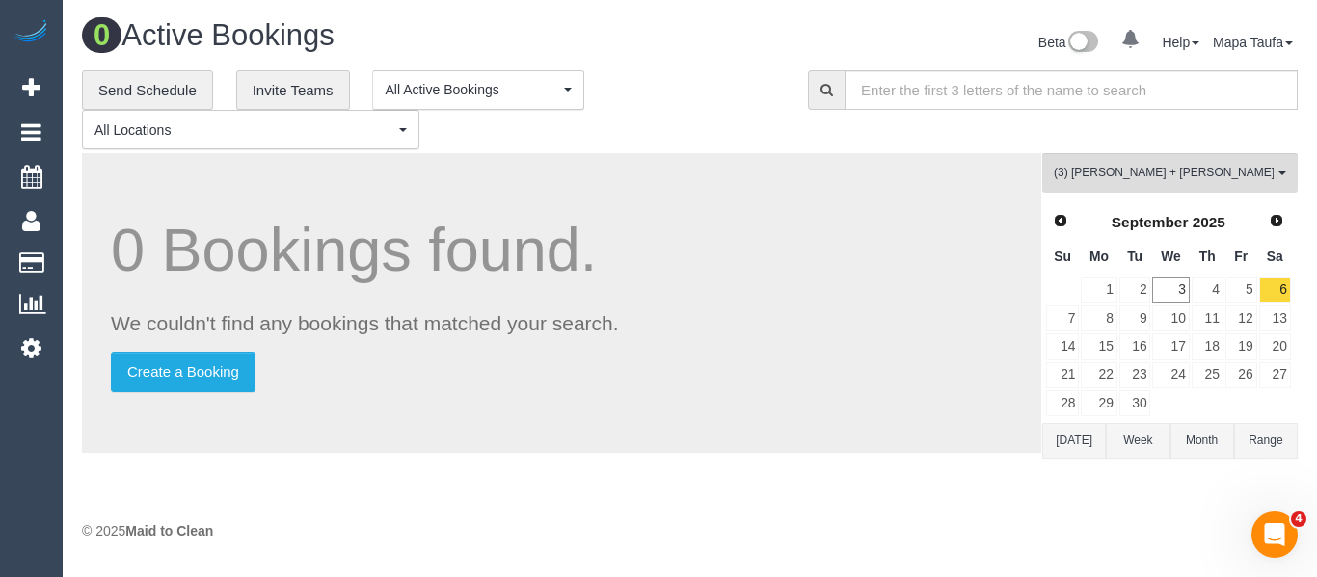
click at [1072, 453] on button "[DATE]" at bounding box center [1074, 441] width 64 height 36
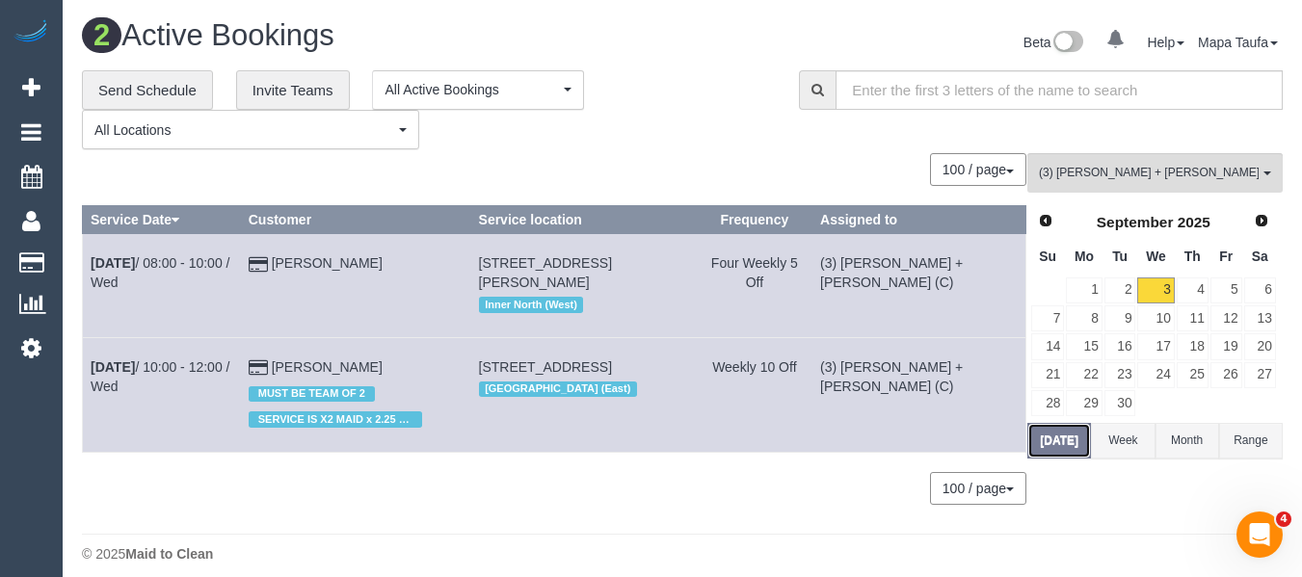
click at [1062, 437] on button "[DATE]" at bounding box center [1059, 441] width 64 height 36
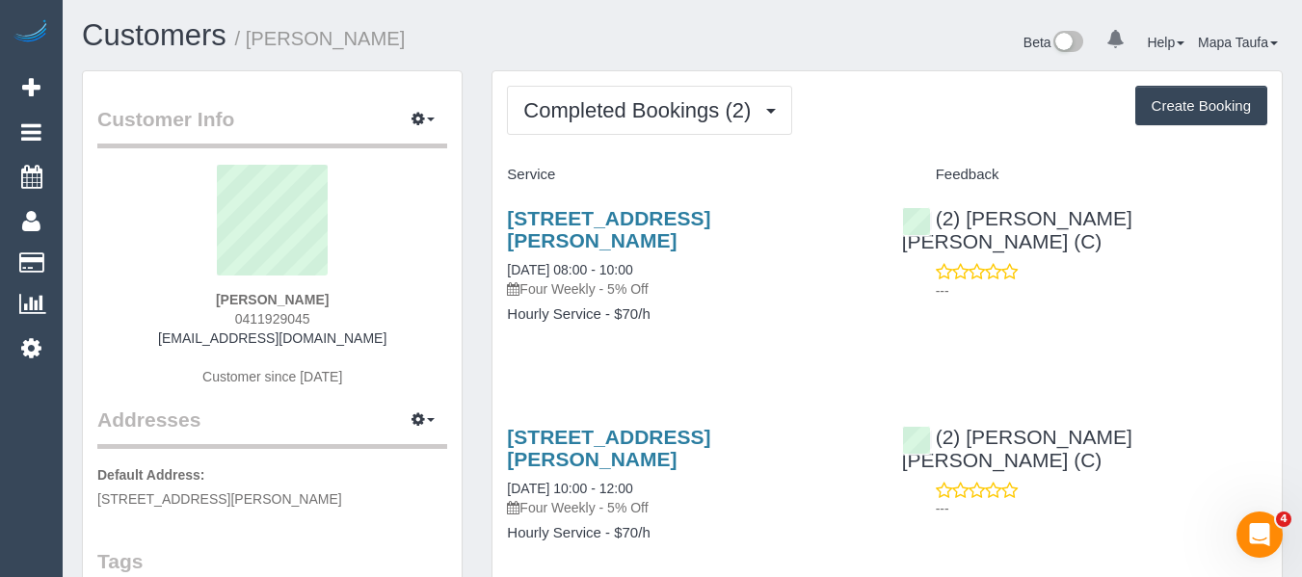
drag, startPoint x: 325, startPoint y: 324, endPoint x: 229, endPoint y: 312, distance: 96.1
click at [229, 312] on div "[PERSON_NAME] 0411929045 [EMAIL_ADDRESS][DOMAIN_NAME] Customer since [DATE]" at bounding box center [272, 285] width 350 height 241
copy span "0411929045"
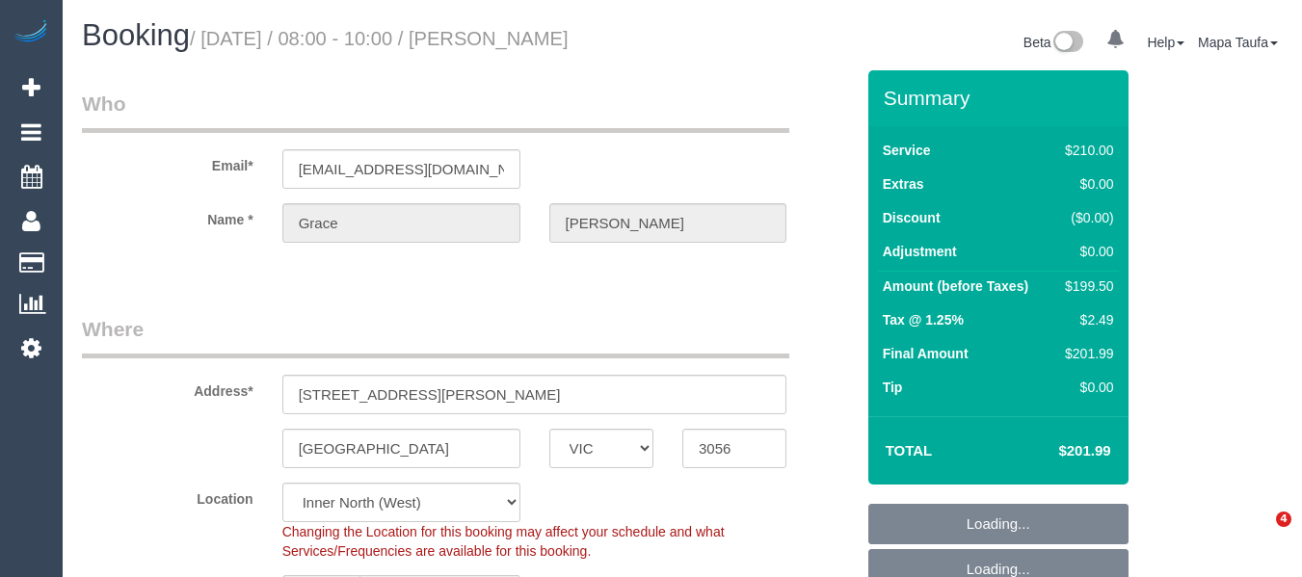
select select "VIC"
select select "number:28"
select select "number:14"
select select "number:19"
select select "number:24"
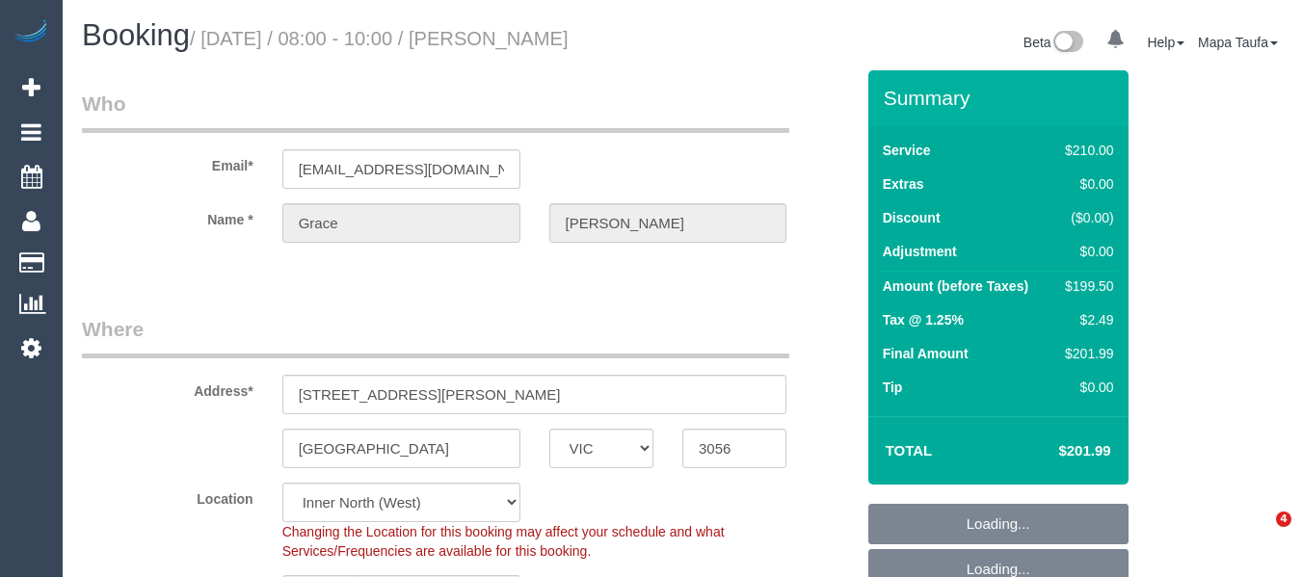
select select "number:34"
select select "number:13"
select select "object:1744"
select select "spot1"
select select "180"
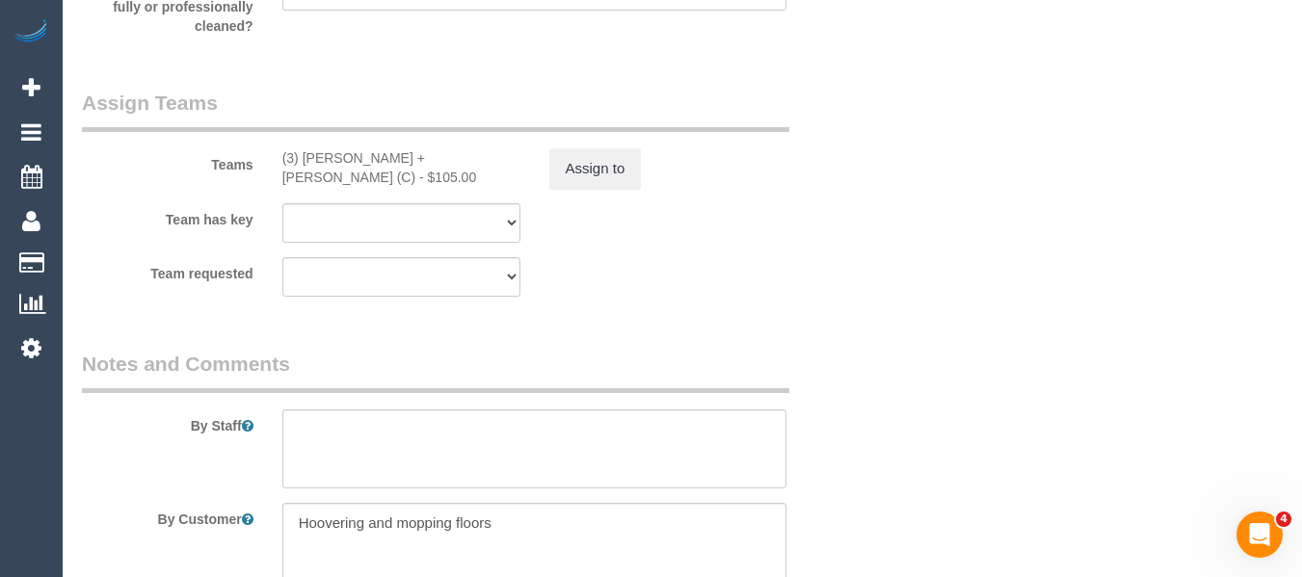
scroll to position [2931, 0]
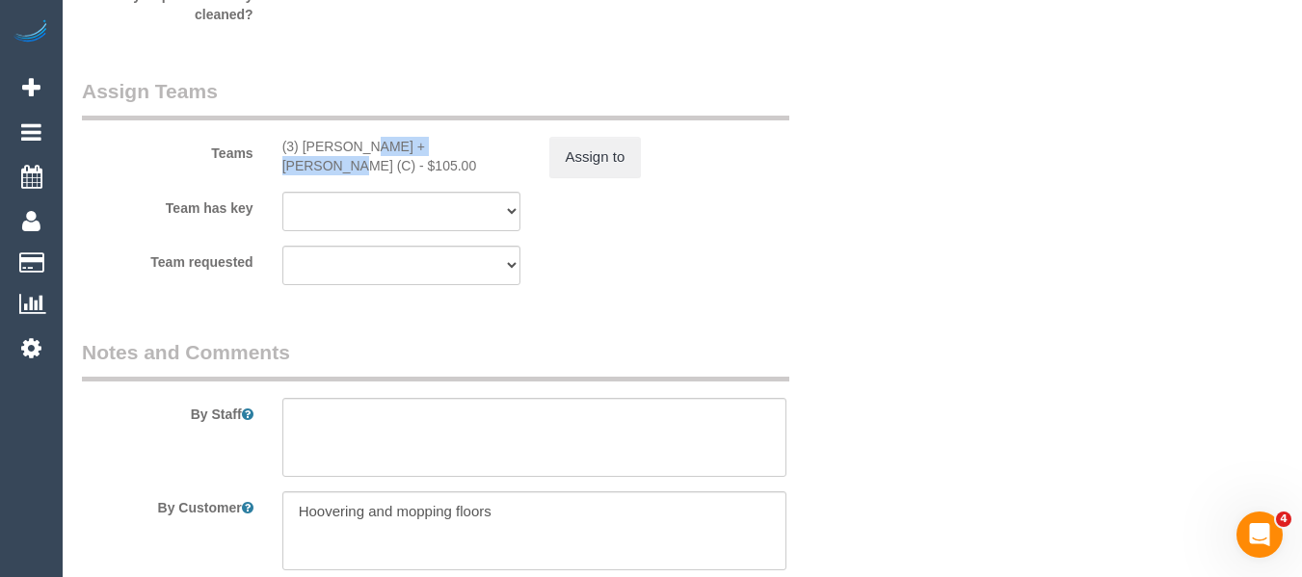
drag, startPoint x: 407, startPoint y: 149, endPoint x: 301, endPoint y: 149, distance: 106.0
click at [301, 149] on div "(3) Denis + Kaira (C) - $105.00" at bounding box center [401, 156] width 238 height 39
copy div "Denis + Kaira (C)"
click at [563, 165] on button "Assign to" at bounding box center [595, 157] width 93 height 40
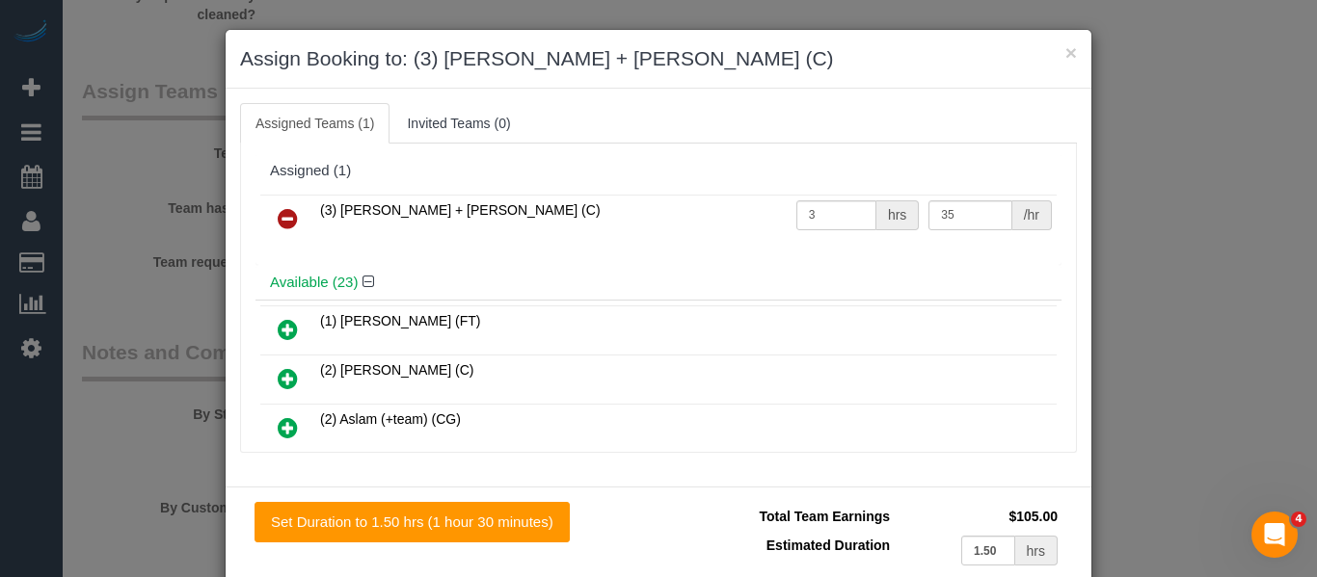
click at [283, 228] on icon at bounding box center [288, 218] width 20 height 23
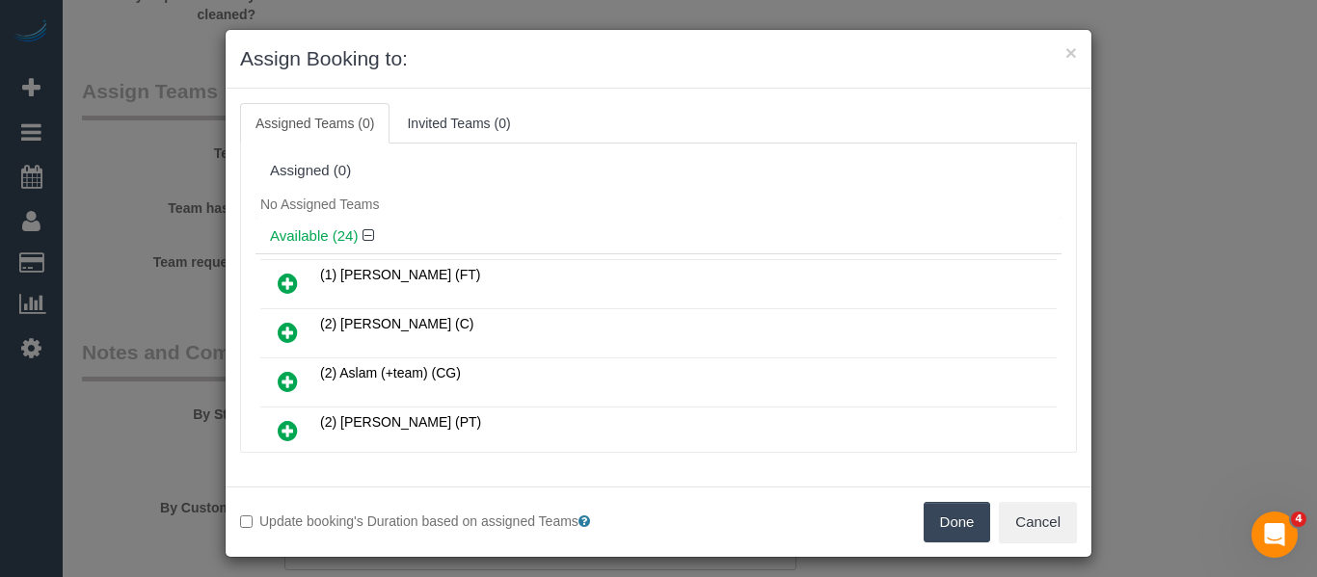
click at [947, 512] on button "Done" at bounding box center [956, 522] width 67 height 40
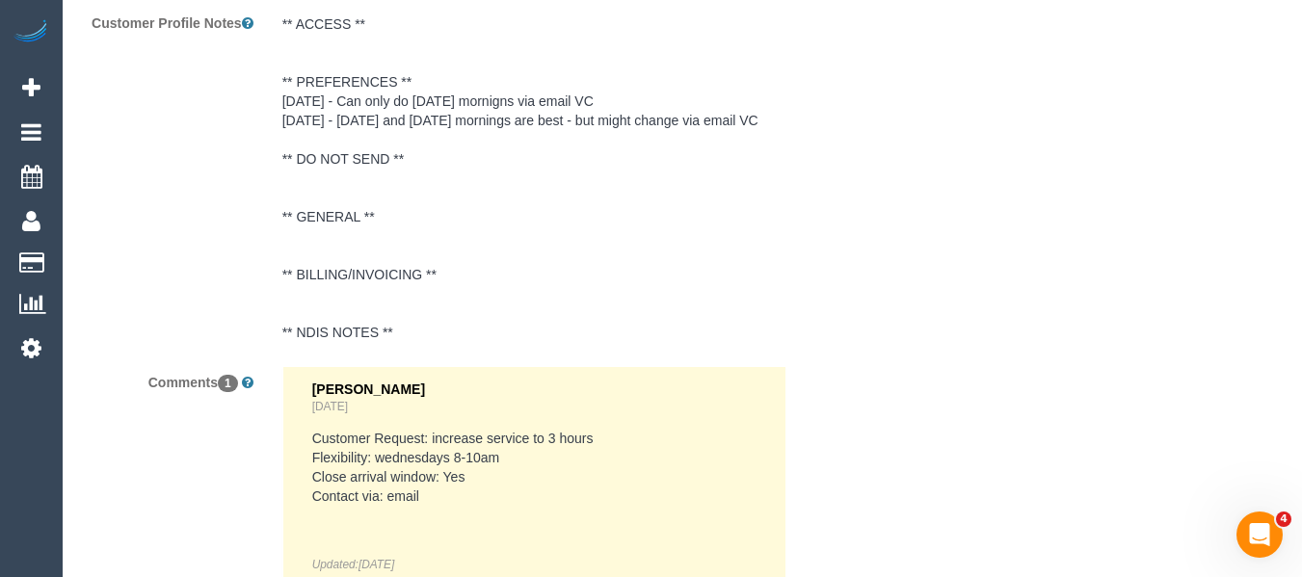
scroll to position [3798, 0]
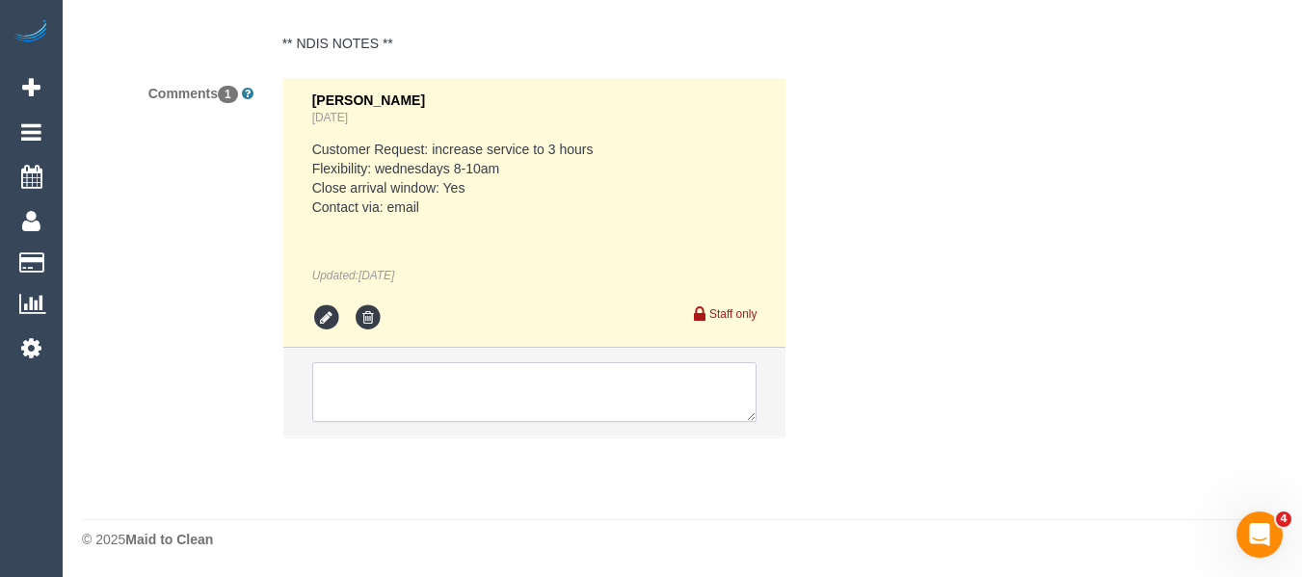
click at [489, 412] on textarea at bounding box center [534, 392] width 445 height 60
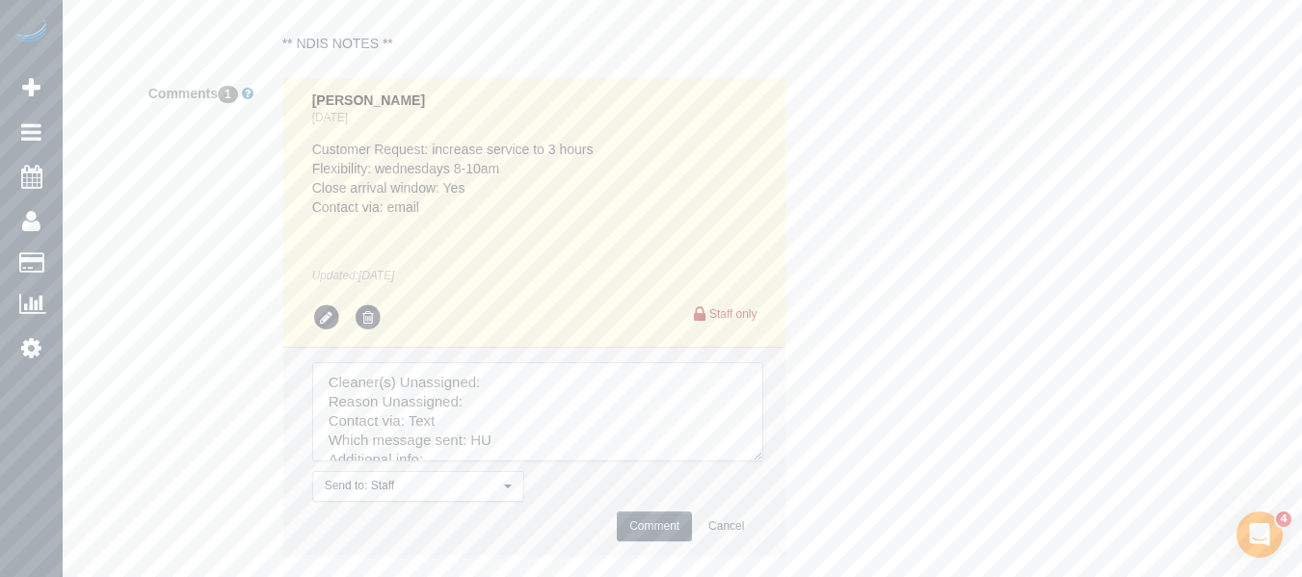
drag, startPoint x: 759, startPoint y: 451, endPoint x: 632, endPoint y: 434, distance: 127.4
click at [763, 462] on textarea at bounding box center [537, 411] width 451 height 99
click at [527, 372] on textarea at bounding box center [542, 450] width 461 height 176
paste textarea "Denis + Kaira (C)"
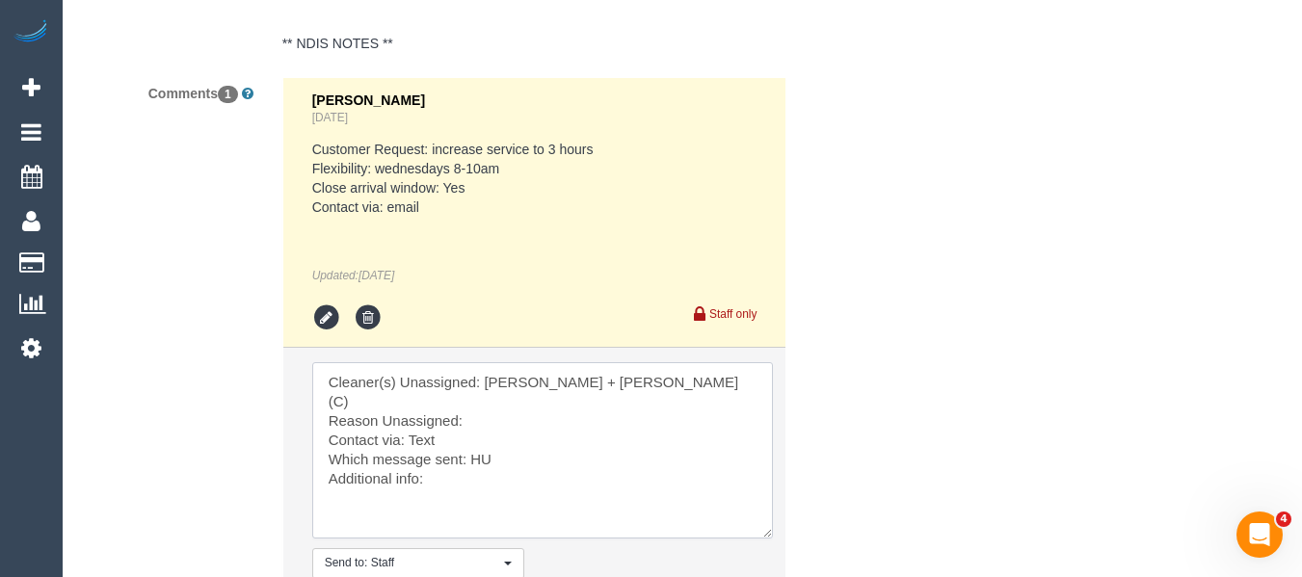
click at [510, 396] on textarea at bounding box center [542, 450] width 461 height 176
click at [479, 415] on textarea at bounding box center [542, 450] width 461 height 176
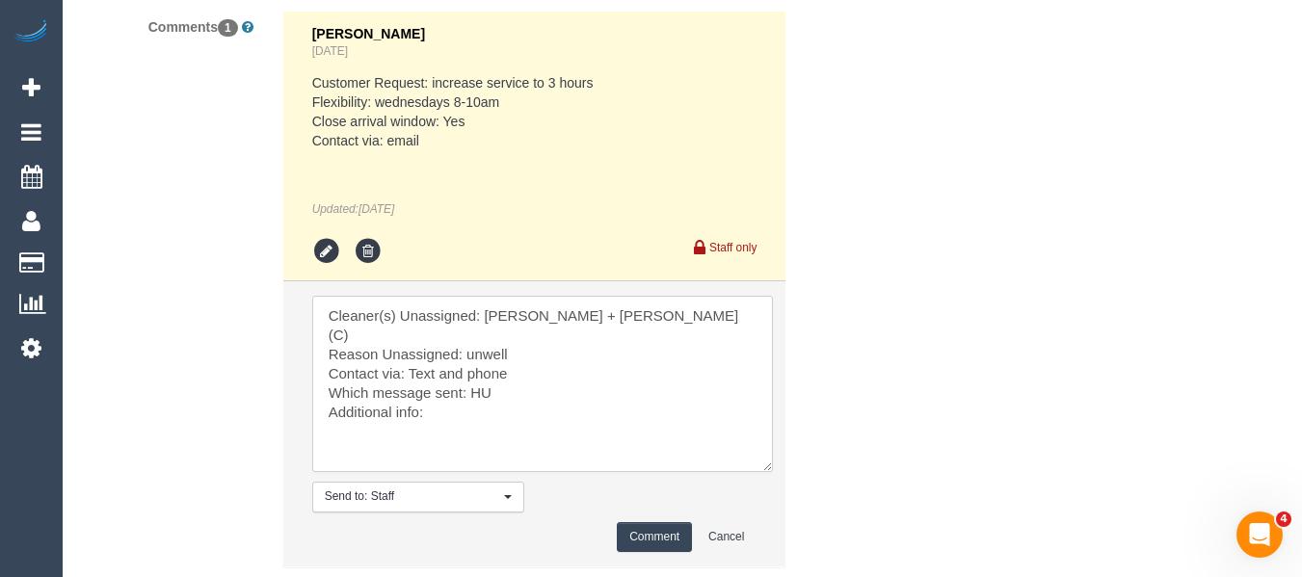
scroll to position [3895, 0]
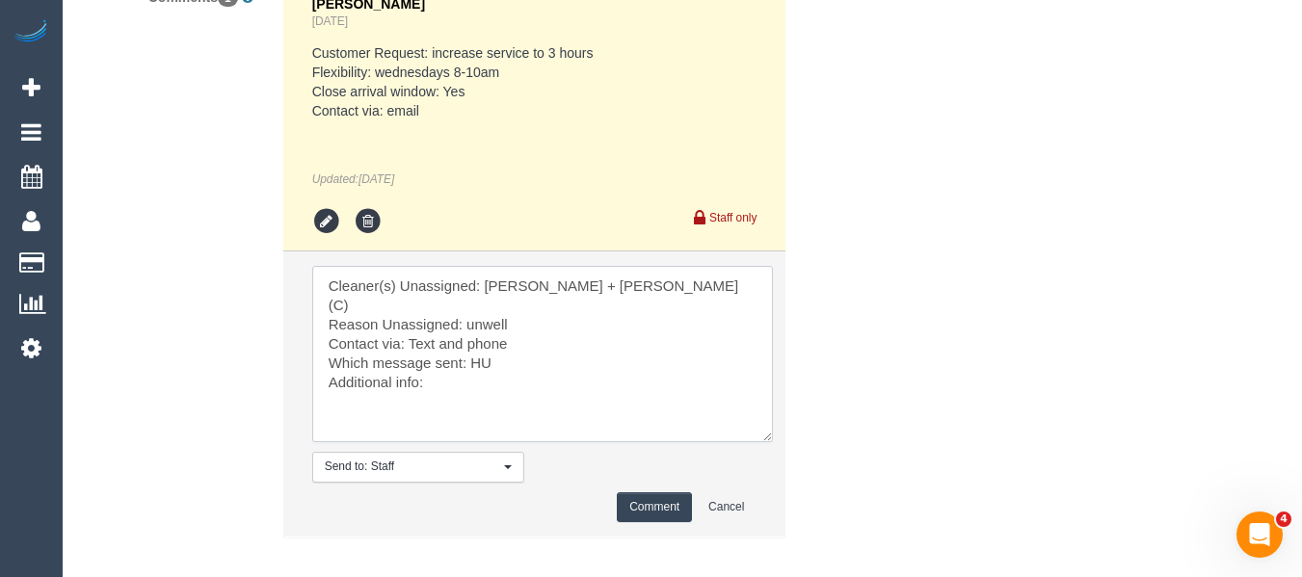
type textarea "Cleaner(s) Unassigned: Denis + Kaira (C) Reason Unassigned: unwell Contact via:…"
click at [643, 501] on button "Comment" at bounding box center [654, 507] width 75 height 30
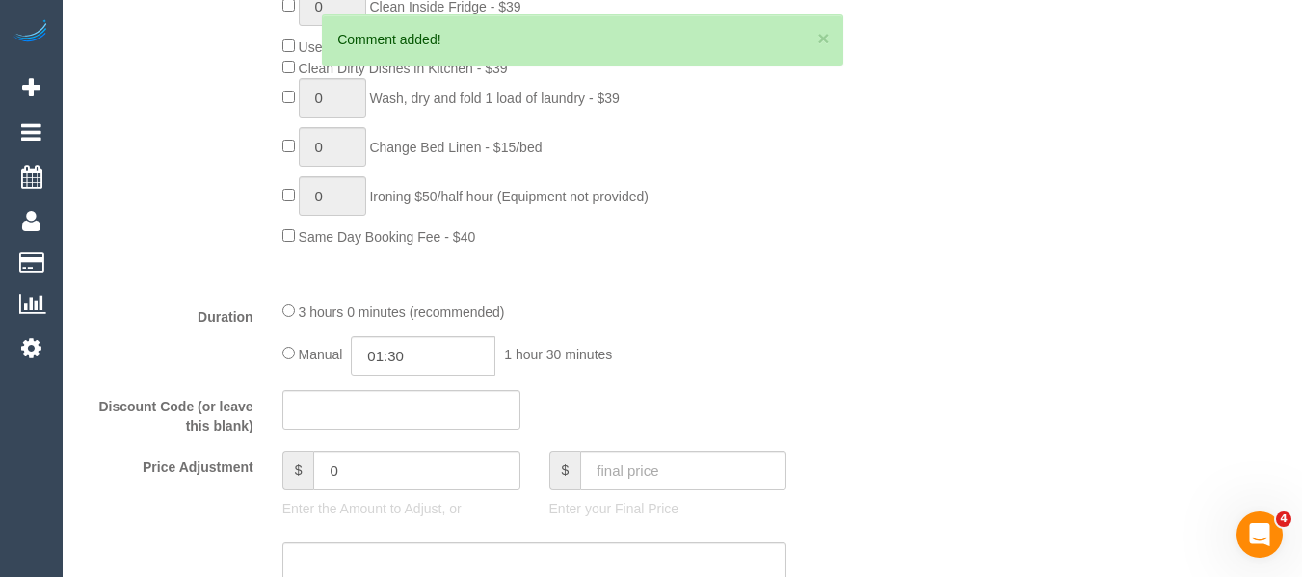
scroll to position [436, 0]
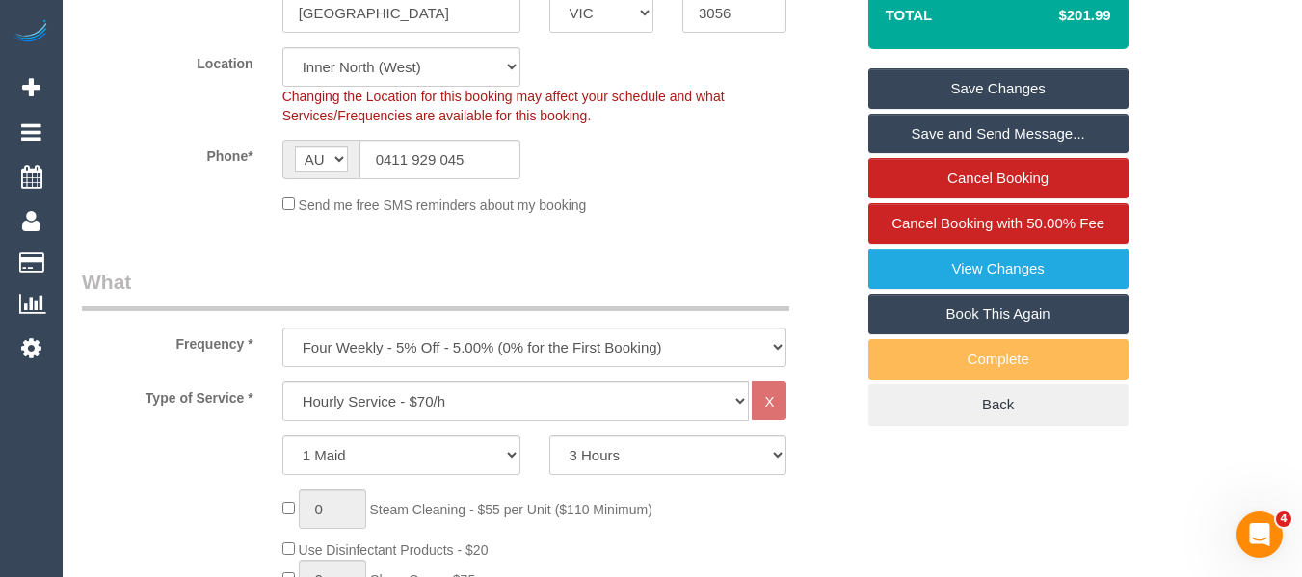
click at [1025, 85] on link "Save Changes" at bounding box center [998, 88] width 260 height 40
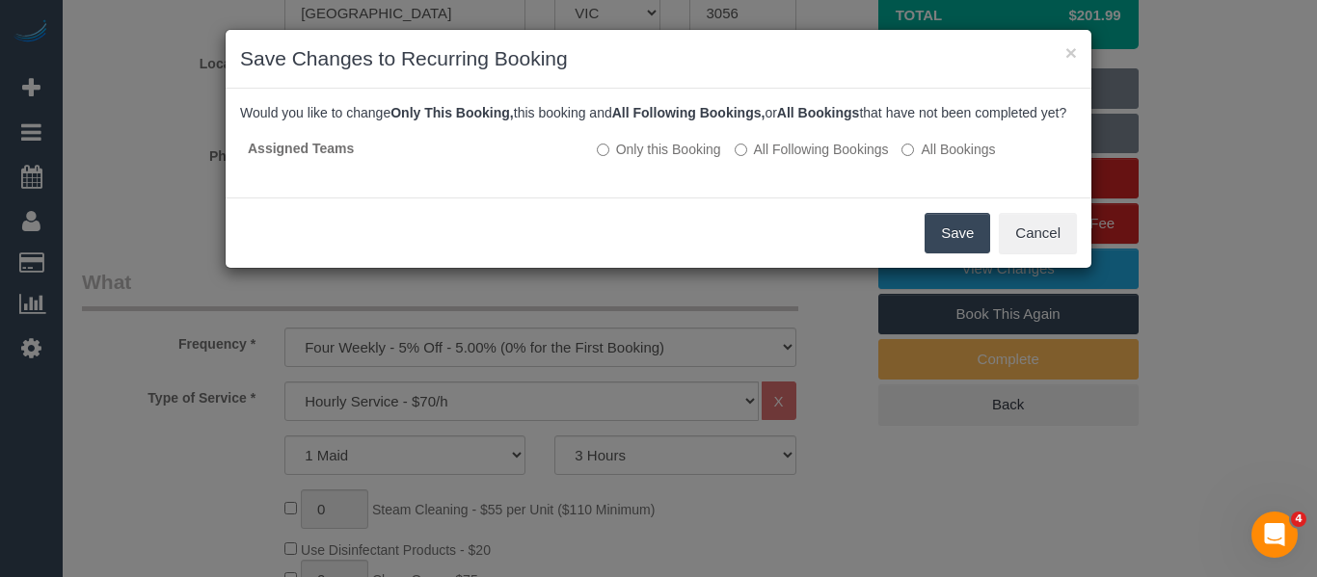
click at [942, 238] on button "Save" at bounding box center [957, 233] width 66 height 40
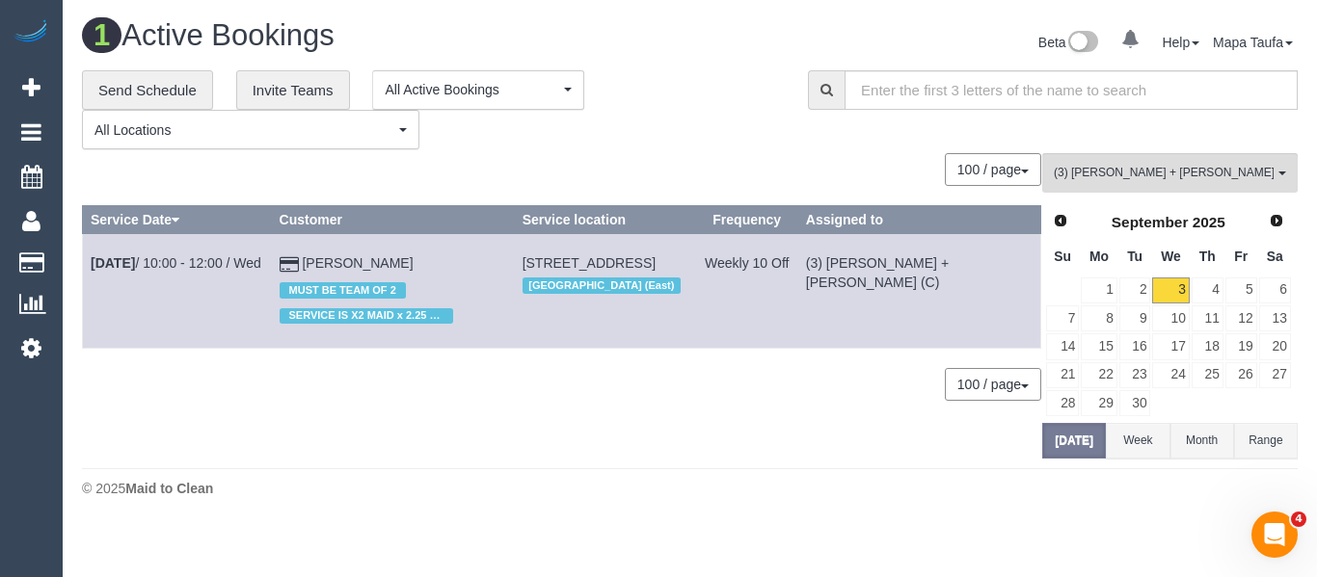
drag, startPoint x: 343, startPoint y: 262, endPoint x: 372, endPoint y: 273, distance: 30.8
click at [372, 273] on td "Helen Newman MUST BE TEAM OF 2 SERVICE IS X2 MAID x 2.25 HOURS - BOOKED AS 1 MA…" at bounding box center [392, 291] width 243 height 115
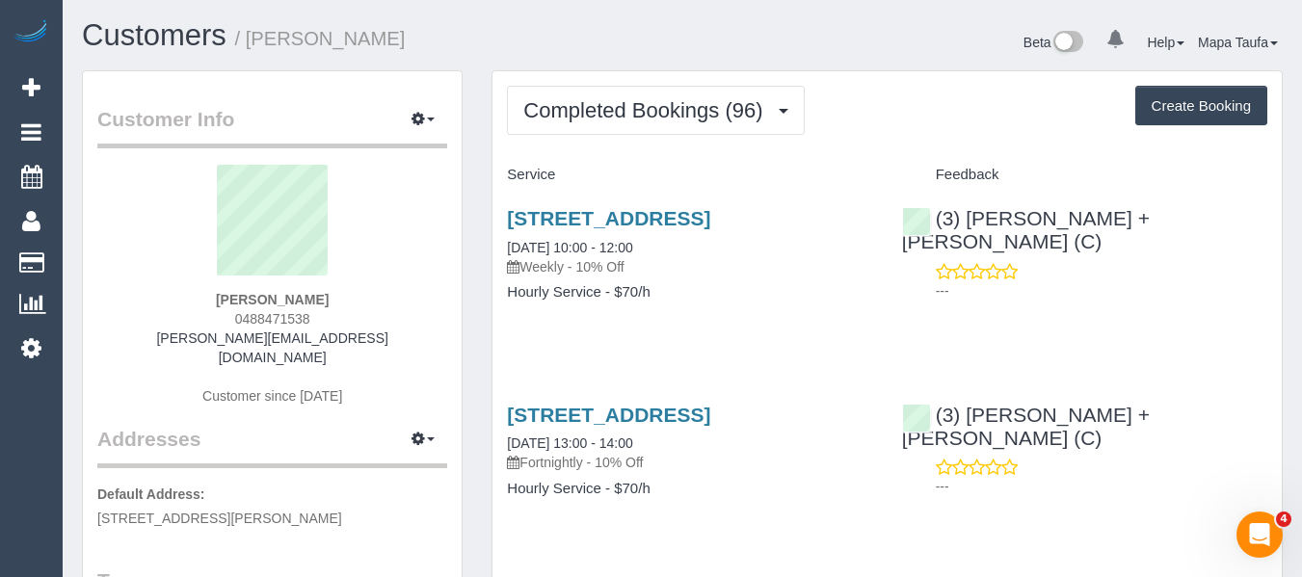
drag, startPoint x: 276, startPoint y: 309, endPoint x: 239, endPoint y: 307, distance: 36.7
click at [235, 307] on div "[PERSON_NAME] 0488471538 [PERSON_NAME][EMAIL_ADDRESS][DOMAIN_NAME] Customer sin…" at bounding box center [272, 295] width 350 height 260
drag, startPoint x: 344, startPoint y: 305, endPoint x: 327, endPoint y: 309, distance: 18.0
click at [343, 305] on div "[PERSON_NAME] 0488471538 [PERSON_NAME][EMAIL_ADDRESS][DOMAIN_NAME] Customer sin…" at bounding box center [272, 295] width 350 height 260
click at [326, 321] on div "[PERSON_NAME] 0488471538 [PERSON_NAME][EMAIL_ADDRESS][DOMAIN_NAME] Customer sin…" at bounding box center [272, 295] width 350 height 260
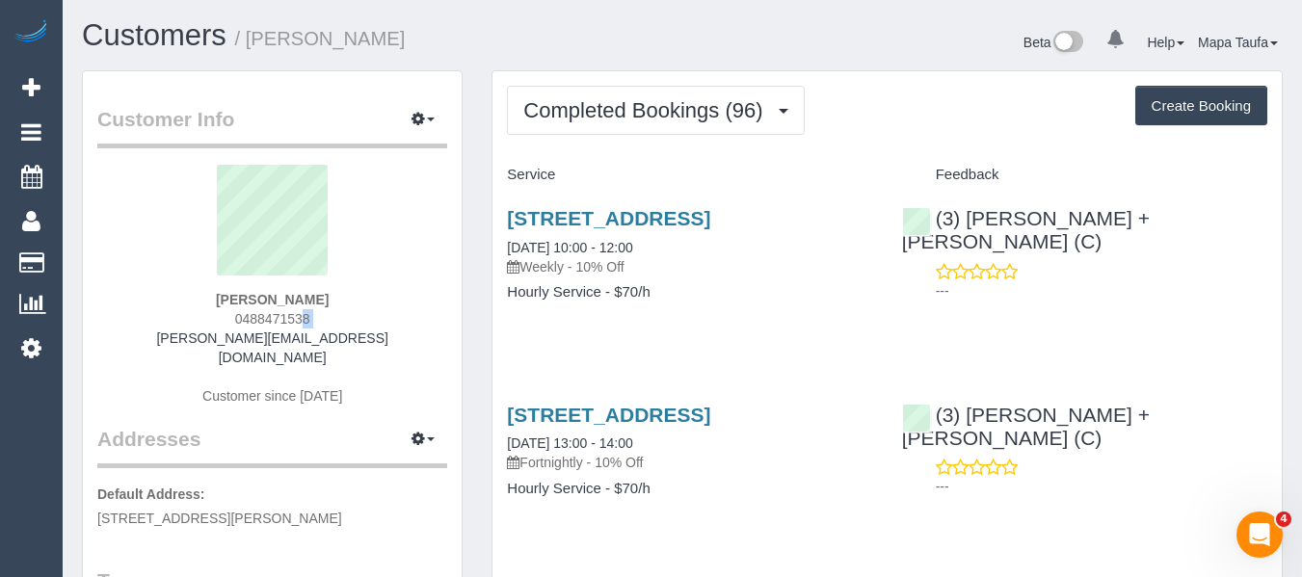
drag, startPoint x: 326, startPoint y: 321, endPoint x: 226, endPoint y: 320, distance: 100.2
click at [226, 320] on div "[PERSON_NAME] 0488471538 [PERSON_NAME][EMAIL_ADDRESS][DOMAIN_NAME] Customer sin…" at bounding box center [272, 295] width 350 height 260
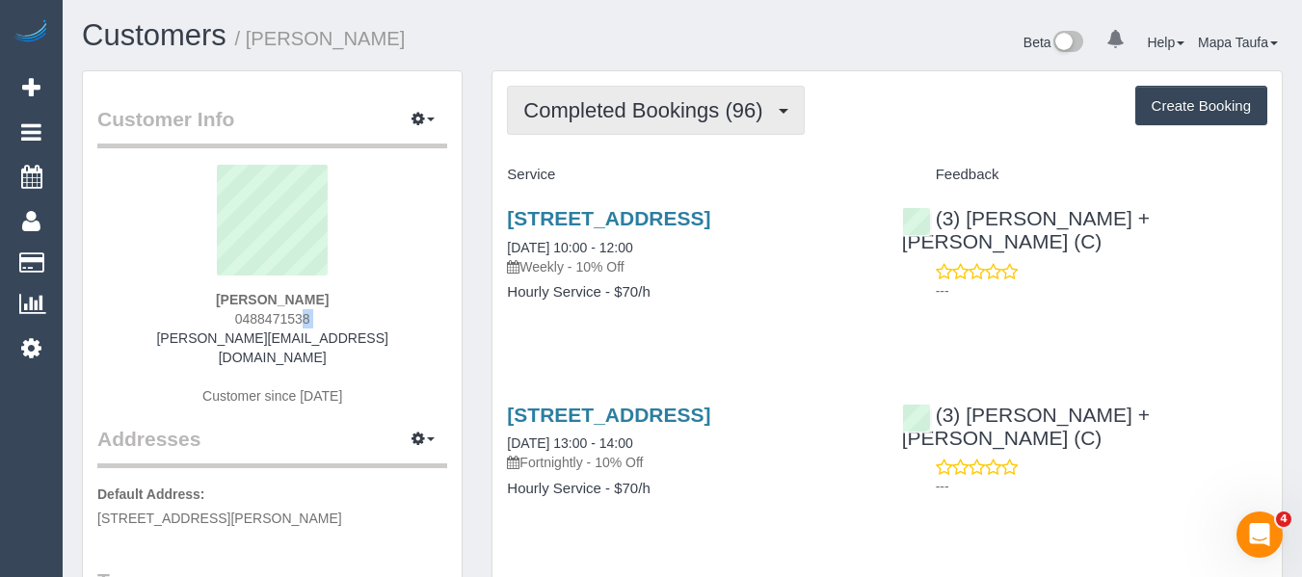
click at [632, 109] on span "Completed Bookings (96)" at bounding box center [647, 110] width 249 height 24
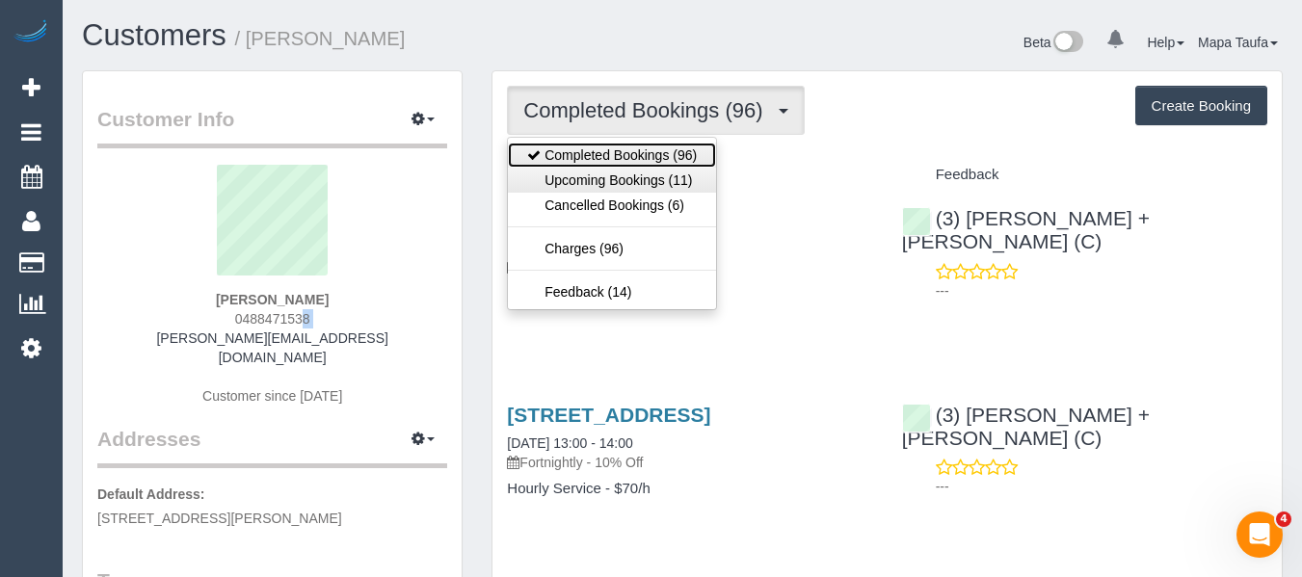
click at [625, 167] on ul "Completed Bookings (96) Upcoming Bookings (11) Cancelled Bookings (6) Charges (…" at bounding box center [612, 223] width 210 height 173
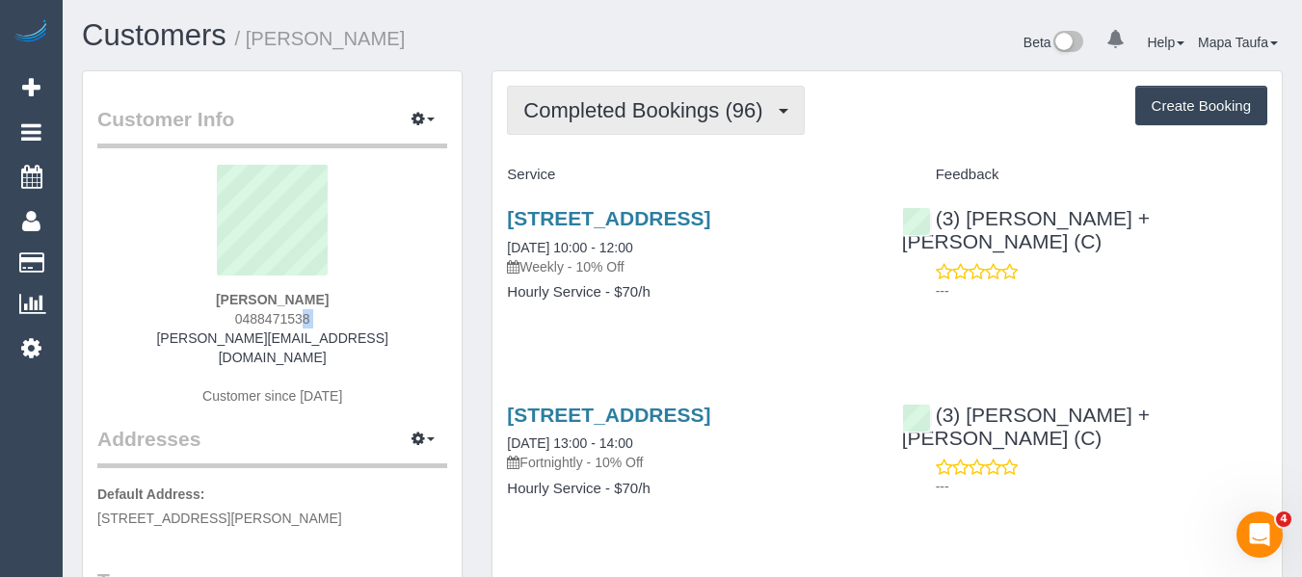
drag, startPoint x: 629, startPoint y: 121, endPoint x: 625, endPoint y: 172, distance: 50.3
click at [629, 123] on button "Completed Bookings (96)" at bounding box center [655, 110] width 297 height 49
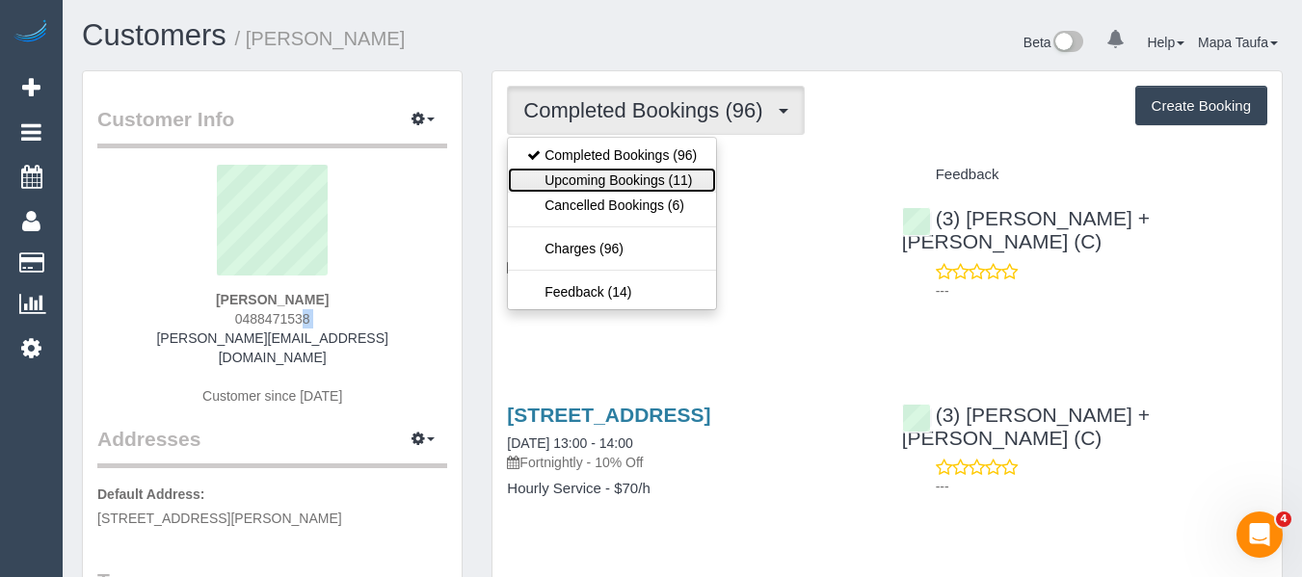
click at [624, 182] on link "Upcoming Bookings (11)" at bounding box center [612, 180] width 208 height 25
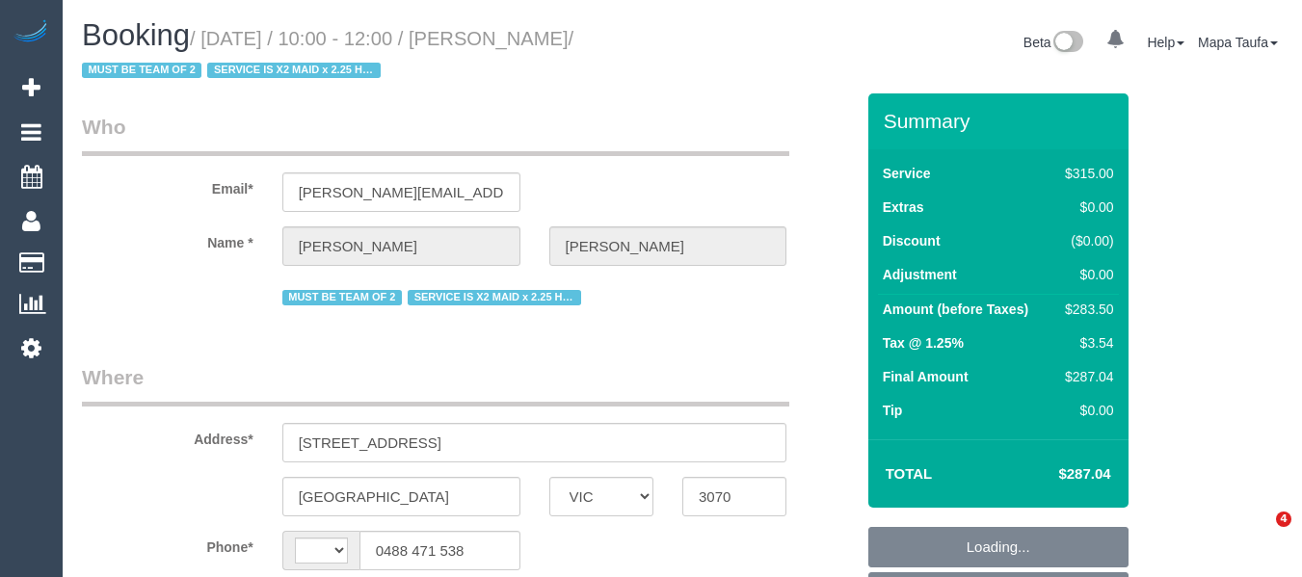
select select "VIC"
select select "string:AU"
select select "object:557"
select select "string:stripe-pm_1PLFPW2GScqysDRVQPH7y1rf"
select select "270"
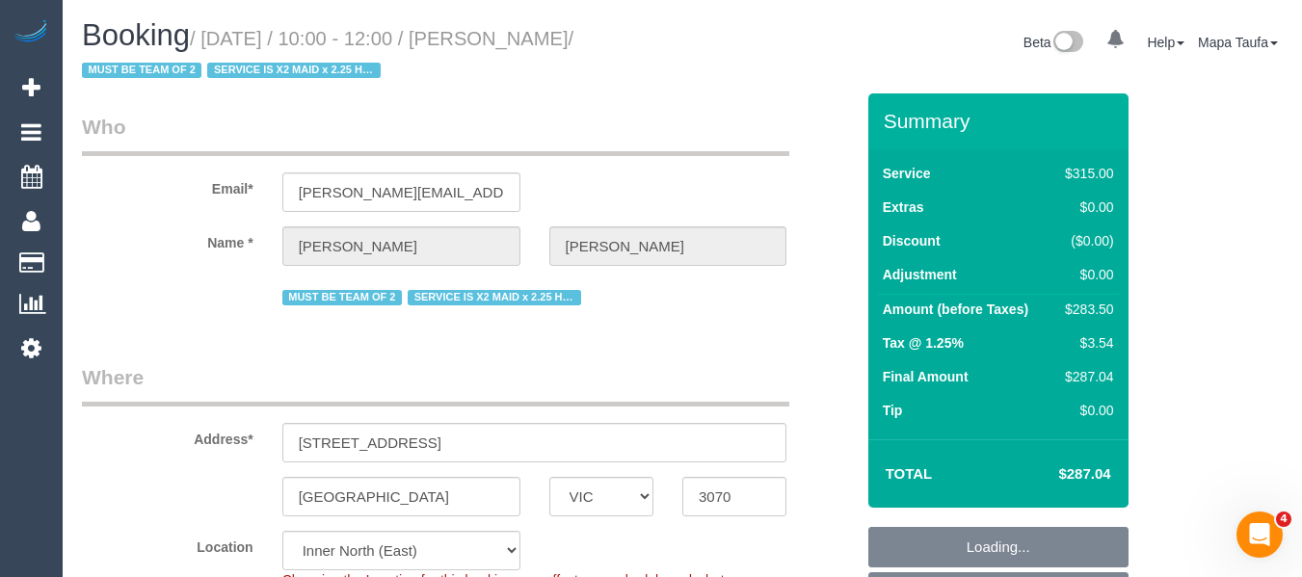
select select "spot1"
select select "number:27"
select select "number:14"
select select "number:19"
select select "number:22"
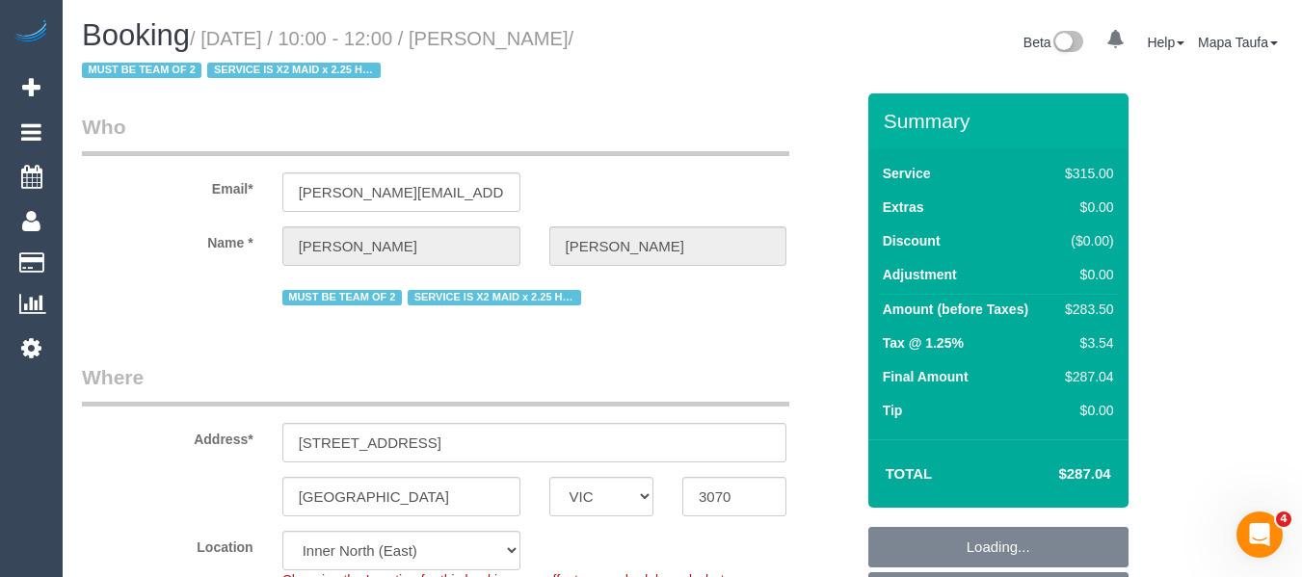
select select "number:34"
select select "number:11"
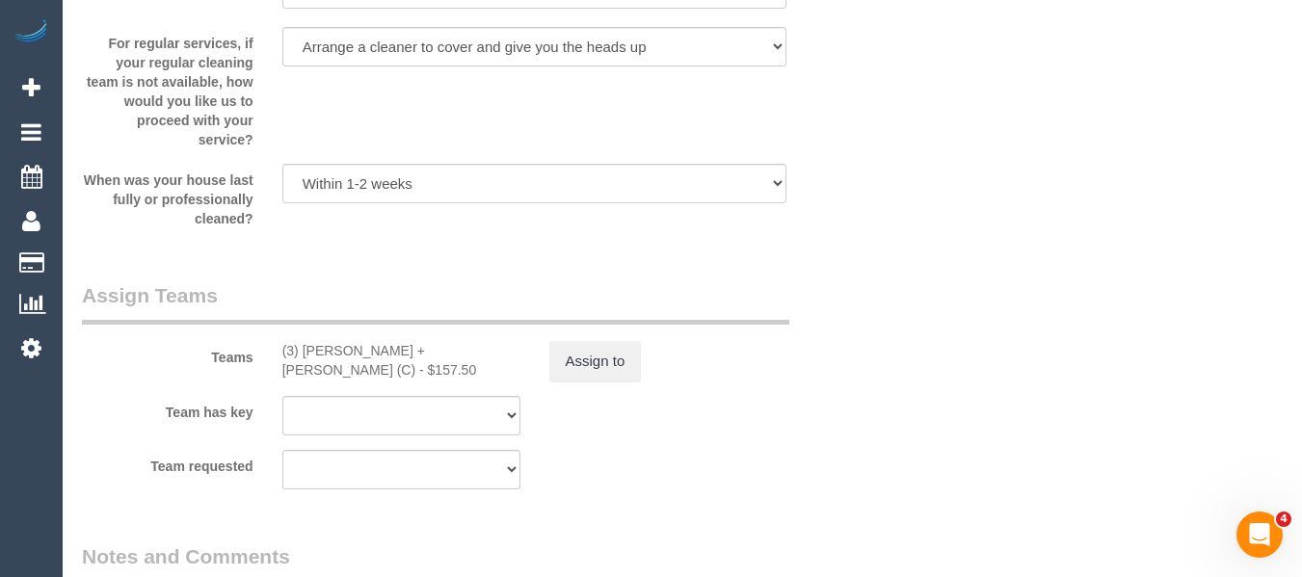
scroll to position [2755, 0]
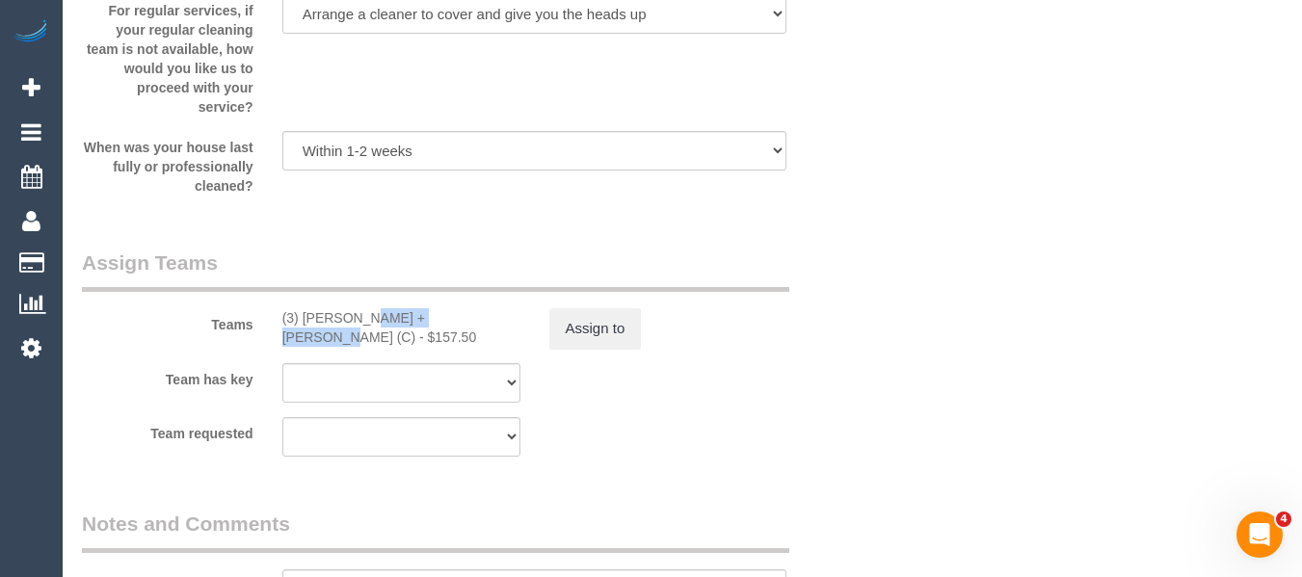
drag, startPoint x: 403, startPoint y: 318, endPoint x: 314, endPoint y: 313, distance: 88.8
click at [305, 315] on div "(3) Denis + Kaira (C) - $157.50" at bounding box center [401, 327] width 238 height 39
copy div "Denis + Kaira (C"
click at [609, 328] on button "Assign to" at bounding box center [595, 328] width 93 height 40
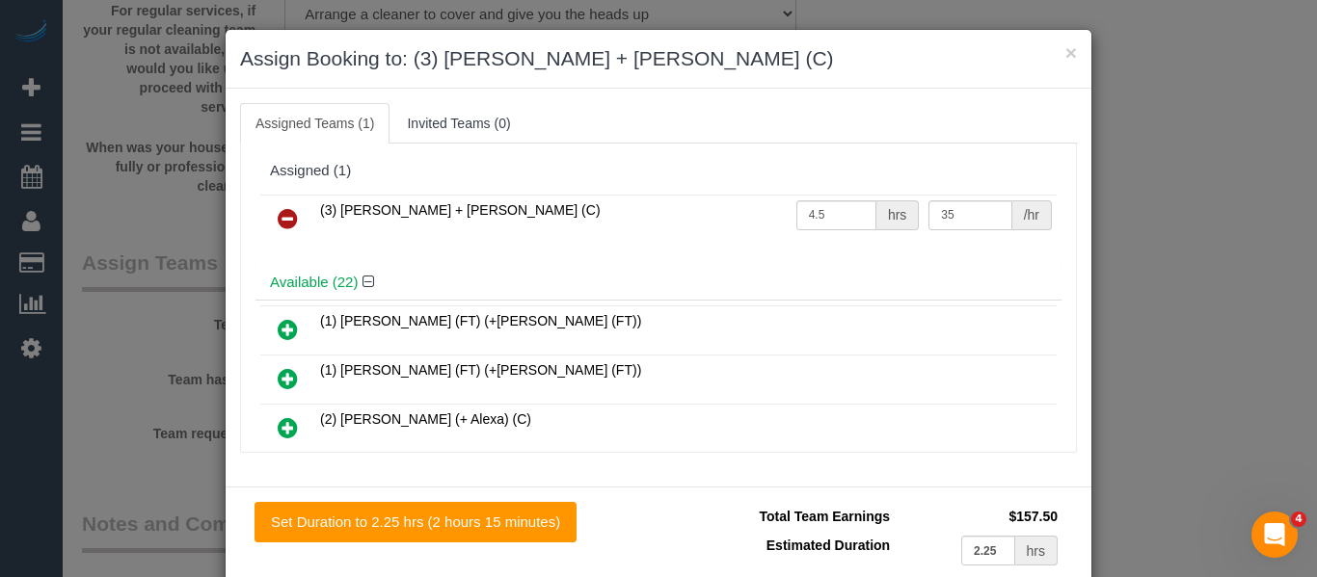
click at [285, 212] on icon at bounding box center [288, 218] width 20 height 23
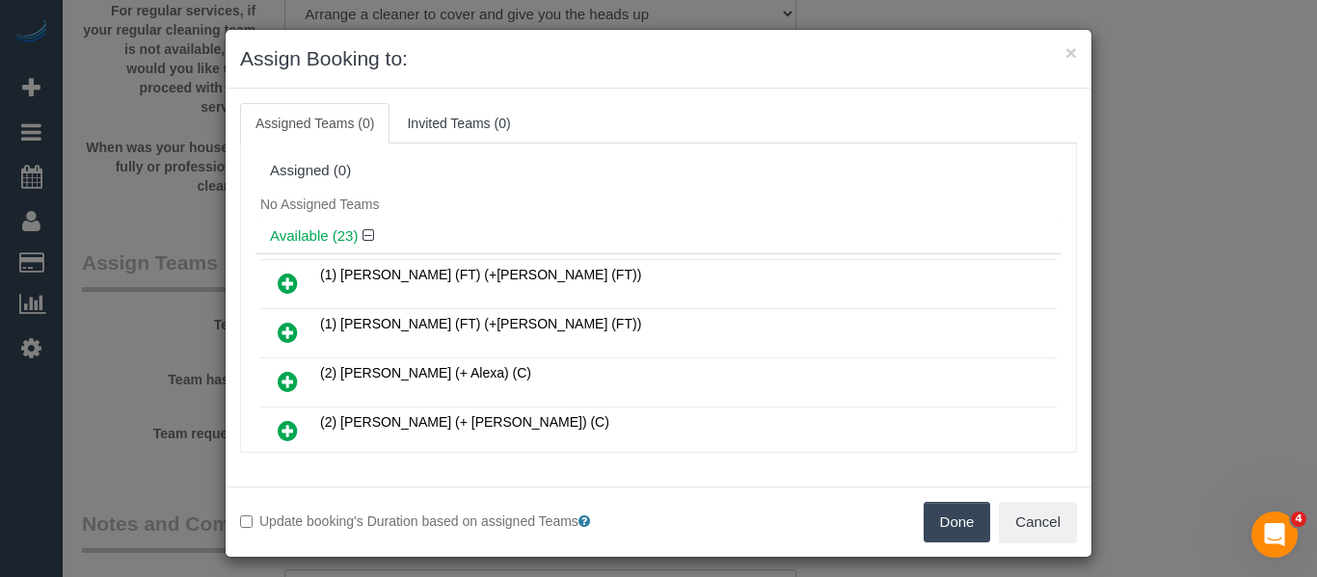
drag, startPoint x: 921, startPoint y: 539, endPoint x: 932, endPoint y: 524, distance: 17.9
click at [923, 538] on button "Done" at bounding box center [956, 522] width 67 height 40
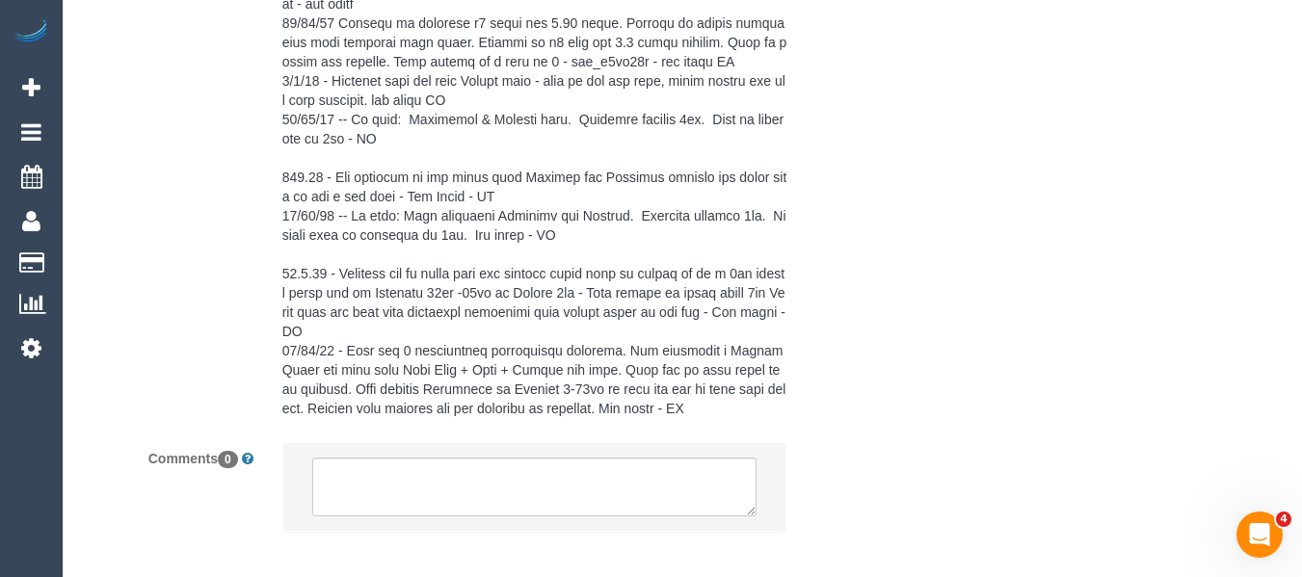
scroll to position [3909, 0]
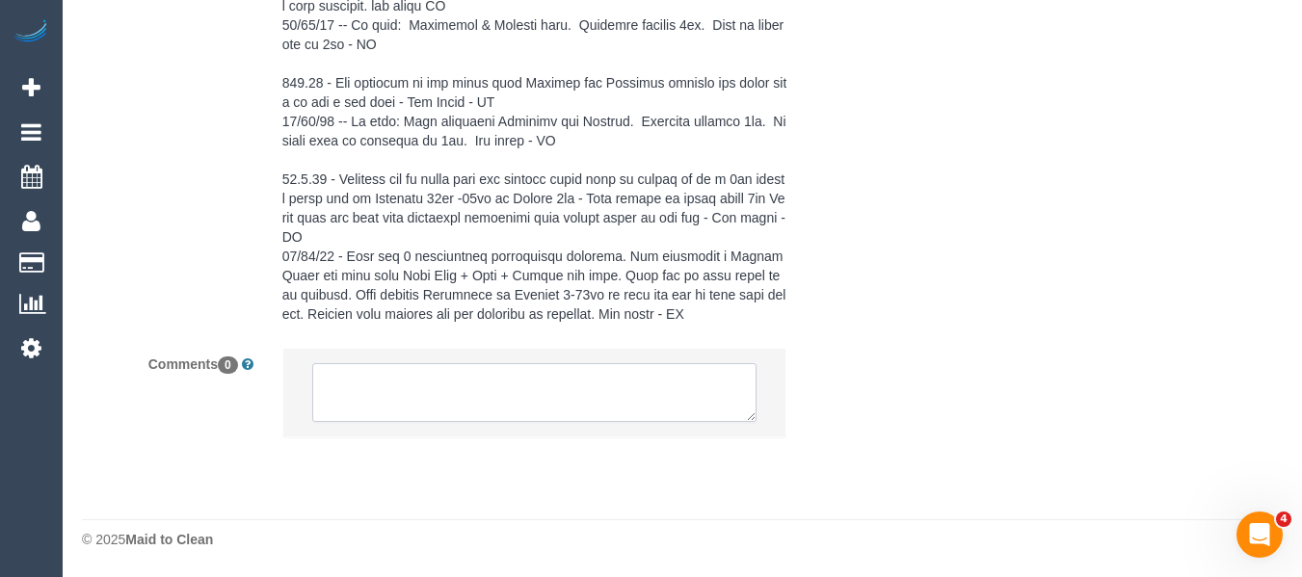
click at [424, 400] on textarea at bounding box center [534, 393] width 445 height 60
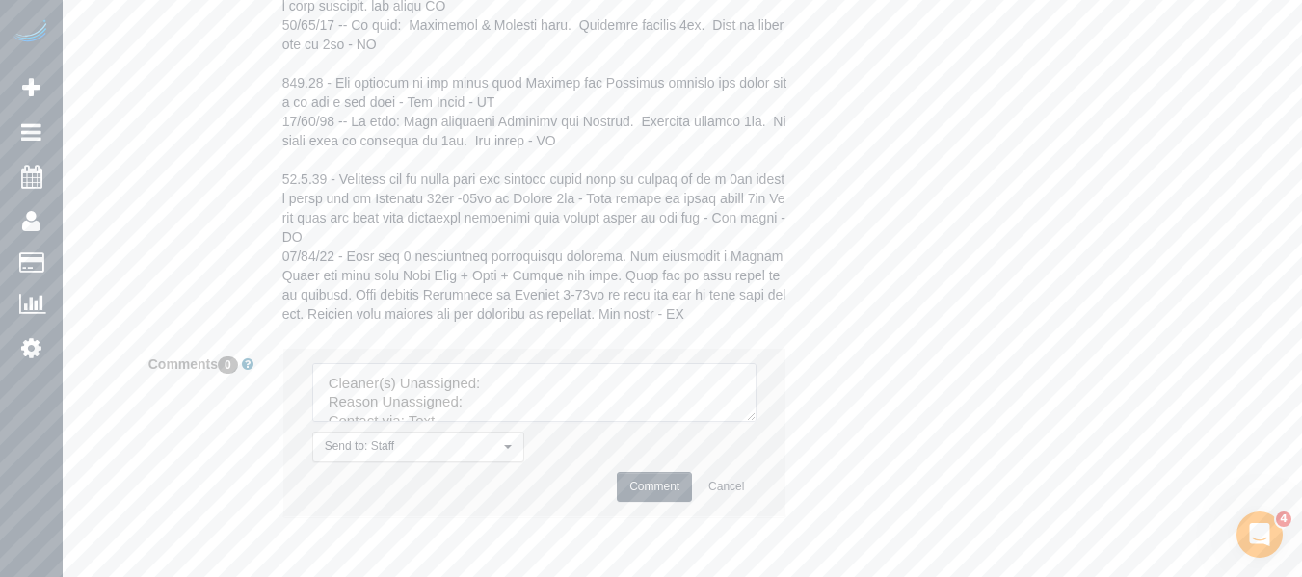
scroll to position [58, 0]
drag, startPoint x: 776, startPoint y: 494, endPoint x: 768, endPoint y: 464, distance: 31.8
click at [781, 497] on li "Send to: Staff Nothing selected Send to: Staff Send to: Customer Send to: Team …" at bounding box center [534, 433] width 503 height 168
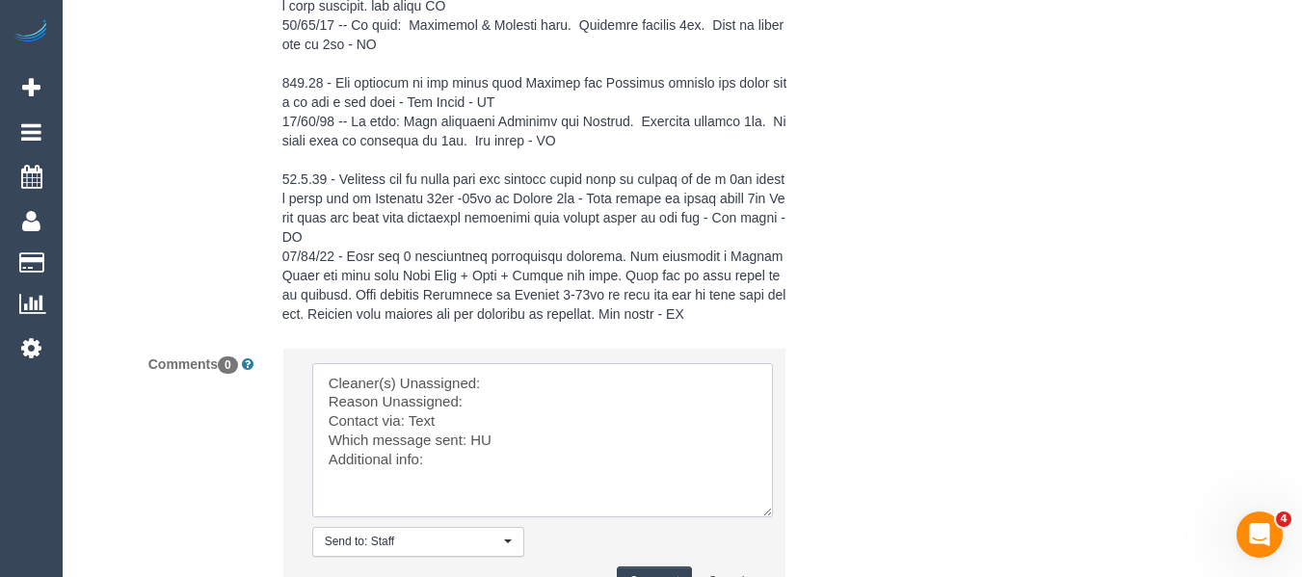
scroll to position [0, 0]
drag, startPoint x: 751, startPoint y: 440, endPoint x: 771, endPoint y: 537, distance: 98.5
click at [771, 518] on textarea at bounding box center [542, 440] width 461 height 154
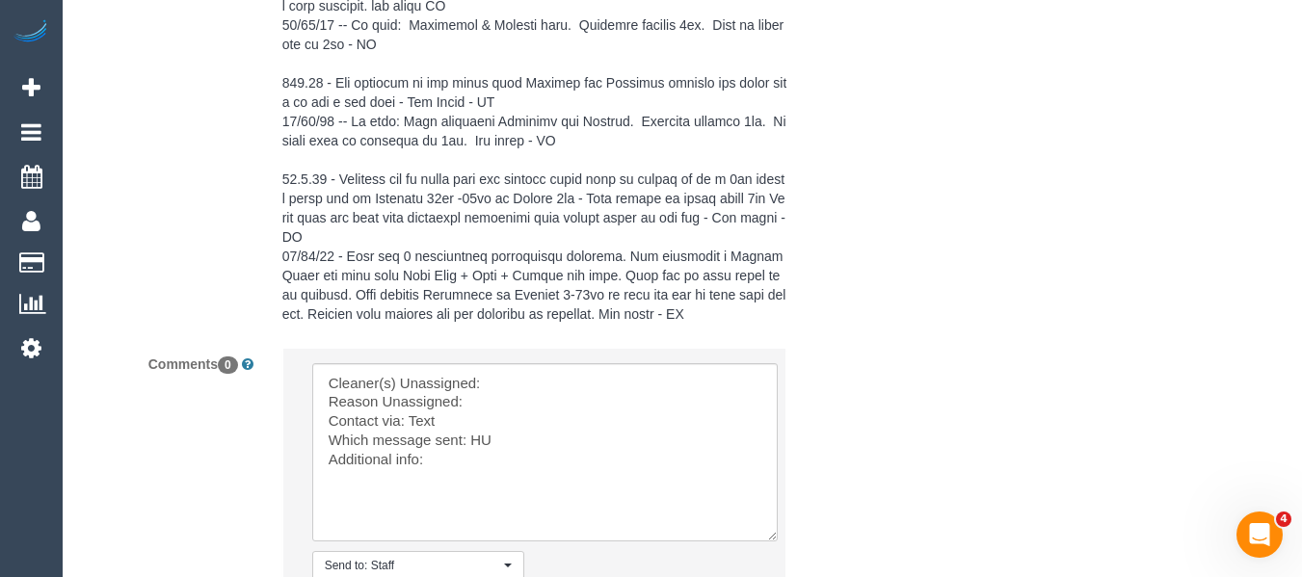
click at [525, 359] on li "Send to: Staff Nothing selected Send to: Staff Send to: Customer Send to: Team …" at bounding box center [534, 492] width 503 height 286
click at [522, 391] on textarea at bounding box center [545, 452] width 466 height 178
paste textarea "Denis + Kaira (C"
click at [514, 398] on textarea at bounding box center [545, 452] width 466 height 178
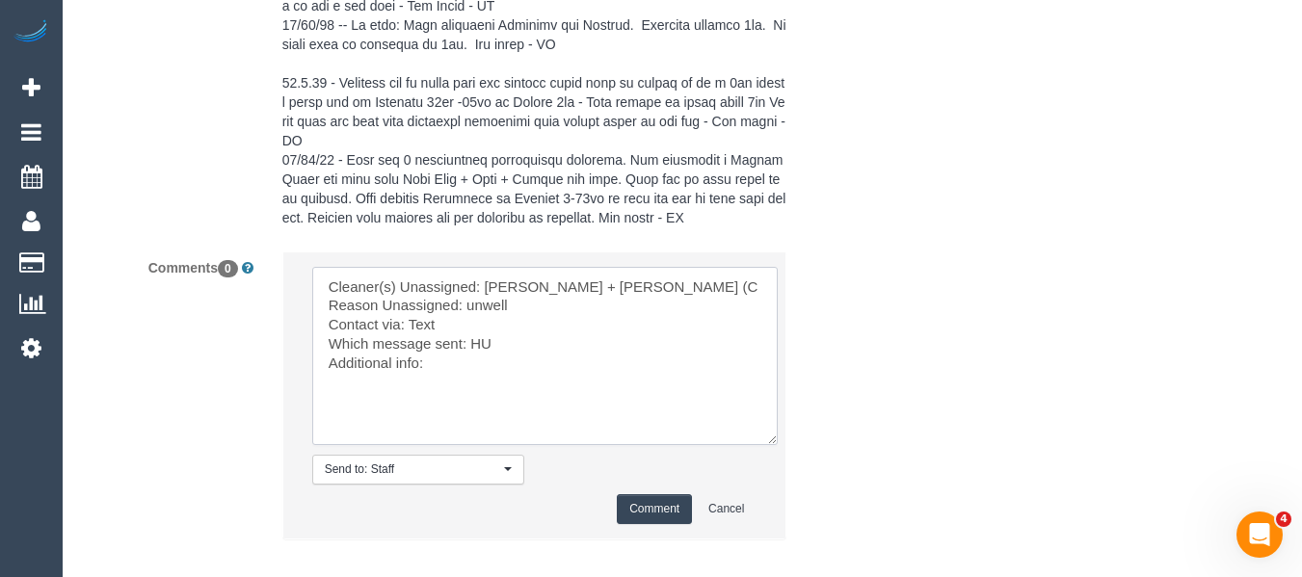
type textarea "Cleaner(s) Unassigned: Denis + Kaira (C Reason Unassigned: unwell Contact via: …"
drag, startPoint x: 662, startPoint y: 504, endPoint x: 893, endPoint y: 463, distance: 235.0
click at [663, 504] on button "Comment" at bounding box center [654, 509] width 75 height 30
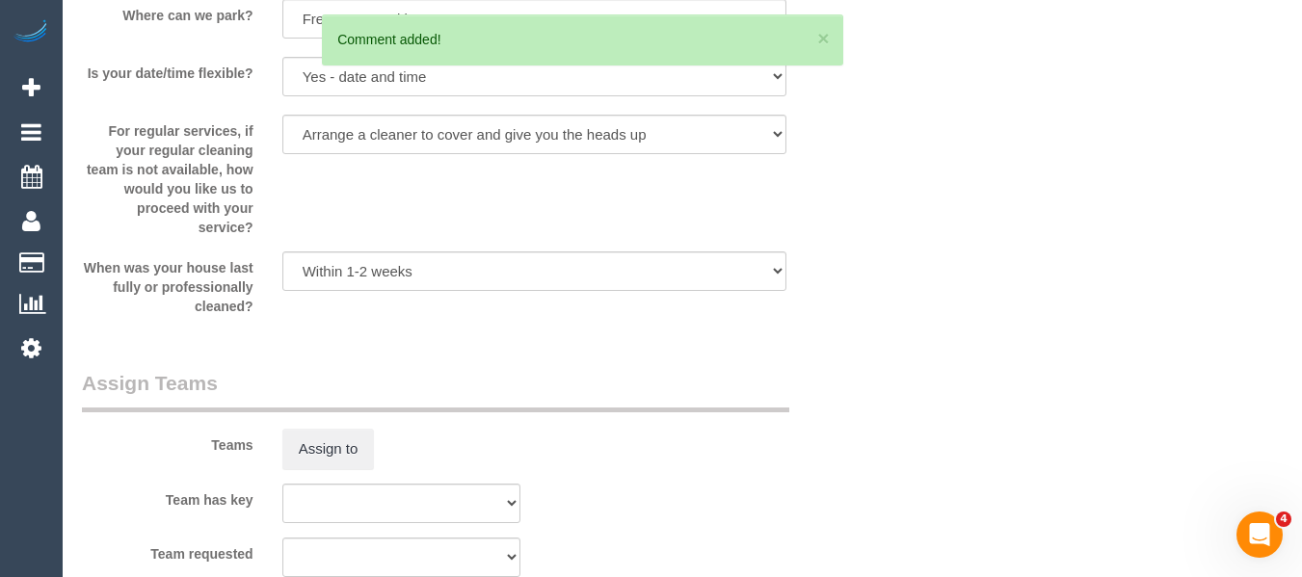
scroll to position [47, 0]
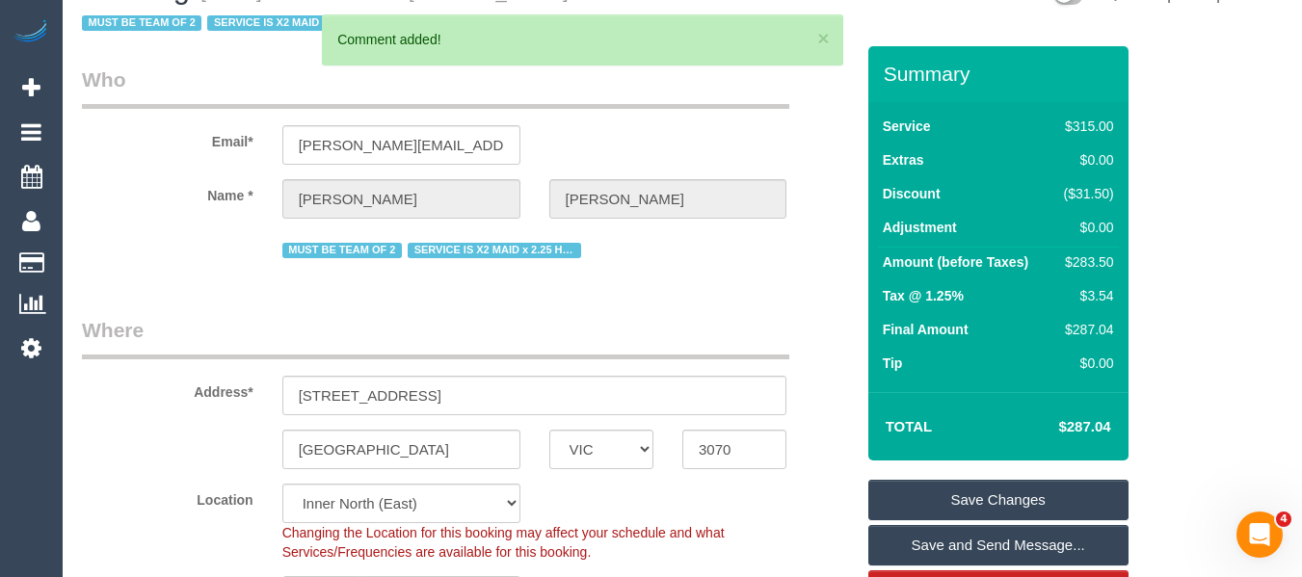
click at [996, 477] on div "Summary Service $315.00 Extras $0.00 Discount ($31.50) Adjustment $0.00 Amount …" at bounding box center [998, 441] width 260 height 791
click at [997, 481] on link "Save Changes" at bounding box center [998, 500] width 260 height 40
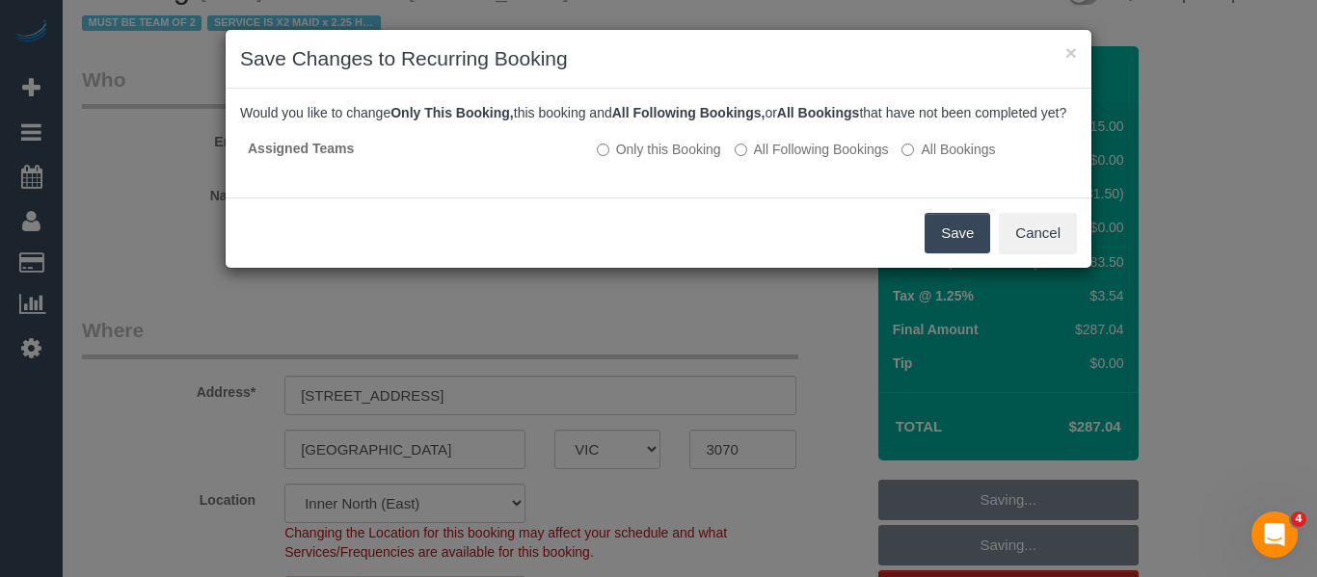
drag, startPoint x: 961, startPoint y: 252, endPoint x: 954, endPoint y: 269, distance: 18.6
click at [960, 252] on button "Save" at bounding box center [957, 233] width 66 height 40
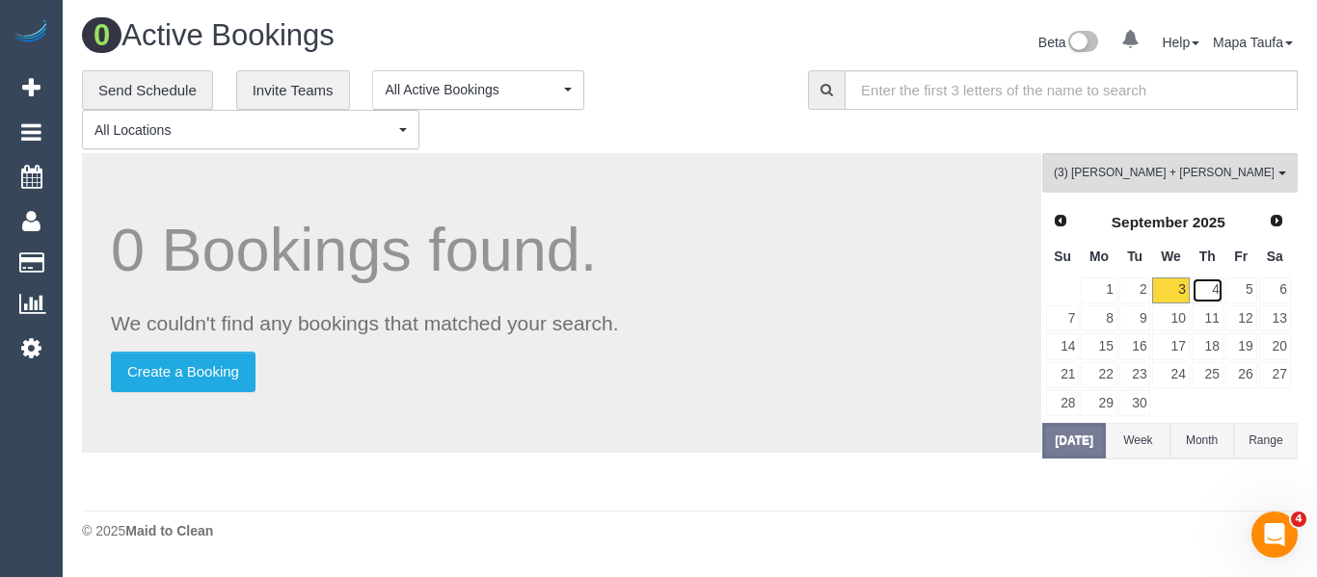
click at [1208, 278] on link "4" at bounding box center [1207, 291] width 32 height 26
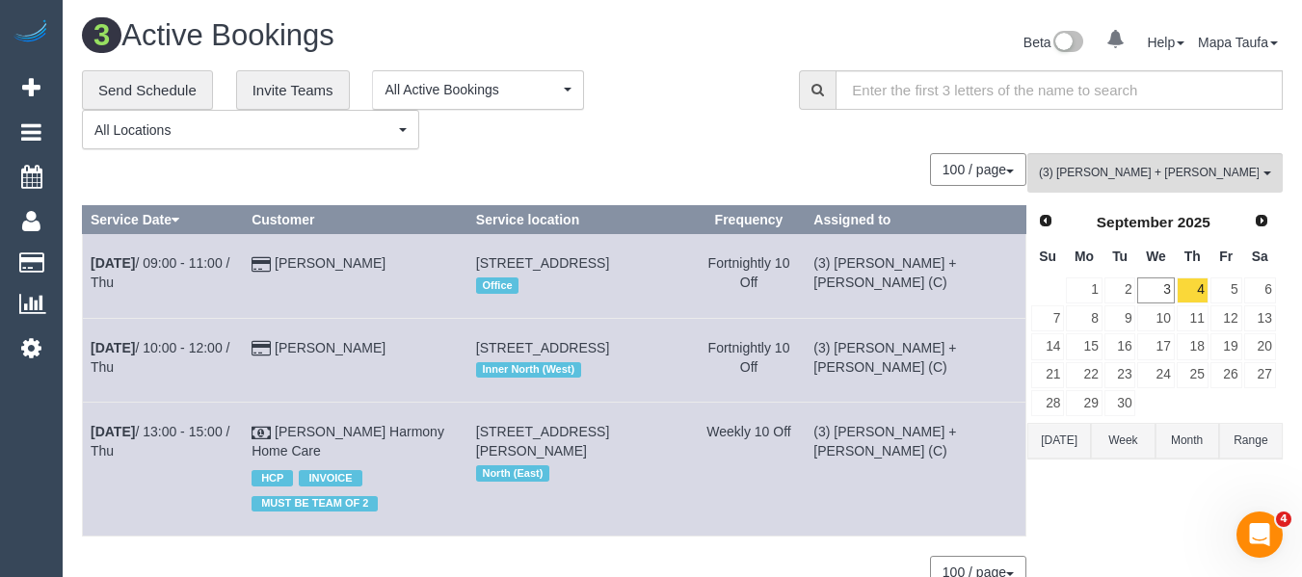
click at [193, 5] on div "3 Active Bookings Beta 0 Your Notifications You have 0 alerts Help Help Docs Ta…" at bounding box center [682, 338] width 1239 height 676
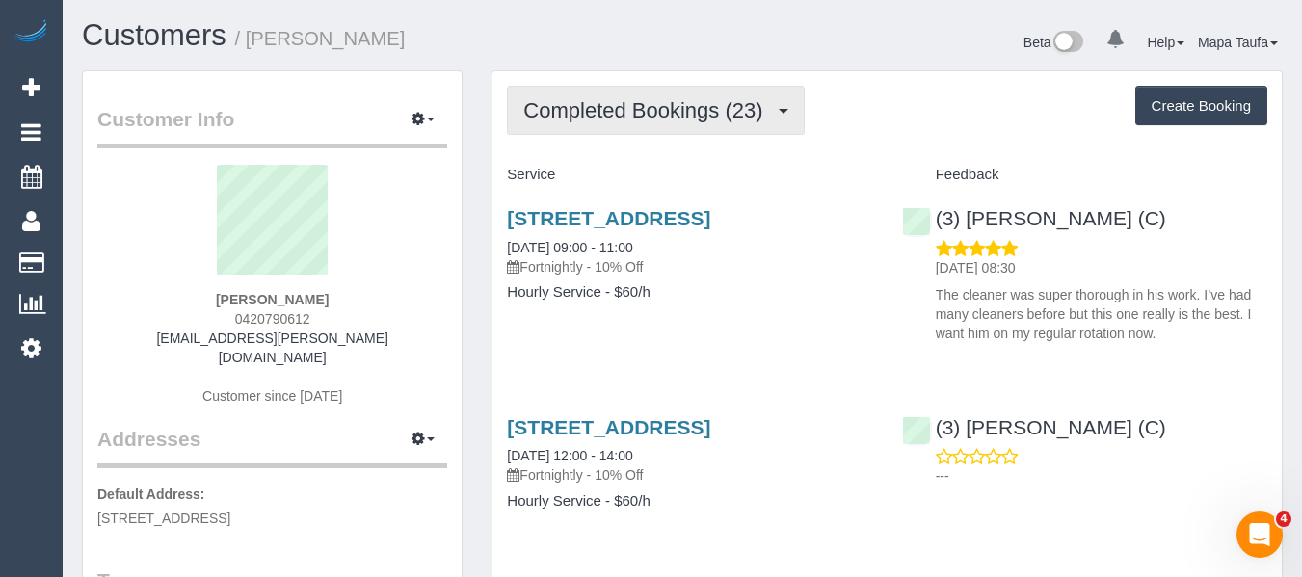
click at [659, 114] on span "Completed Bookings (23)" at bounding box center [647, 110] width 249 height 24
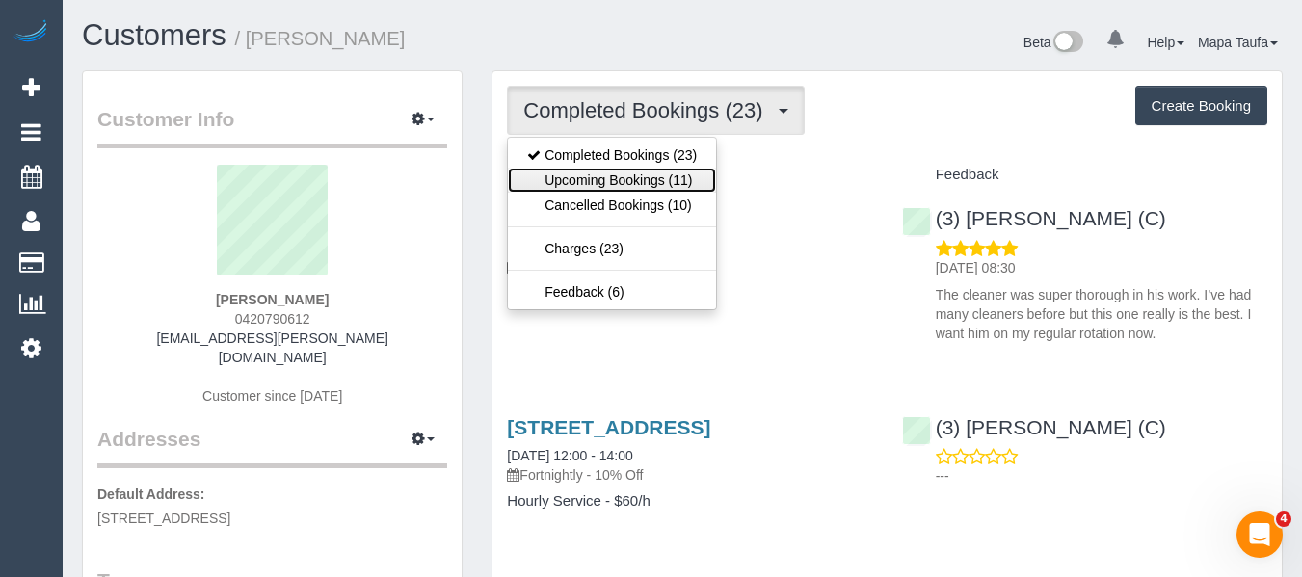
click at [686, 169] on link "Upcoming Bookings (11)" at bounding box center [612, 180] width 208 height 25
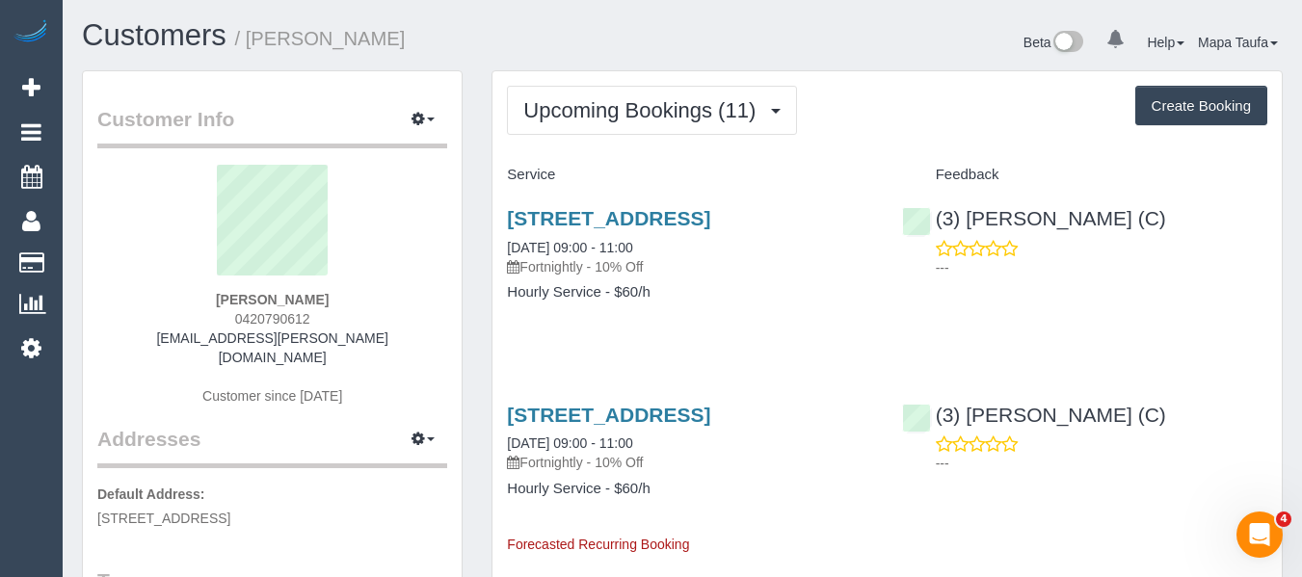
drag, startPoint x: 1003, startPoint y: 216, endPoint x: 1024, endPoint y: 226, distance: 22.8
click at [1024, 226] on link "(3) Murat Karaman (C)" at bounding box center [1034, 218] width 264 height 22
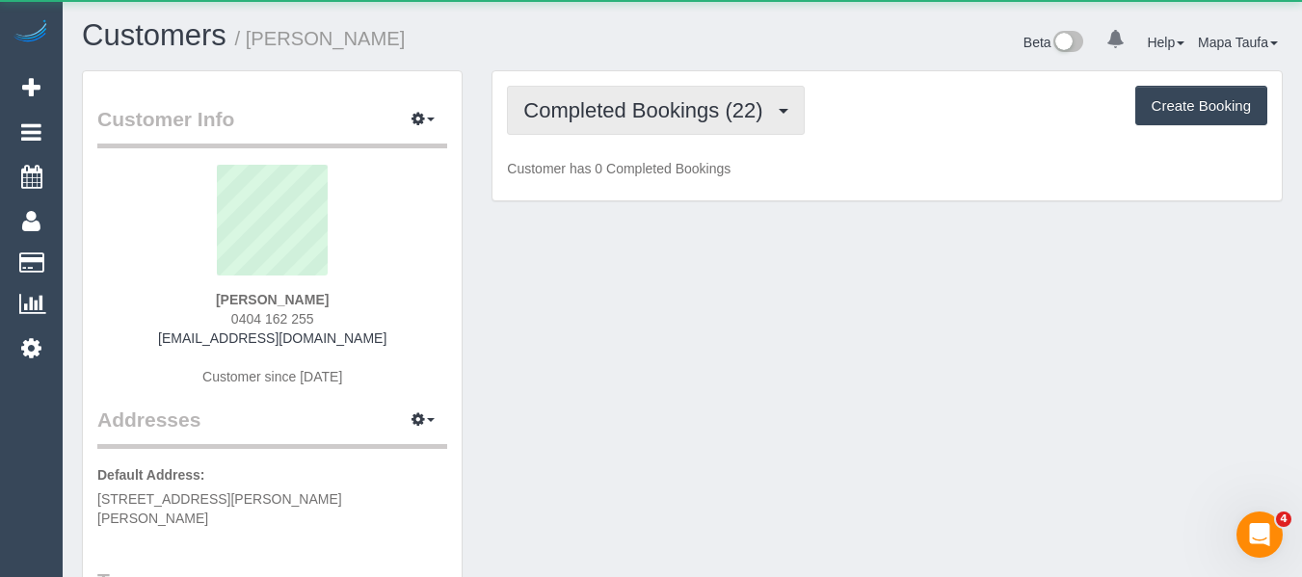
click at [609, 131] on button "Completed Bookings (22)" at bounding box center [655, 110] width 297 height 49
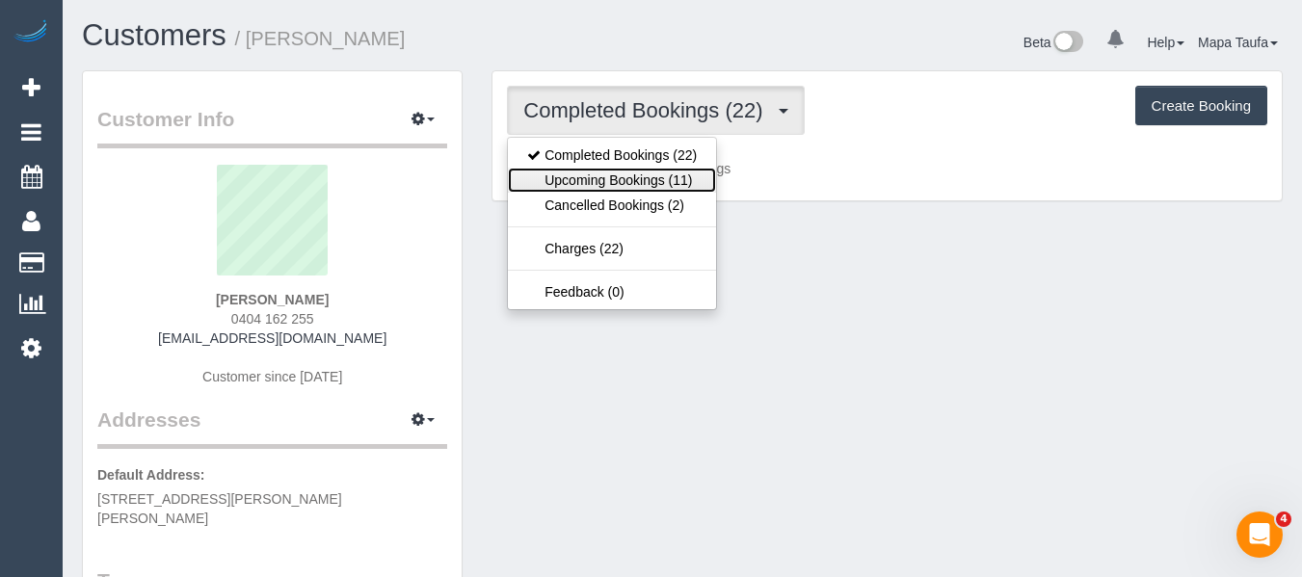
click at [617, 189] on link "Upcoming Bookings (11)" at bounding box center [612, 180] width 208 height 25
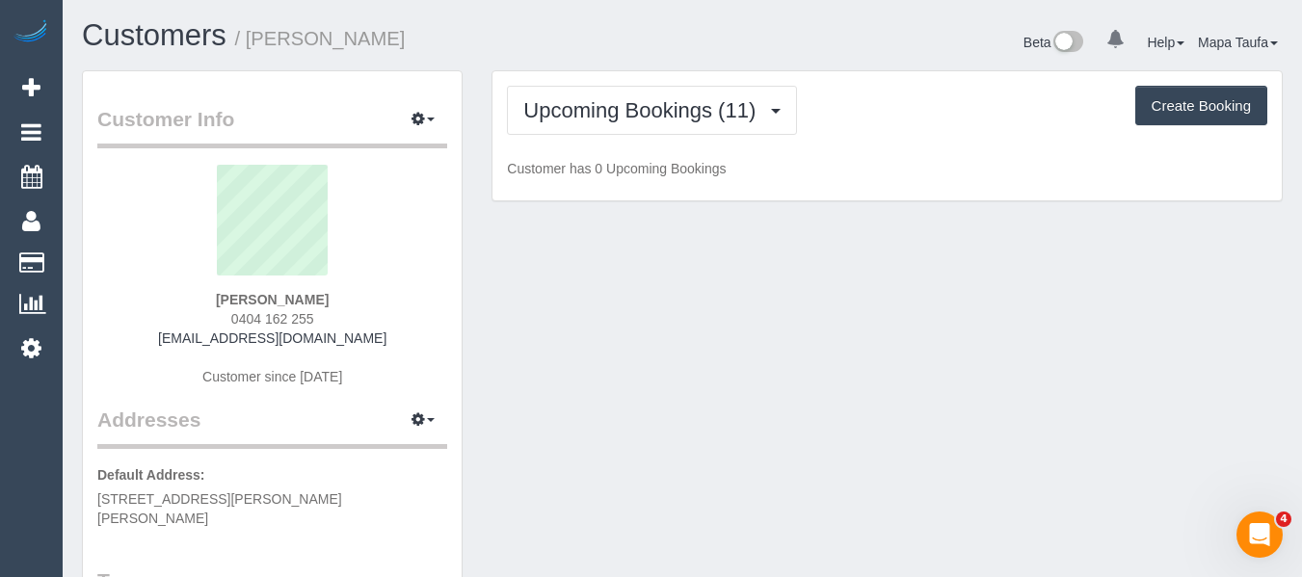
click at [594, 70] on div "Upcoming Bookings (11) Completed Bookings (22) Upcoming Bookings (11) Cancelled…" at bounding box center [887, 136] width 791 height 132
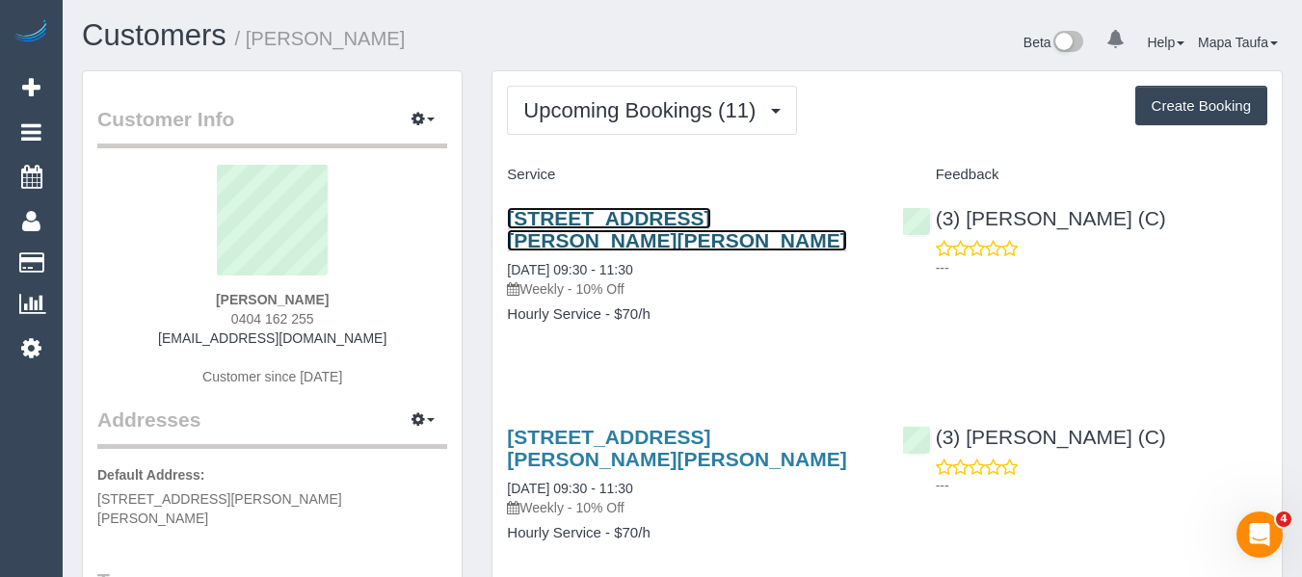
click at [622, 221] on link "[STREET_ADDRESS][PERSON_NAME][PERSON_NAME]" at bounding box center [676, 229] width 339 height 44
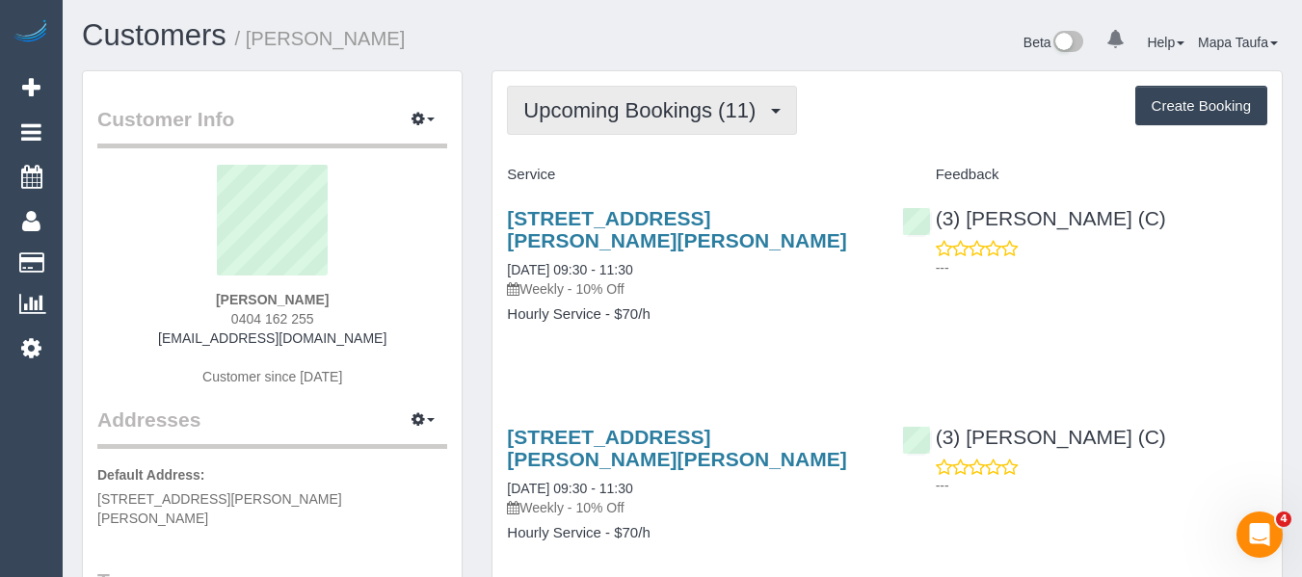
drag, startPoint x: 585, startPoint y: 113, endPoint x: 596, endPoint y: 146, distance: 34.4
click at [585, 114] on span "Upcoming Bookings (11)" at bounding box center [644, 110] width 242 height 24
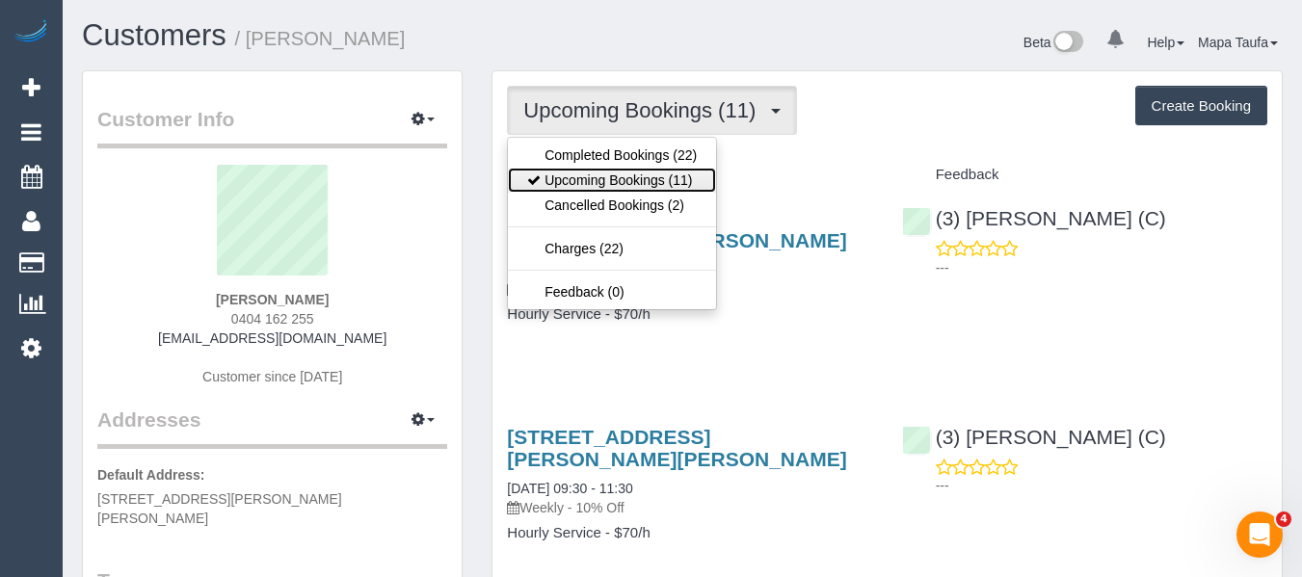
click at [595, 178] on link "Upcoming Bookings (11)" at bounding box center [612, 180] width 208 height 25
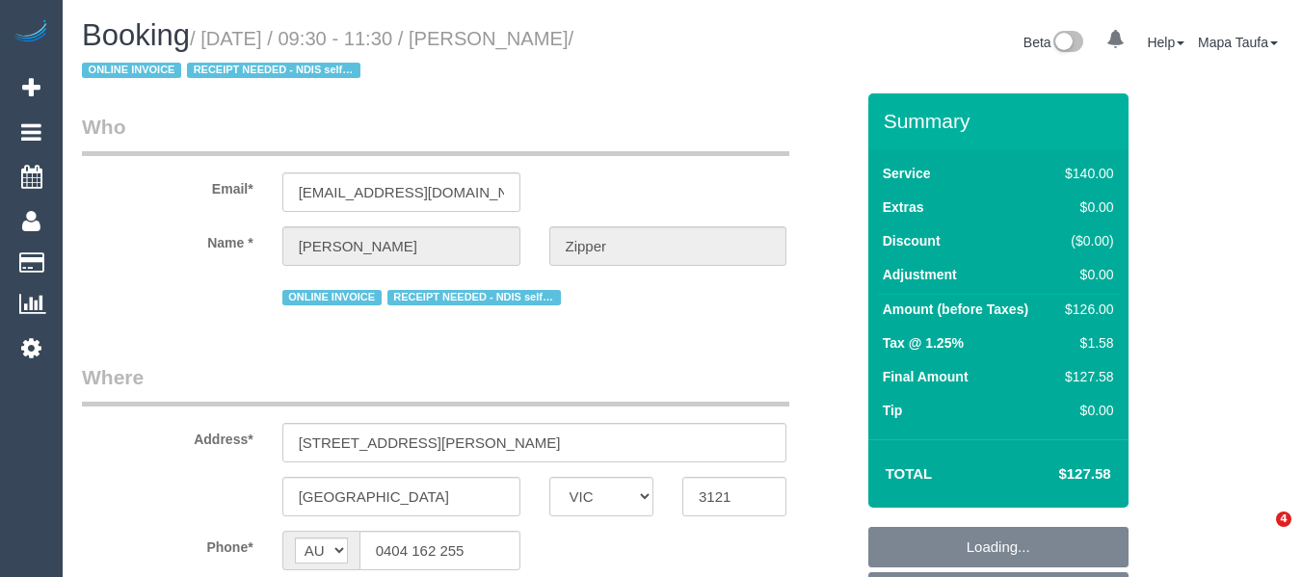
select select "VIC"
select select "string:stripe-pm_1QjXpd2GScqysDRVtfQZkUN0"
select select "object:547"
select select "number:28"
select select "number:14"
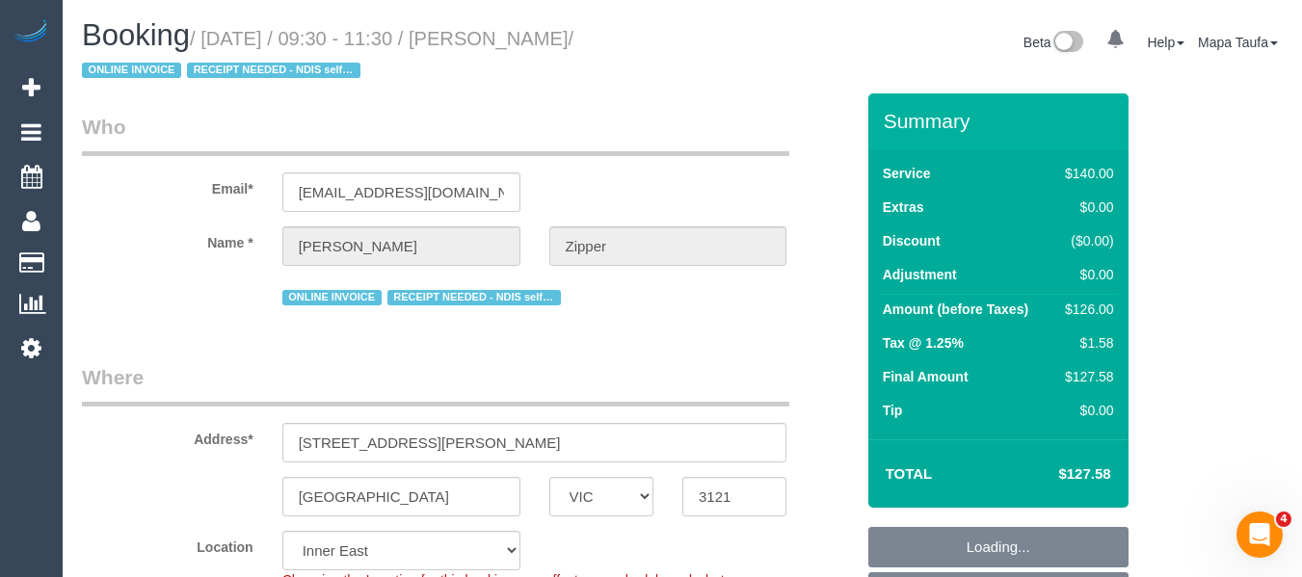
select select "number:19"
select select "number:36"
select select "number:33"
select select "object:1306"
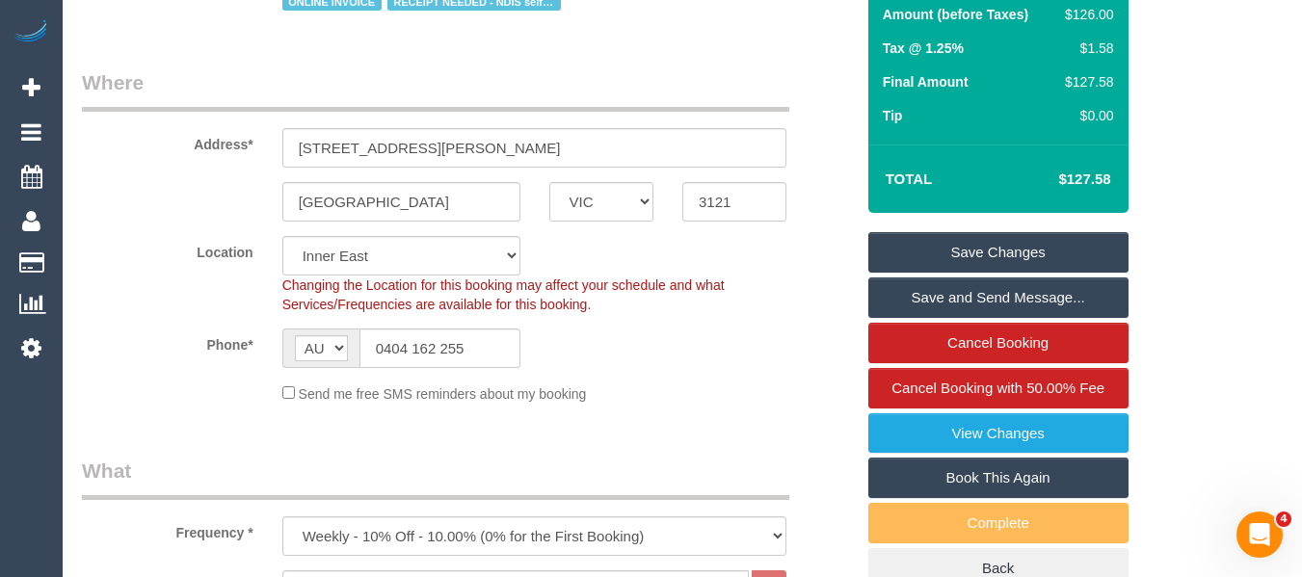
scroll to position [326, 0]
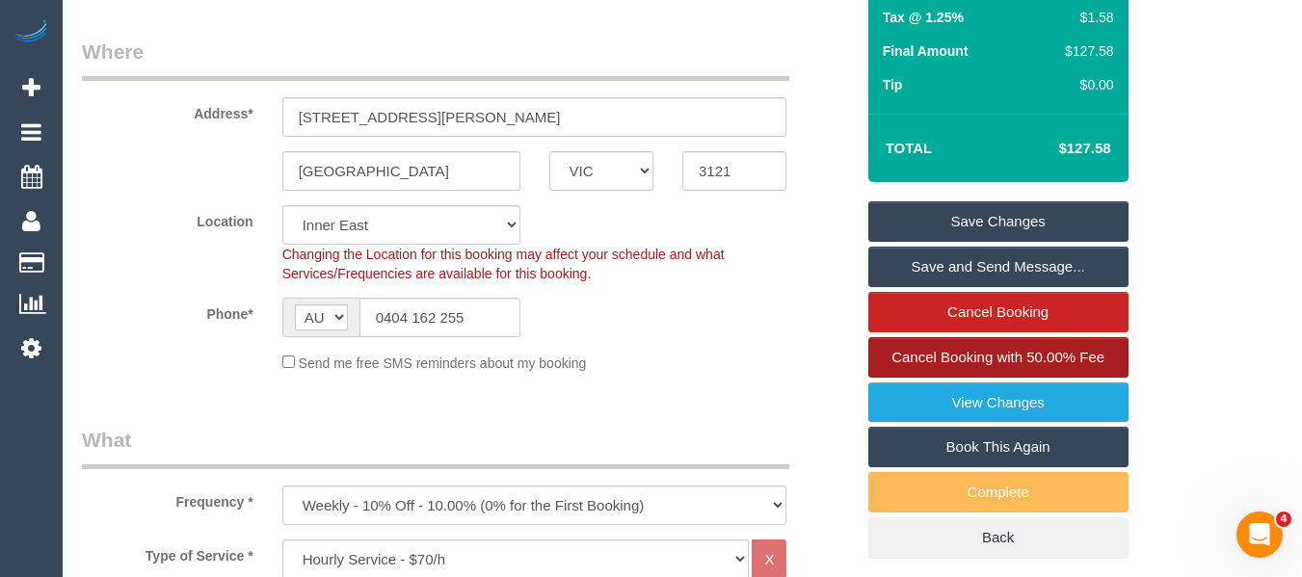
click at [986, 352] on span "Cancel Booking with 50.00% Fee" at bounding box center [998, 357] width 213 height 16
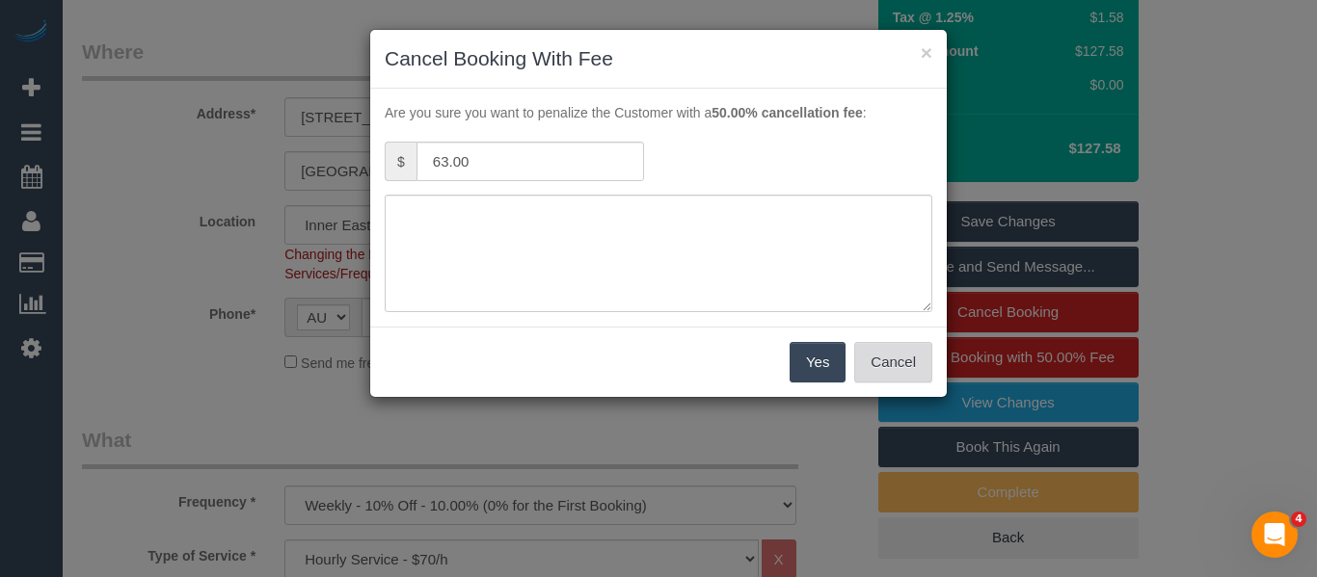
click at [900, 360] on button "Cancel" at bounding box center [893, 362] width 78 height 40
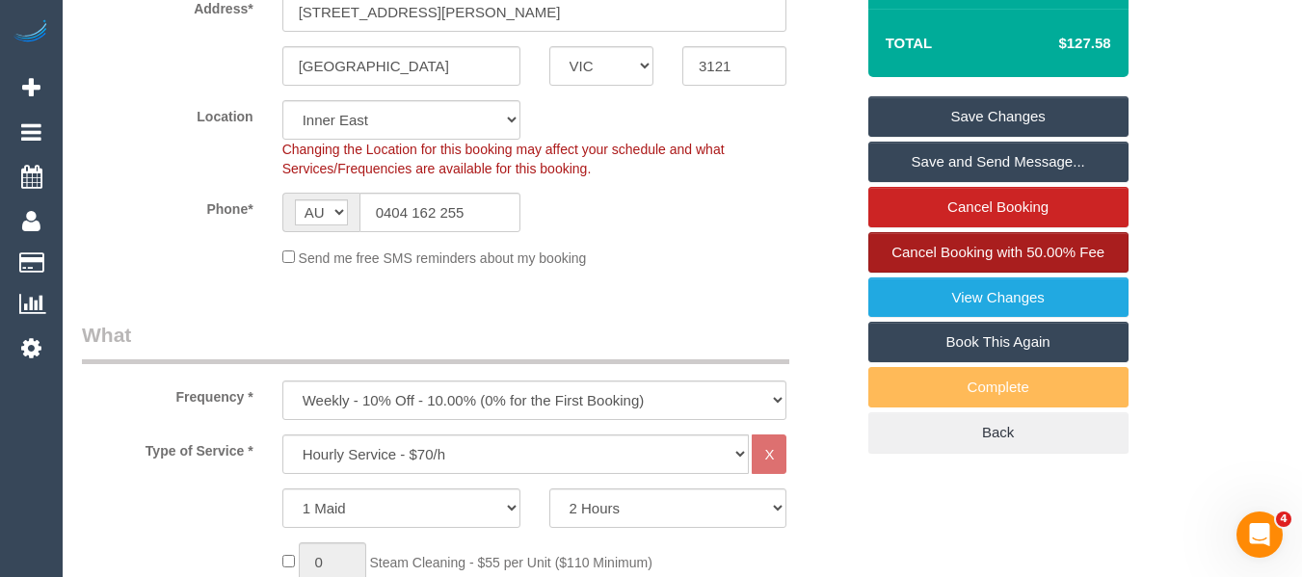
scroll to position [519, 0]
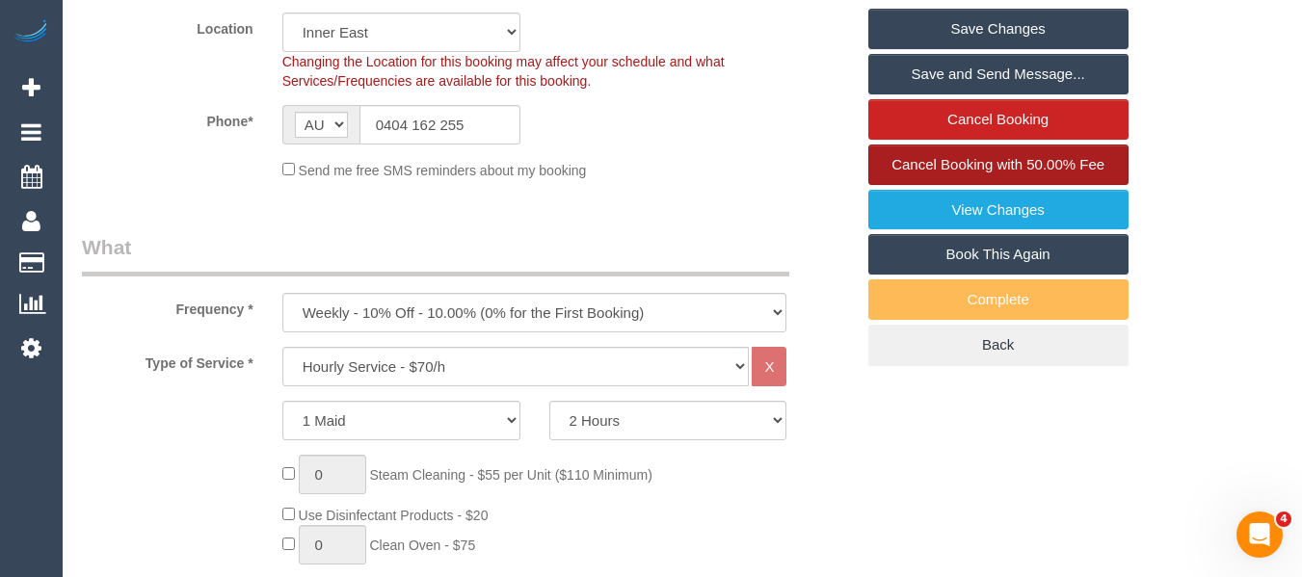
click at [1019, 156] on span "Cancel Booking with 50.00% Fee" at bounding box center [998, 164] width 213 height 16
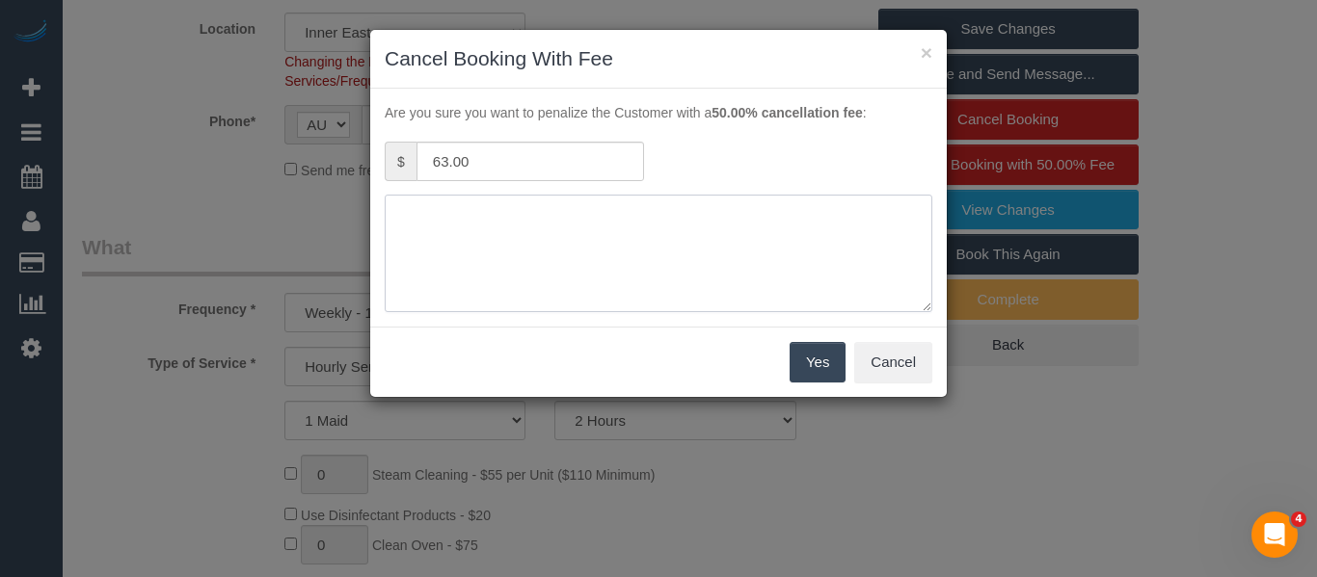
click at [590, 243] on textarea at bounding box center [658, 254] width 547 height 118
type textarea "unwell via email advised fee - MT"
click at [820, 371] on button "Yes" at bounding box center [817, 362] width 56 height 40
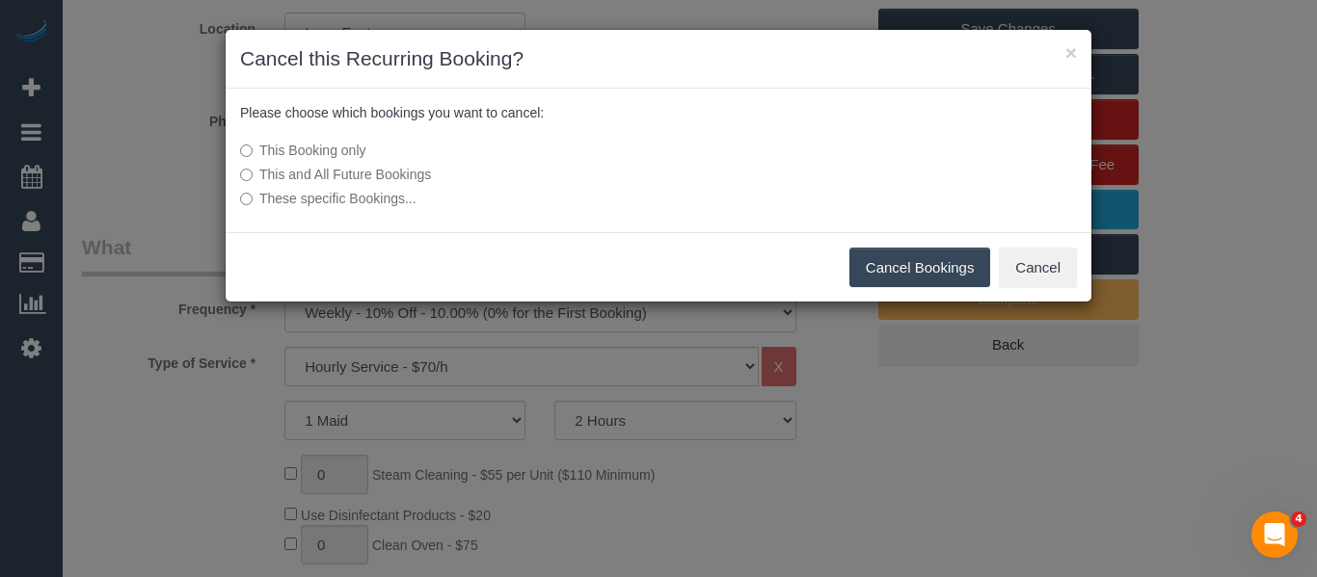
click at [897, 259] on button "Cancel Bookings" at bounding box center [920, 268] width 142 height 40
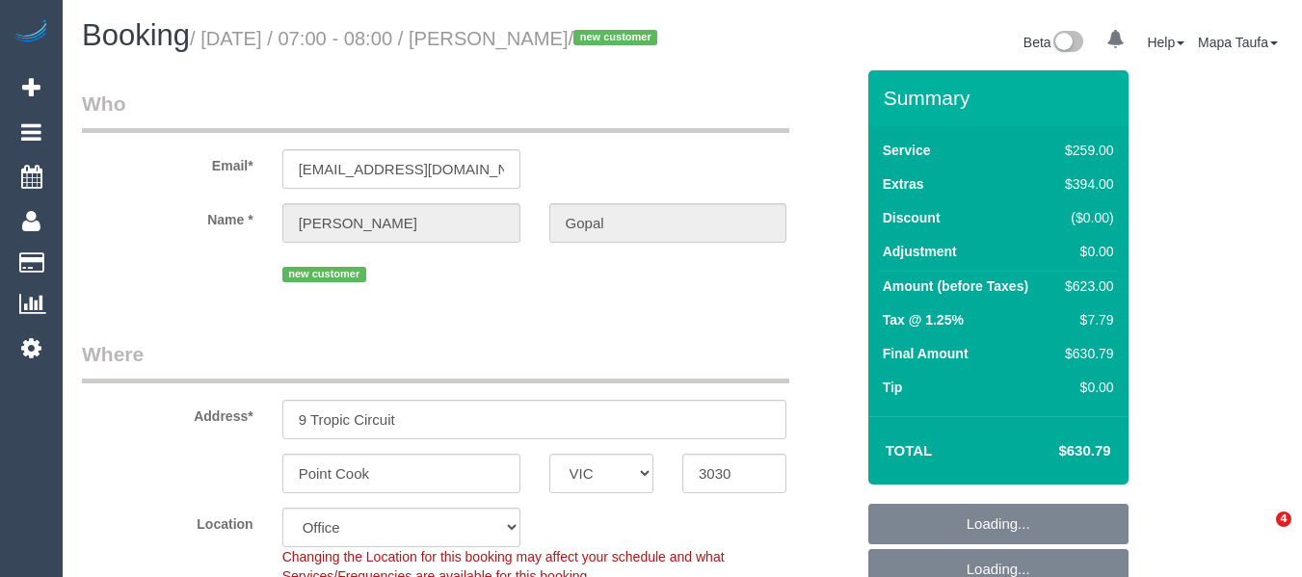
select select "VIC"
select select "number:28"
select select "number:14"
select select "number:19"
select select "number:36"
